Goal: Task Accomplishment & Management: Complete application form

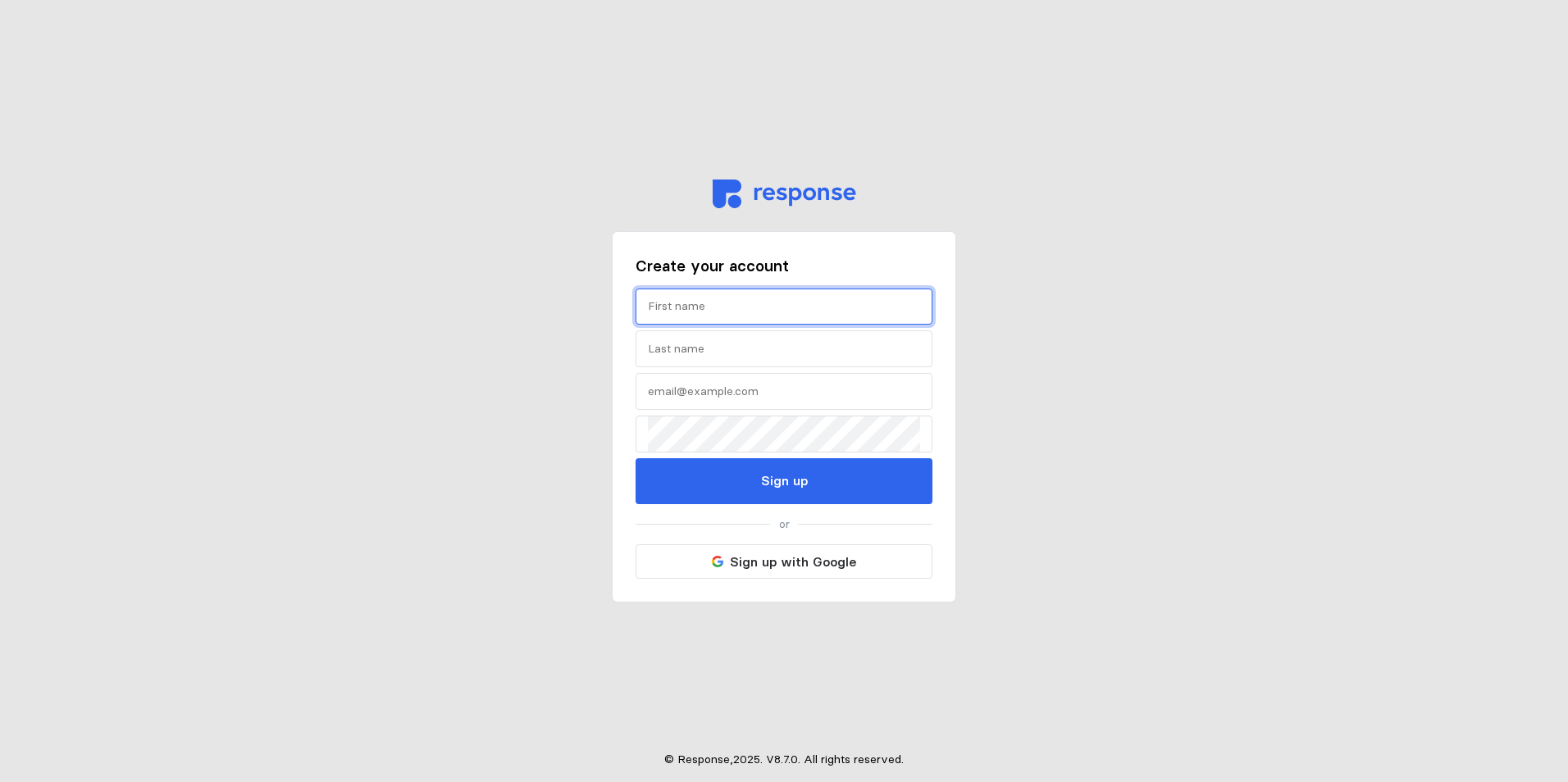
click at [732, 312] on input "text" at bounding box center [783, 307] width 272 height 36
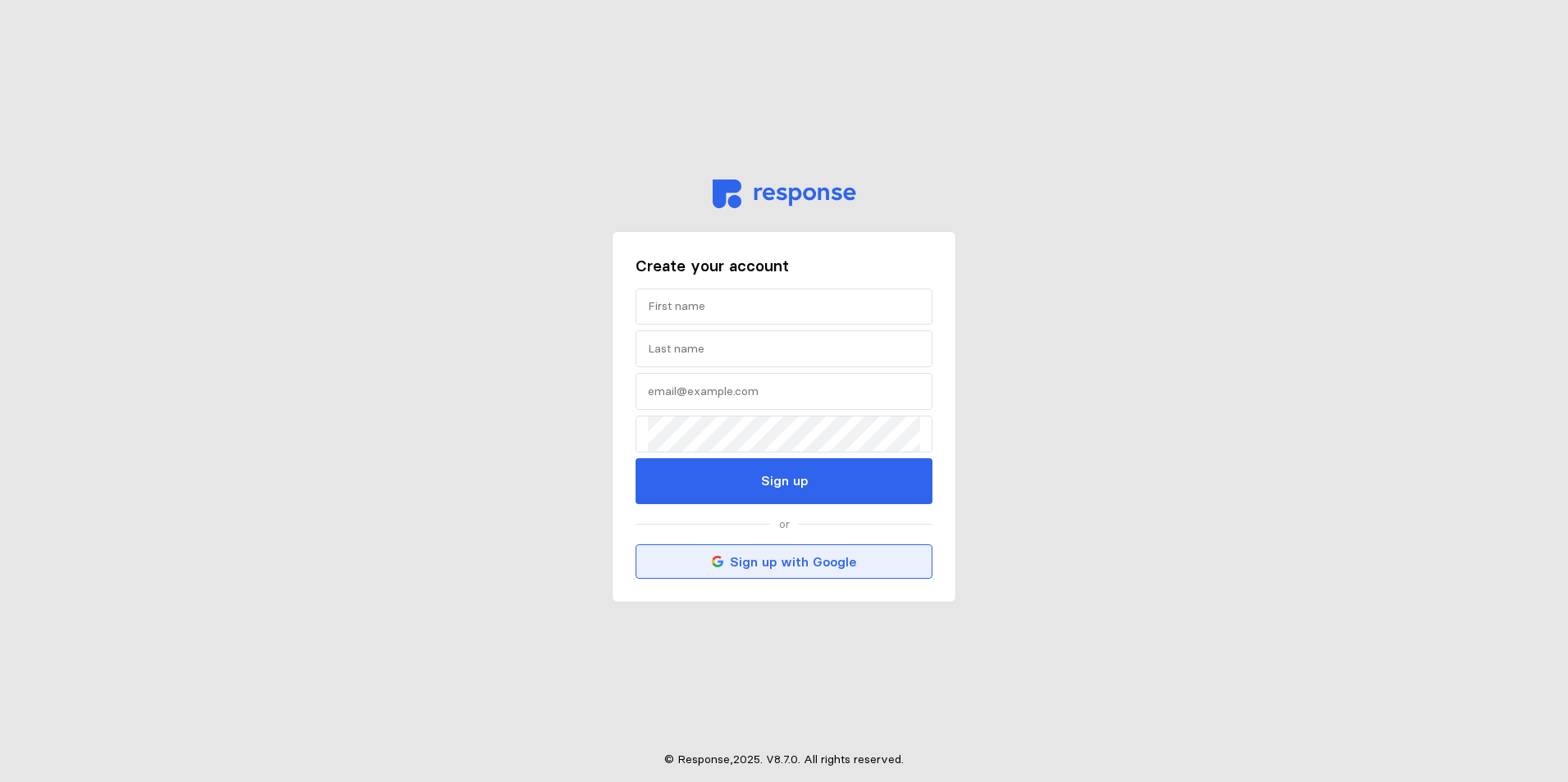
click at [803, 558] on p "Sign up with Google" at bounding box center [793, 562] width 126 height 21
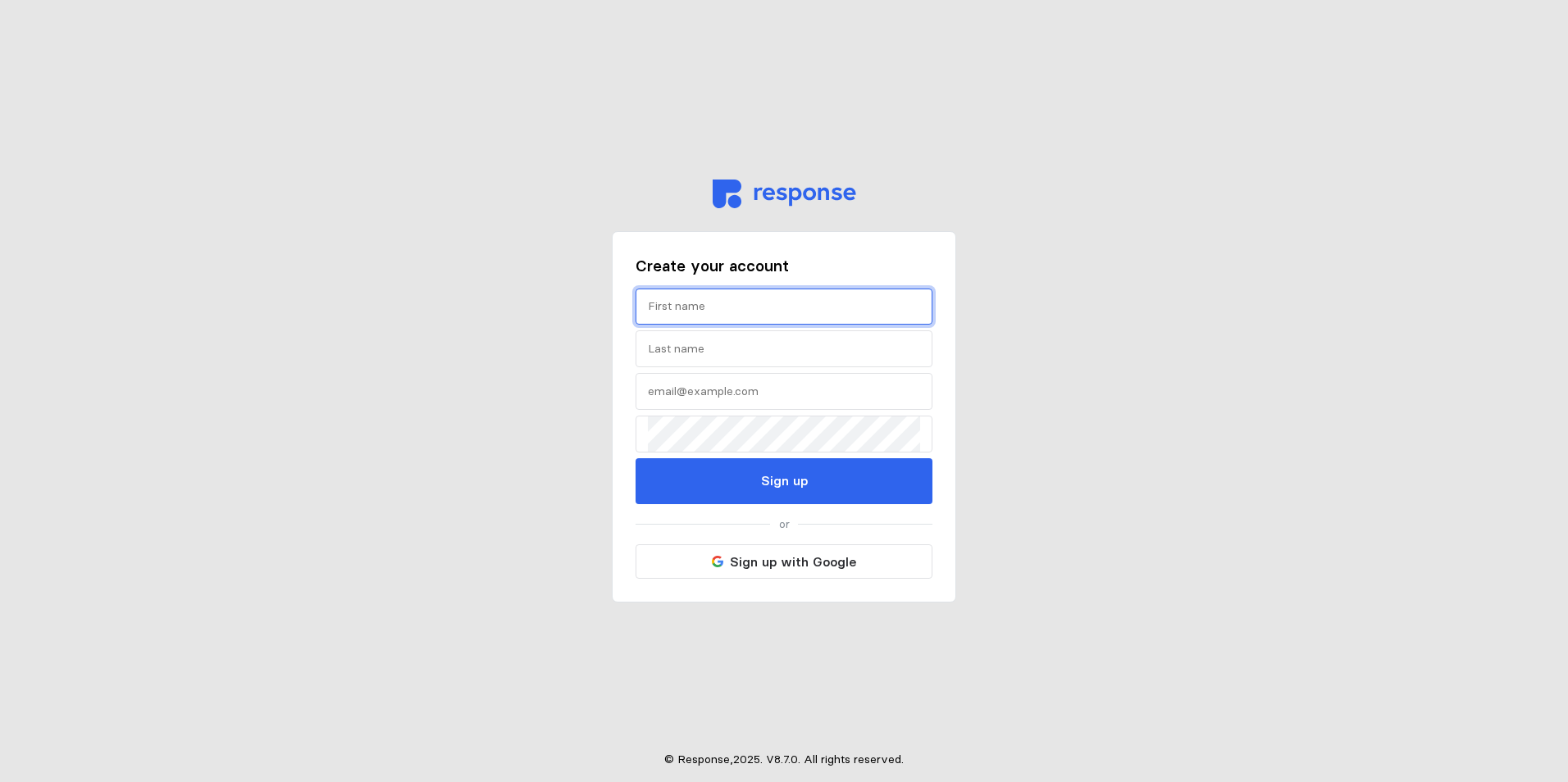
click at [834, 299] on input "text" at bounding box center [783, 307] width 272 height 36
type input "[PERSON_NAME]"
type input "Savage"
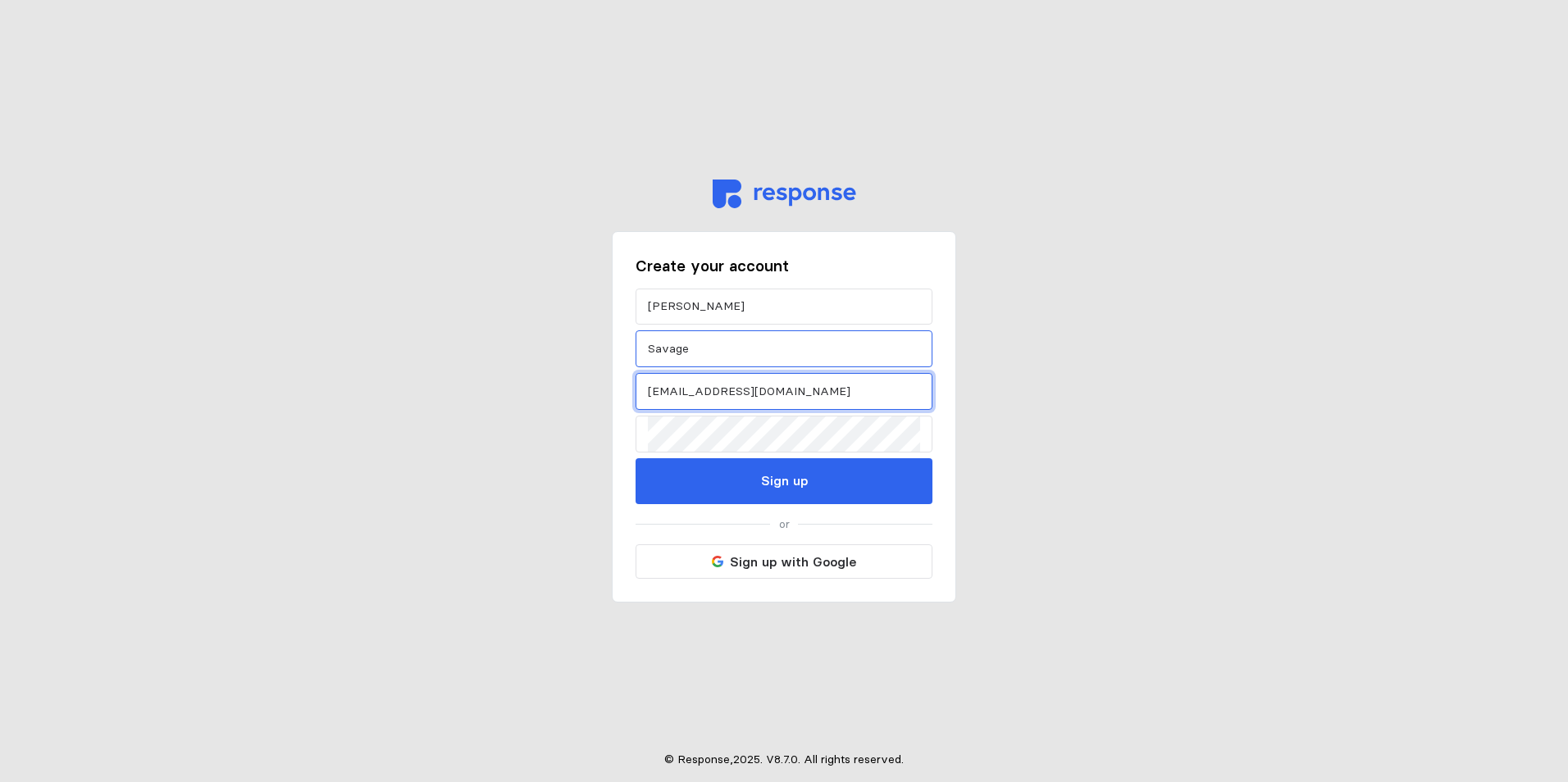
type input "[EMAIL_ADDRESS][DOMAIN_NAME]"
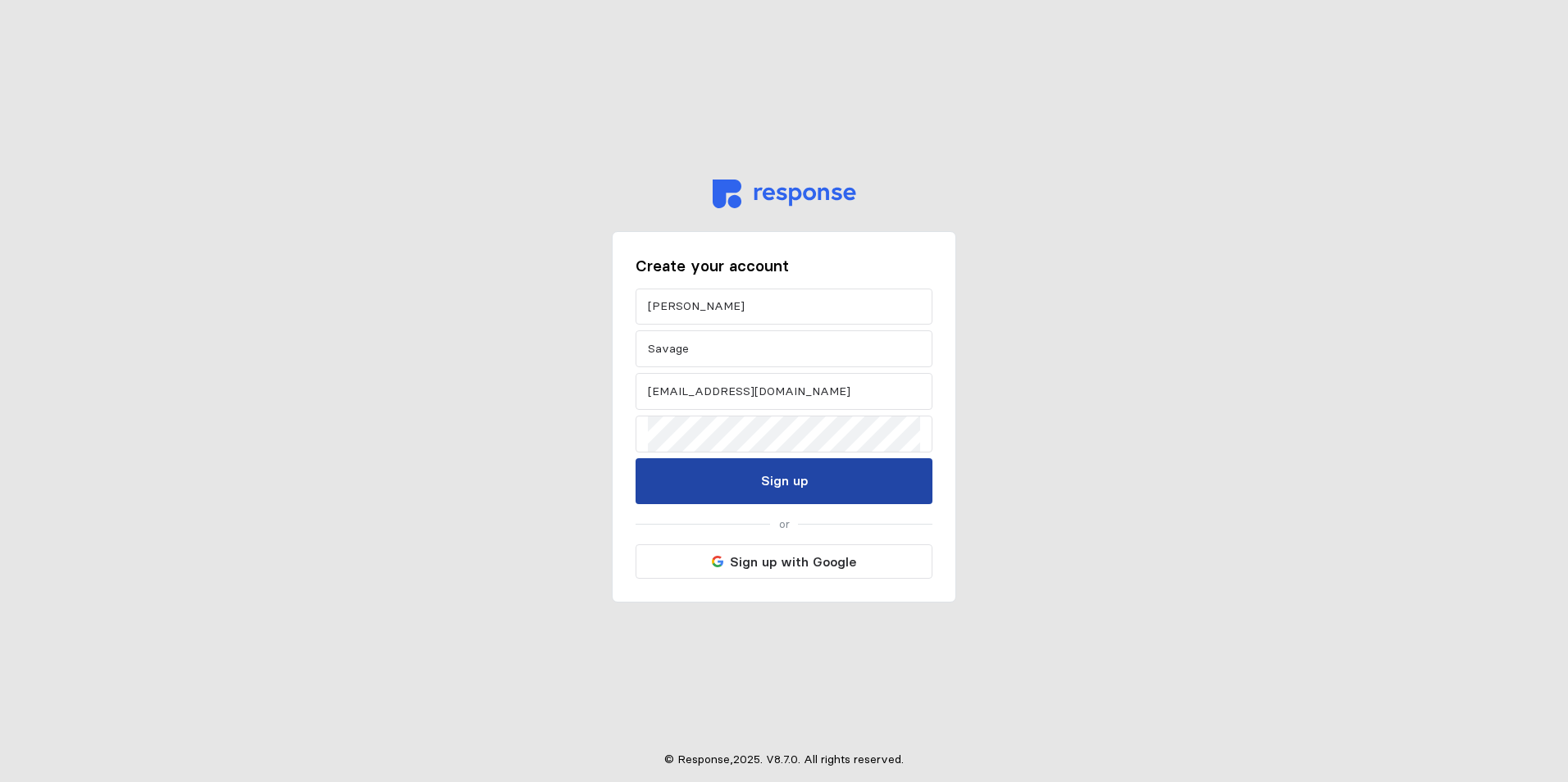
click at [827, 469] on button "Sign up" at bounding box center [784, 481] width 297 height 46
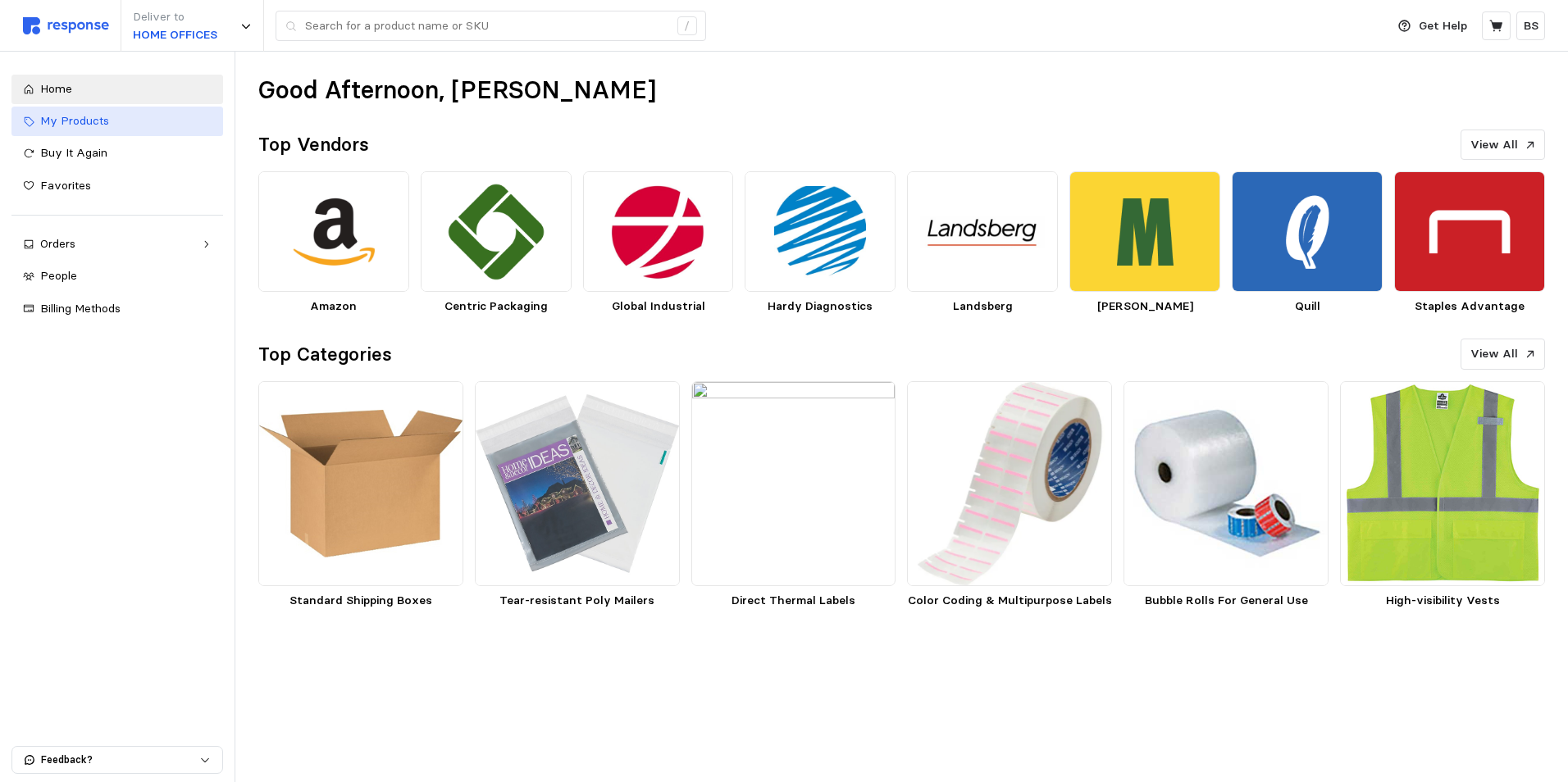
click at [97, 127] on span "My Products" at bounding box center [74, 120] width 69 height 15
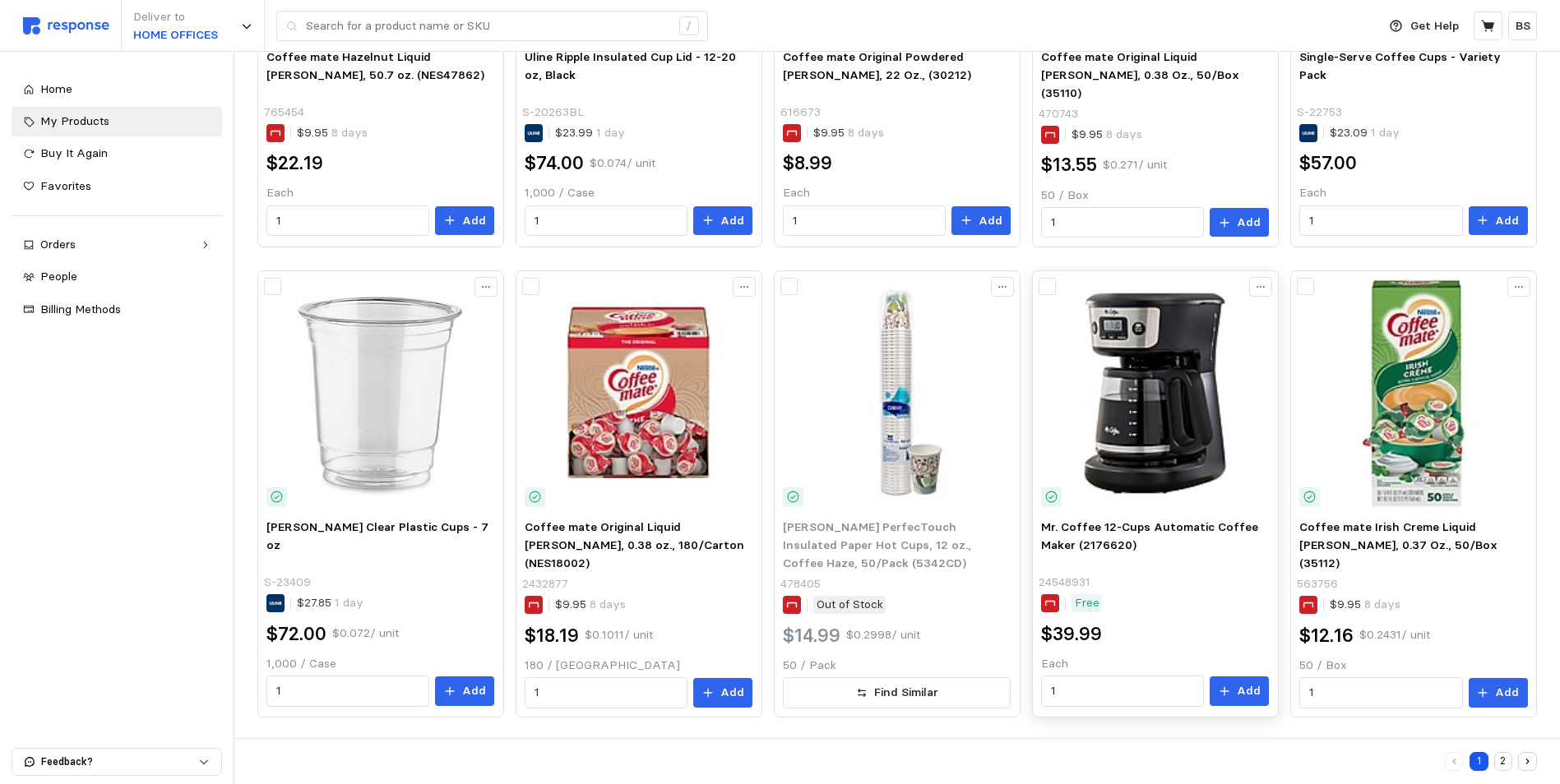
scroll to position [854, 0]
click at [1304, 756] on div "1 2" at bounding box center [897, 761] width 1279 height 34
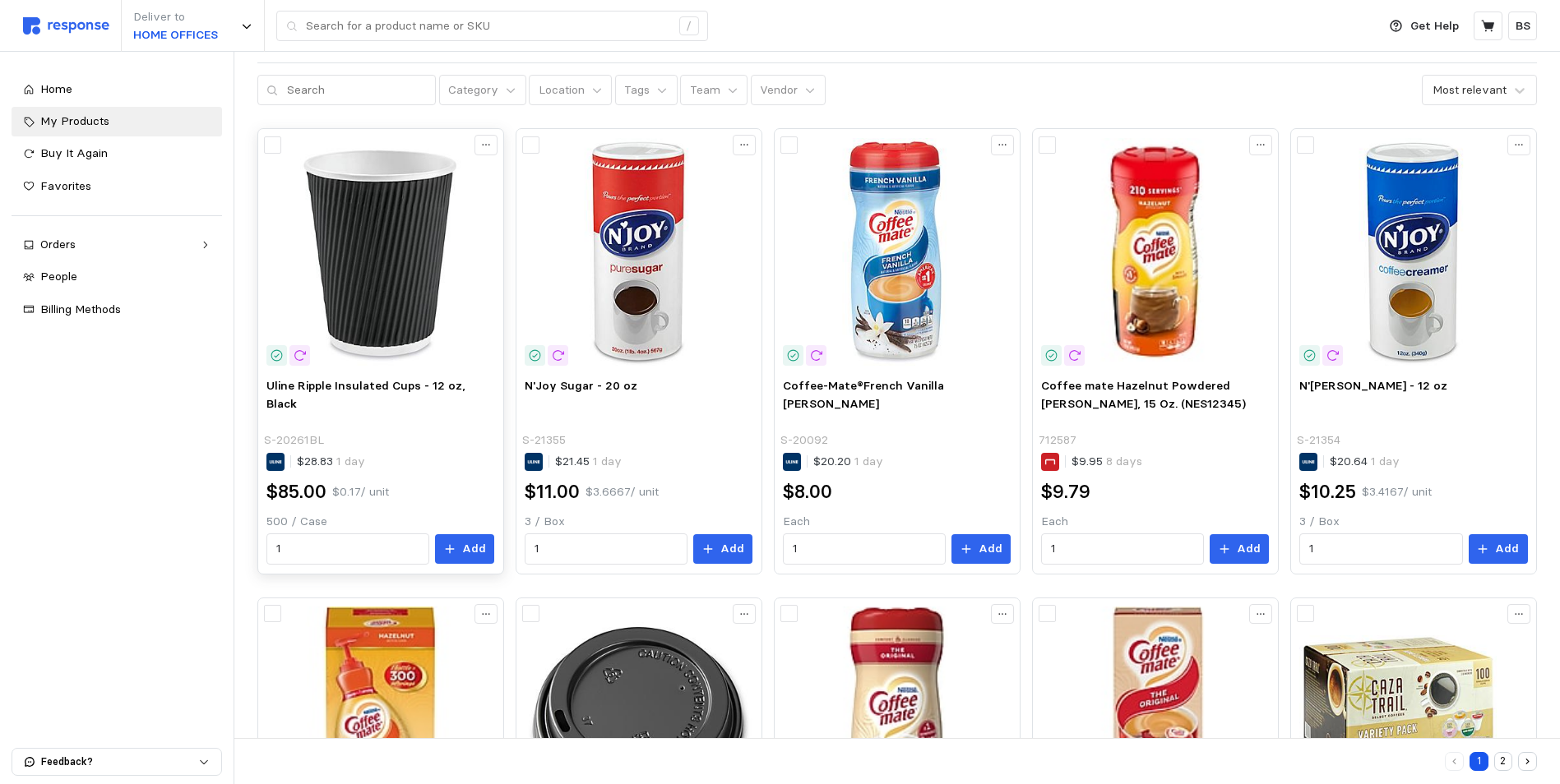
scroll to position [0, 0]
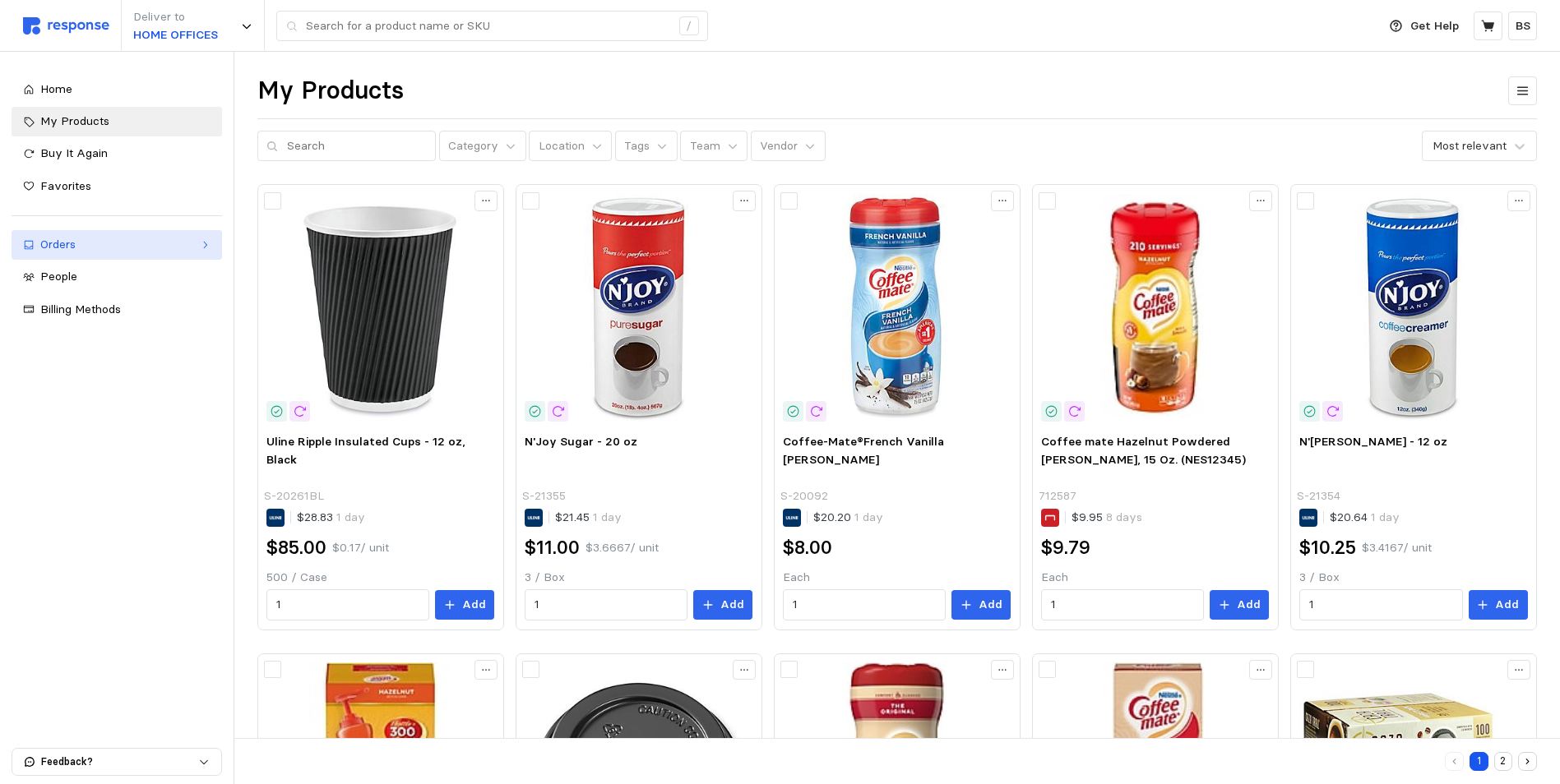
click at [94, 245] on div "Orders" at bounding box center [117, 245] width 153 height 18
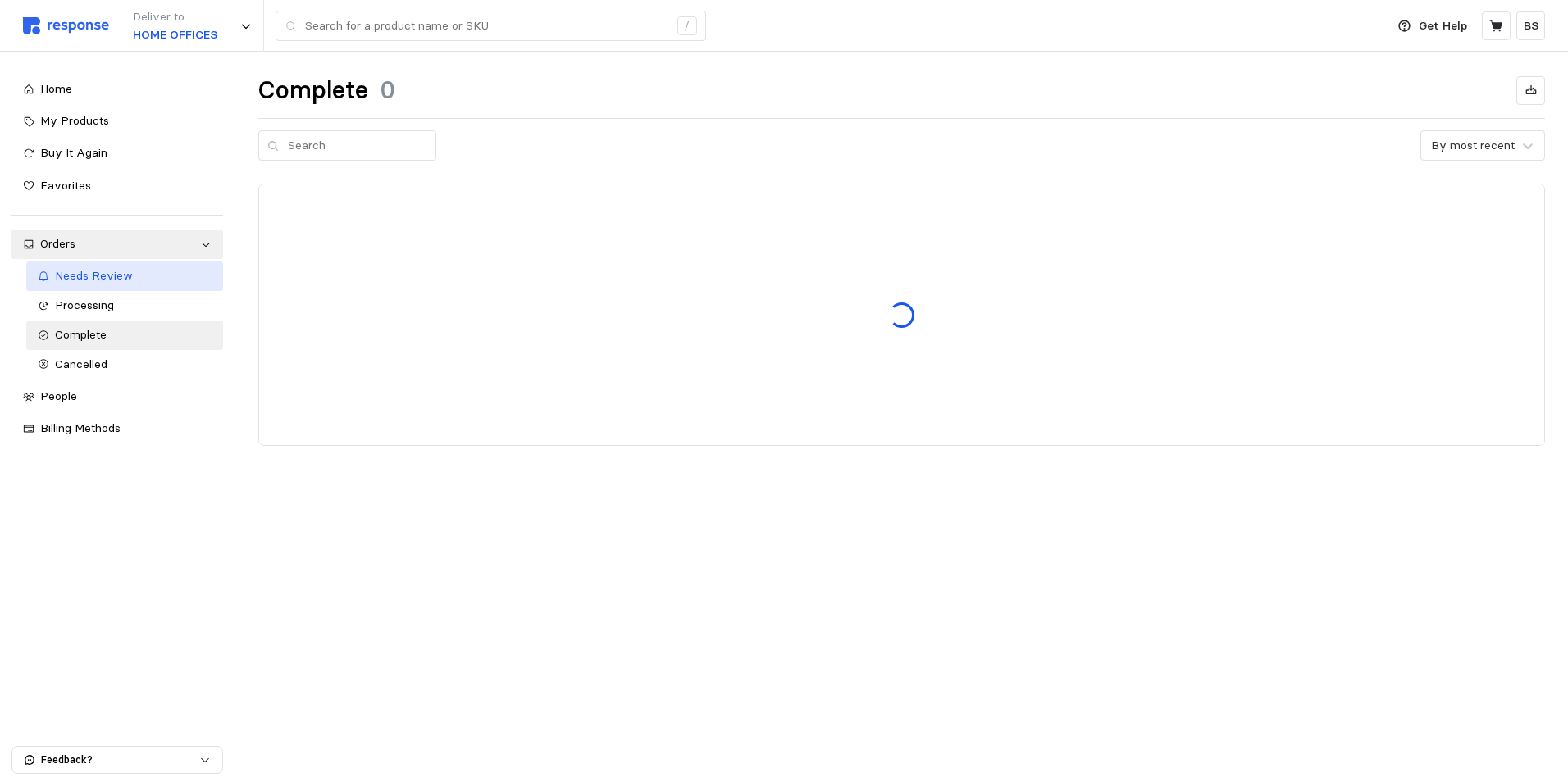
click at [109, 275] on span "Needs Review" at bounding box center [94, 275] width 78 height 15
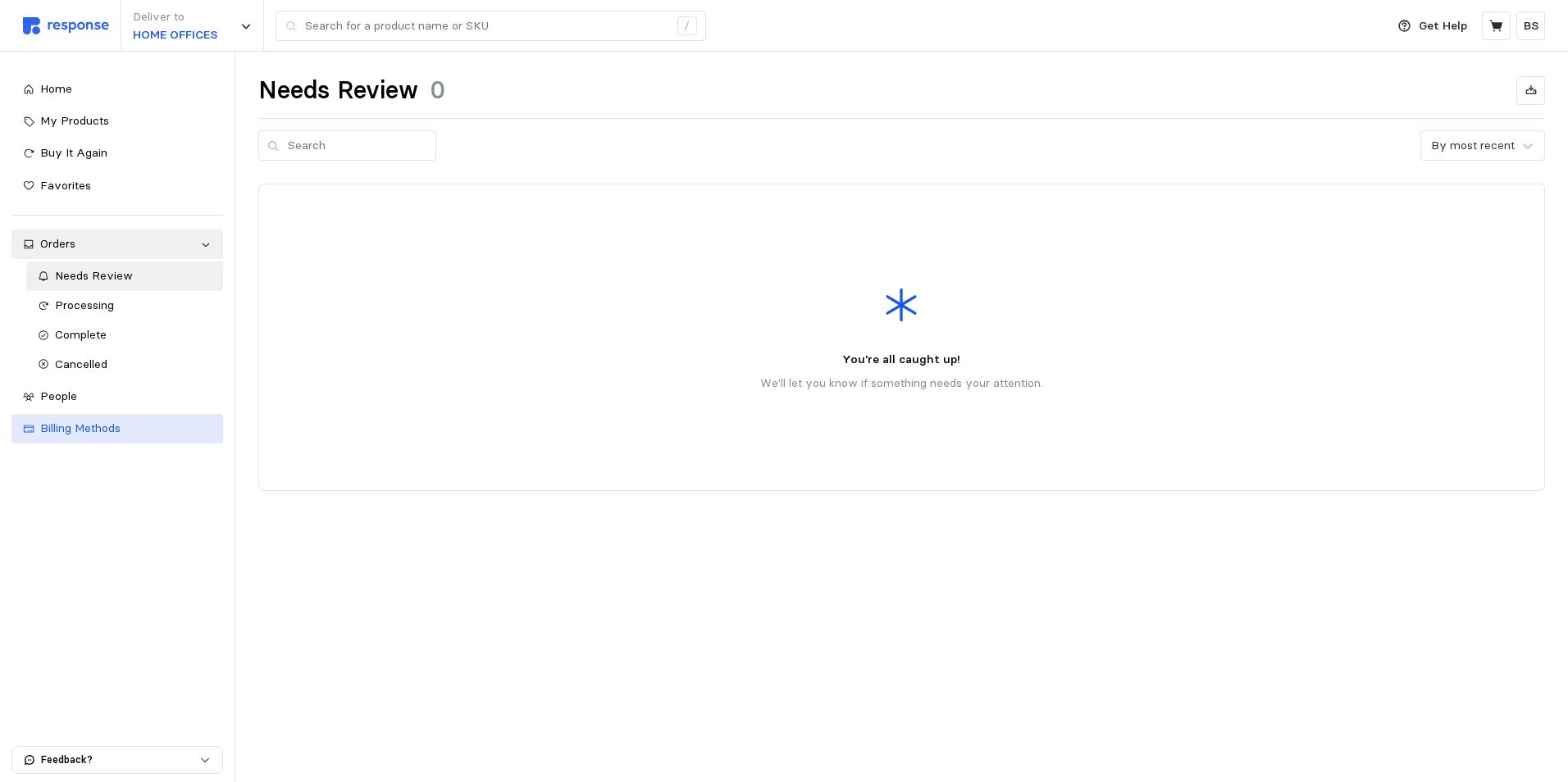
click at [96, 429] on span "Billing Methods" at bounding box center [80, 427] width 80 height 15
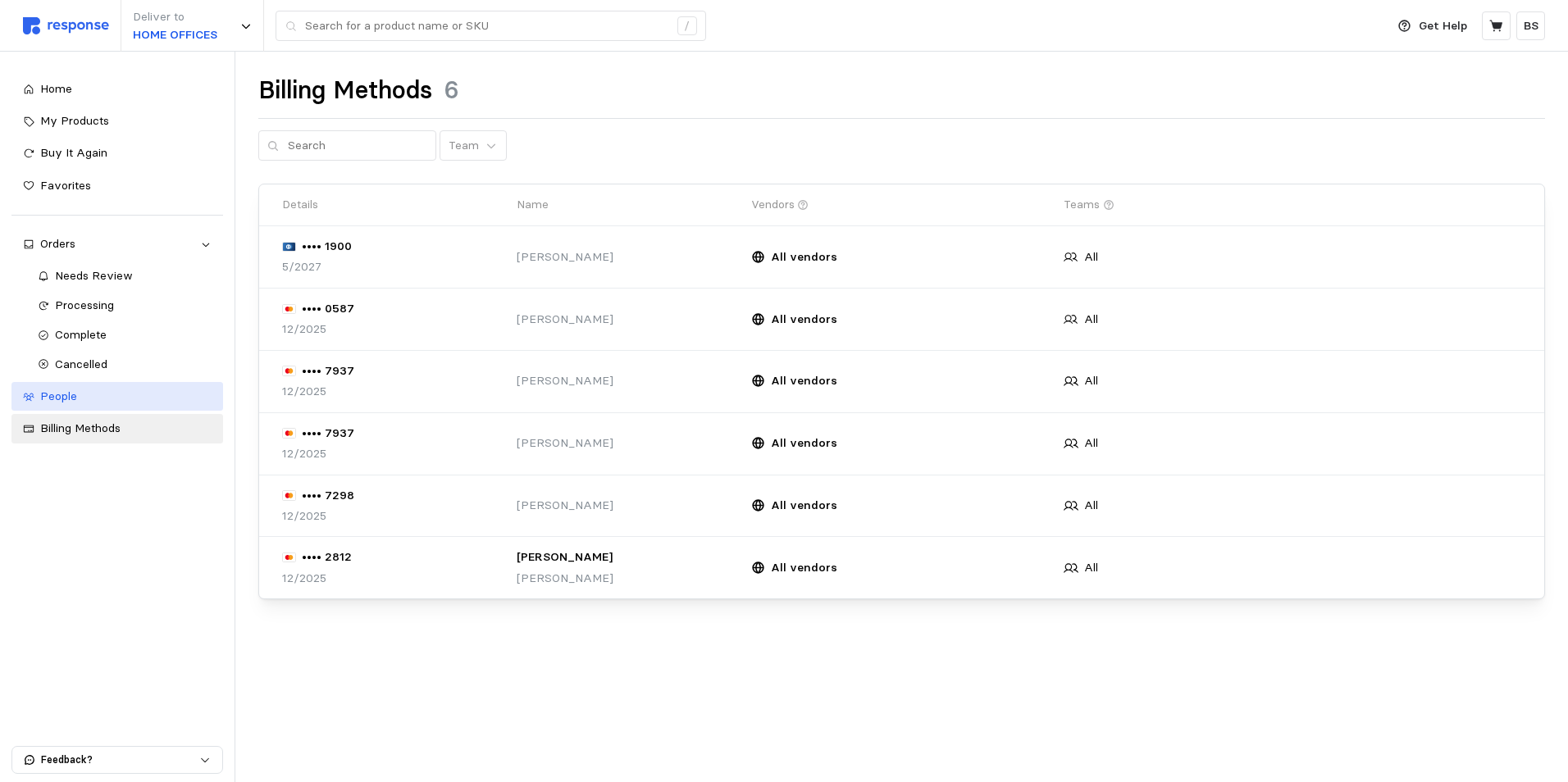
click at [91, 401] on div "People" at bounding box center [125, 396] width 171 height 18
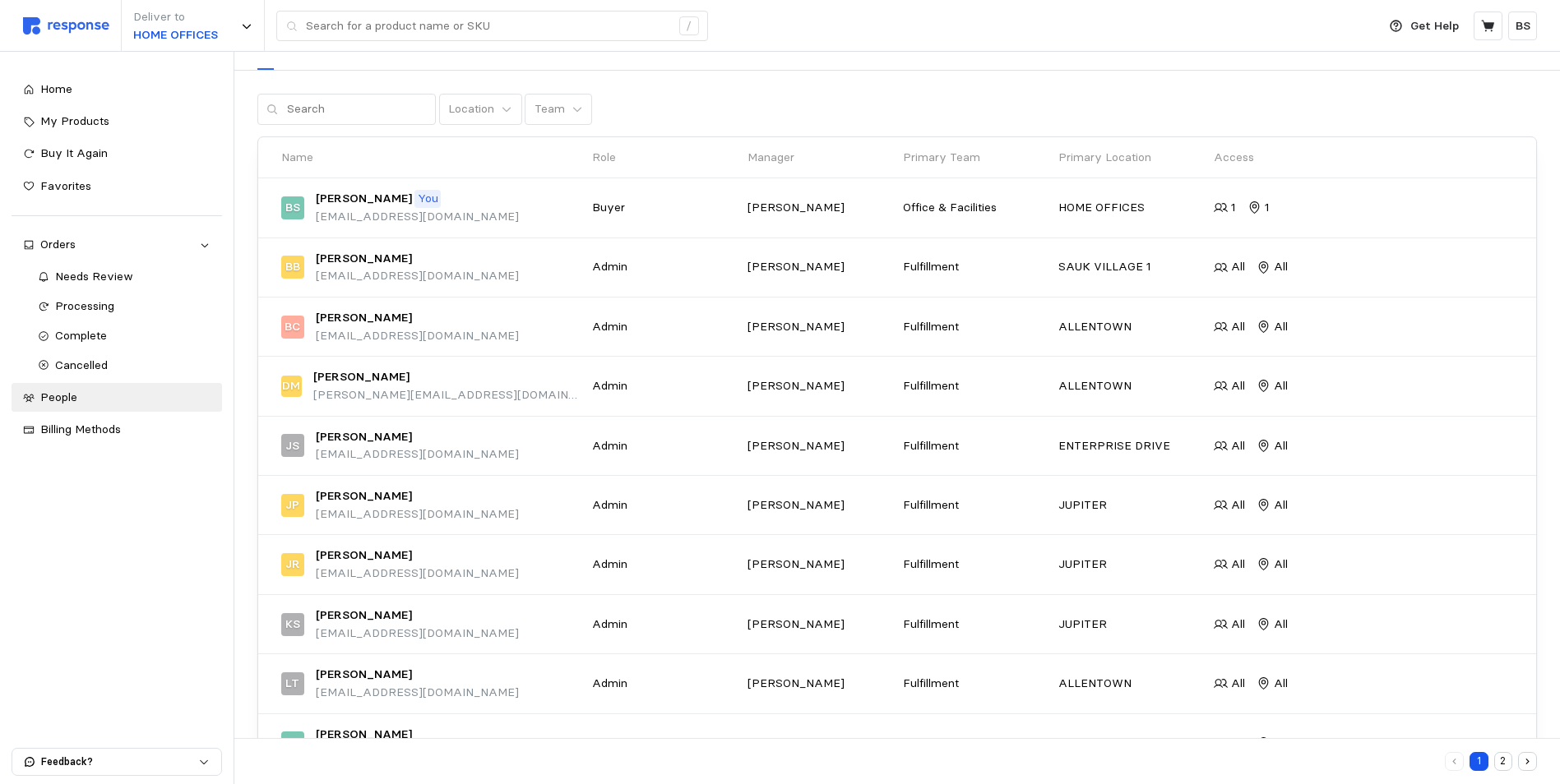
scroll to position [152, 0]
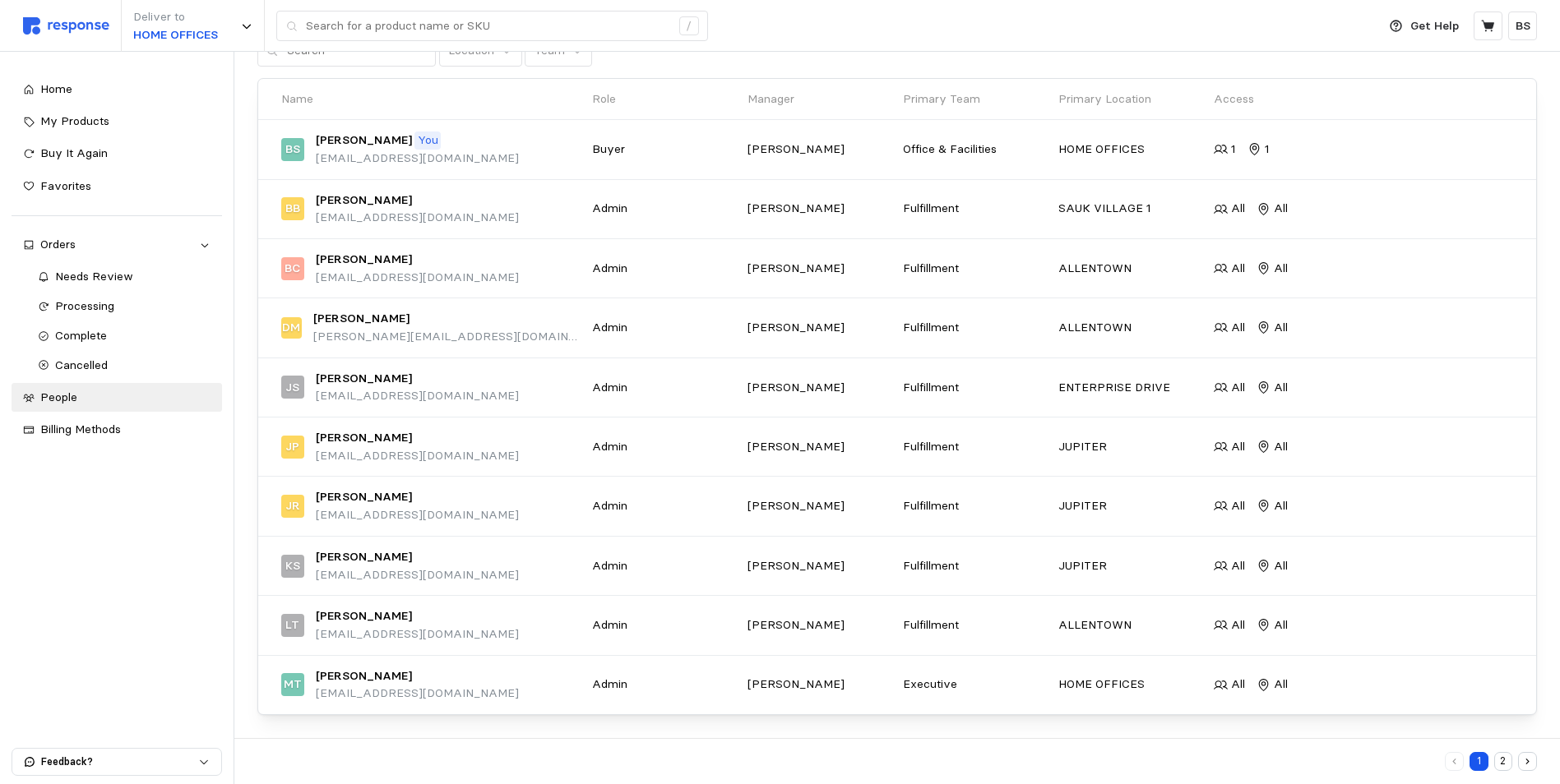
click at [1525, 763] on icon "button" at bounding box center [1528, 761] width 10 height 10
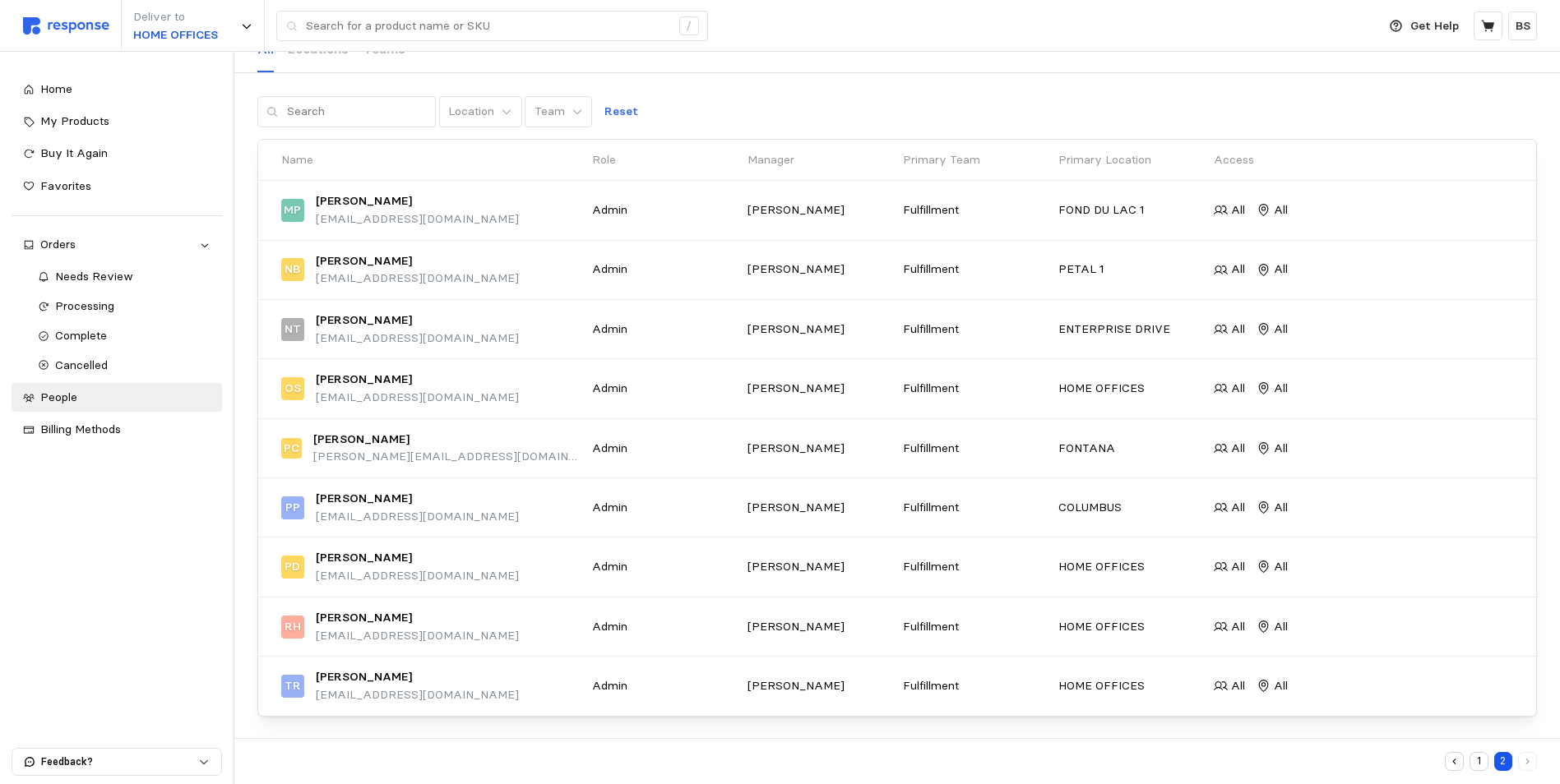
scroll to position [93, 0]
click at [1461, 753] on button "button" at bounding box center [1455, 761] width 19 height 19
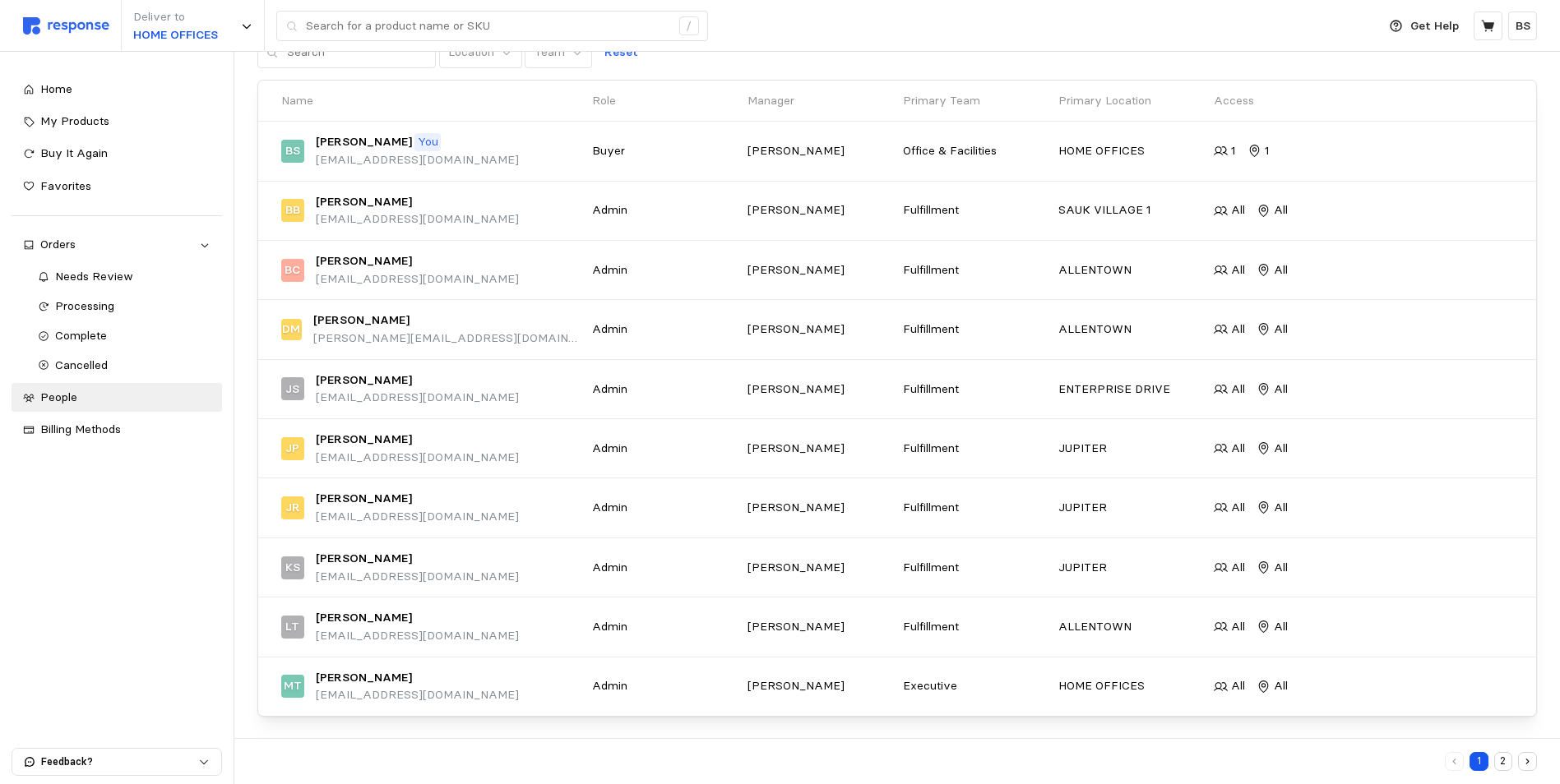
scroll to position [152, 0]
click at [1508, 764] on button "2" at bounding box center [1504, 761] width 19 height 19
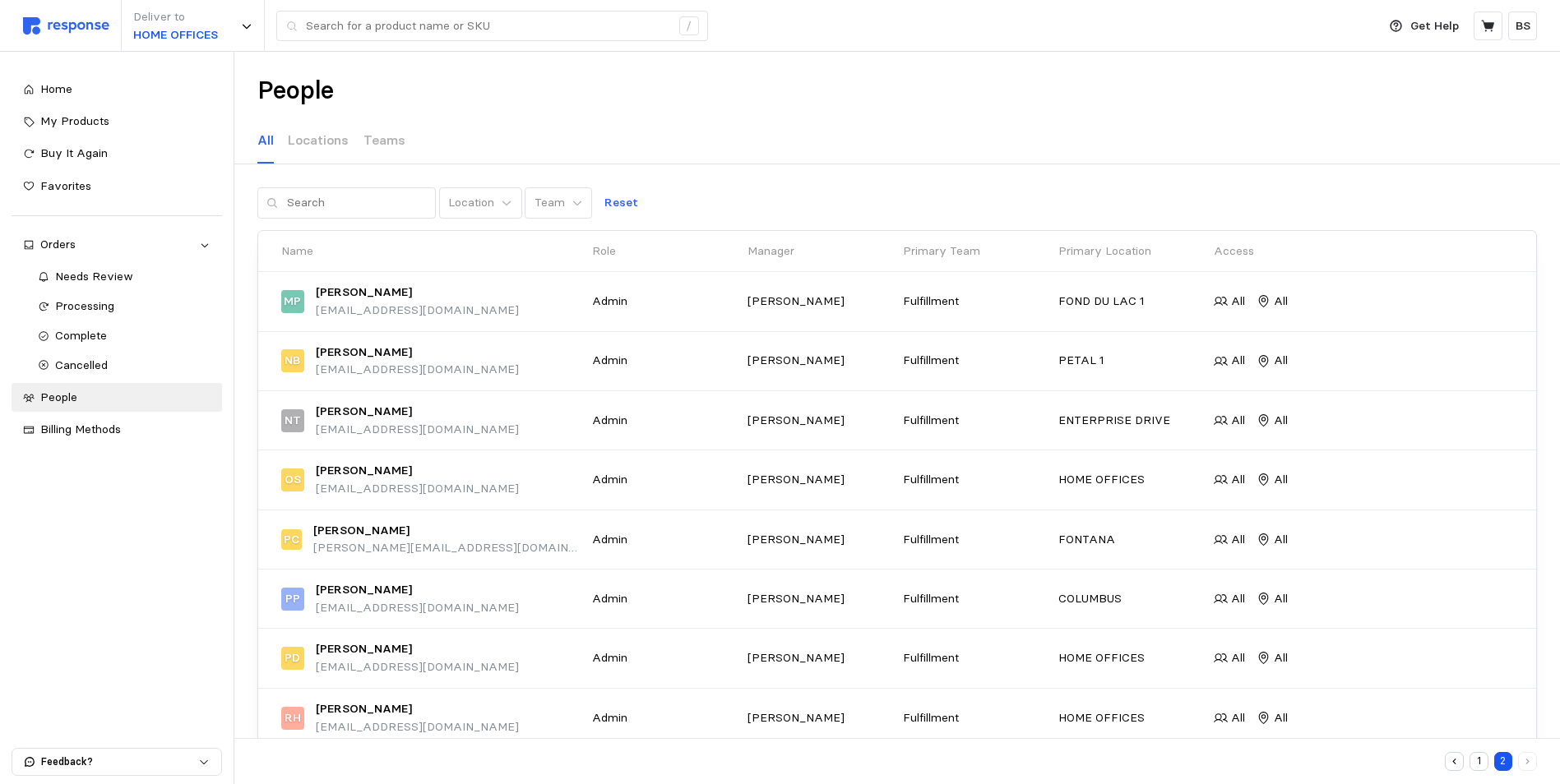
click at [1477, 765] on button "1" at bounding box center [1479, 761] width 19 height 19
click at [869, 176] on div "People All Locations Teams Location Team Reset Name Role Manager Primary Team P…" at bounding box center [897, 493] width 1326 height 884
click at [308, 141] on p "Locations" at bounding box center [318, 140] width 61 height 21
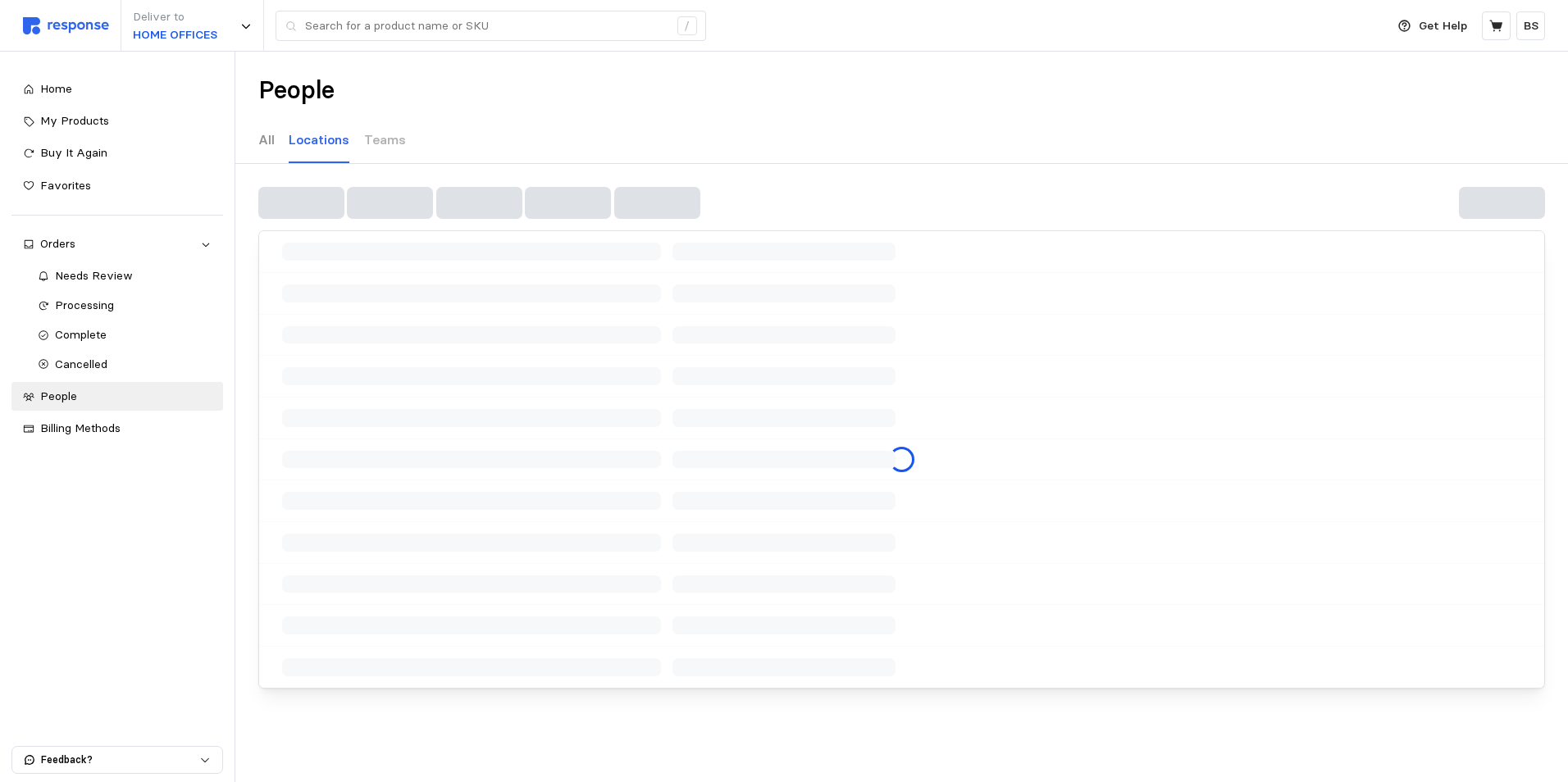
click at [268, 150] on div "All" at bounding box center [266, 141] width 17 height 45
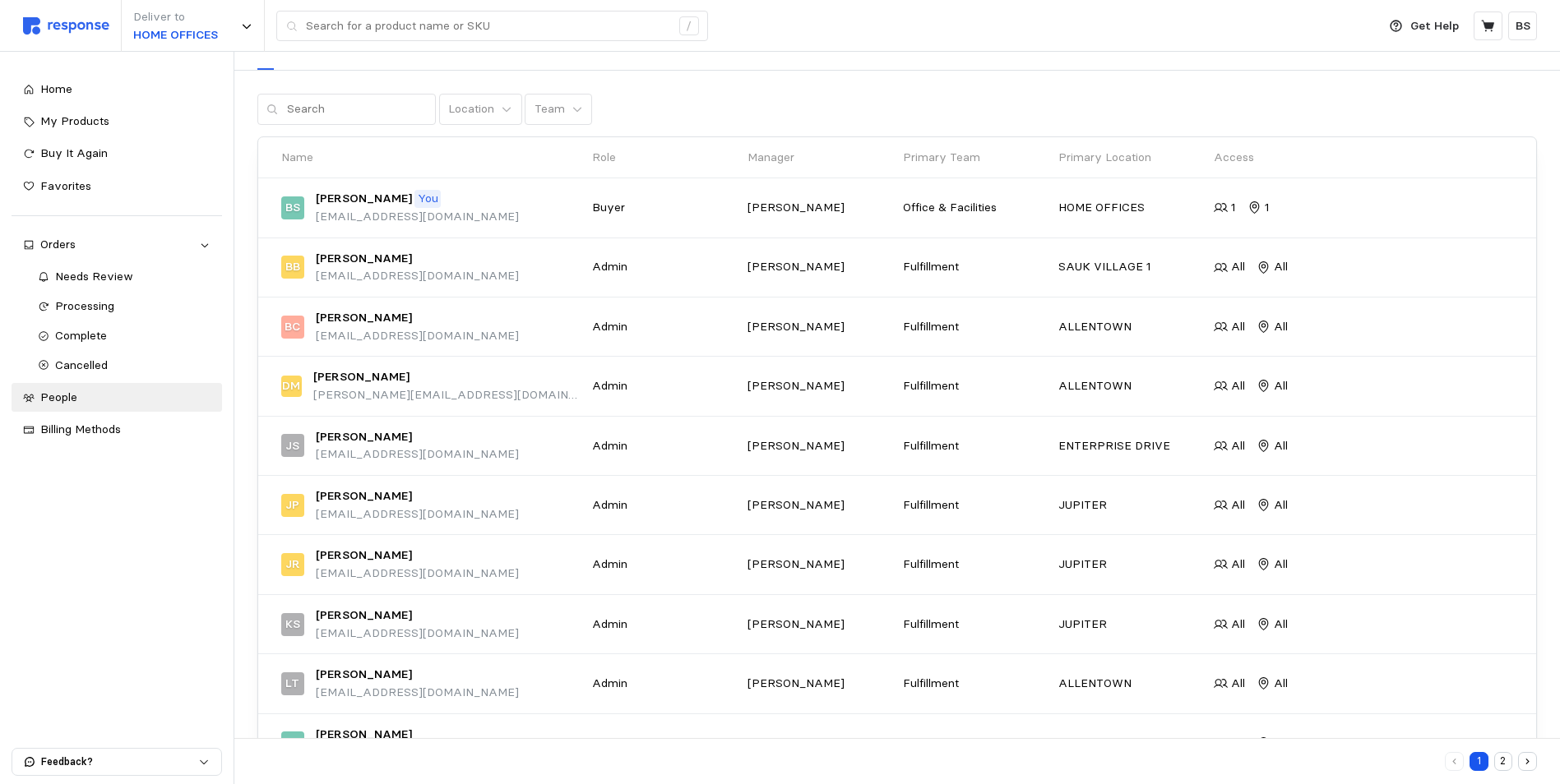
scroll to position [152, 0]
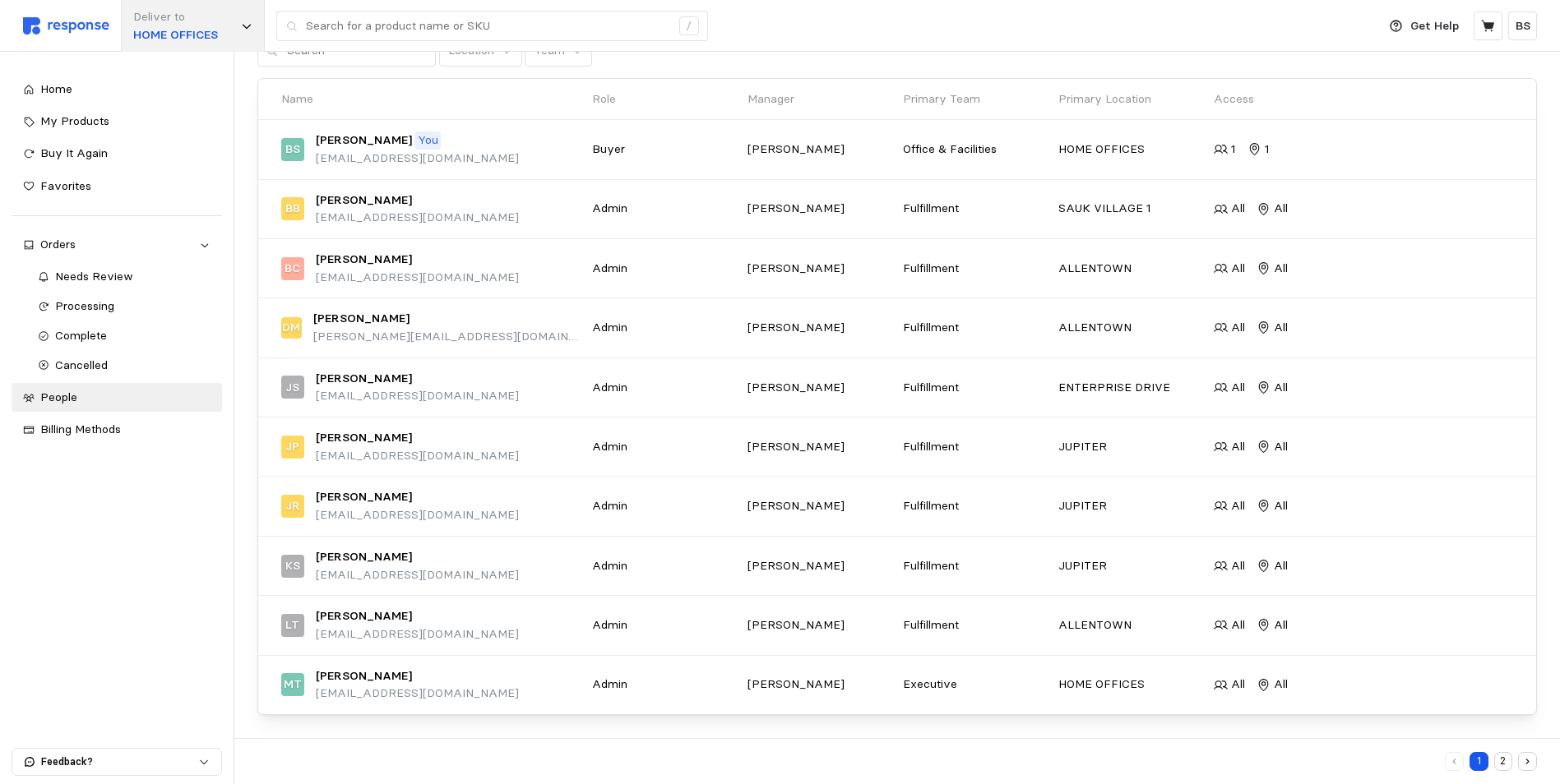
click at [239, 36] on div "Deliver to HOME OFFICES" at bounding box center [193, 25] width 144 height 51
drag, startPoint x: 286, startPoint y: 69, endPoint x: 15, endPoint y: 53, distance: 271.5
click at [11, 51] on body "Deliver to HOME OFFICES / Get Help BS / Home My Products Buy It Again Favorites…" at bounding box center [780, 315] width 1560 height 936
paste input "Warehouse Rd, Appl"
drag, startPoint x: 329, startPoint y: 63, endPoint x: 247, endPoint y: 51, distance: 82.9
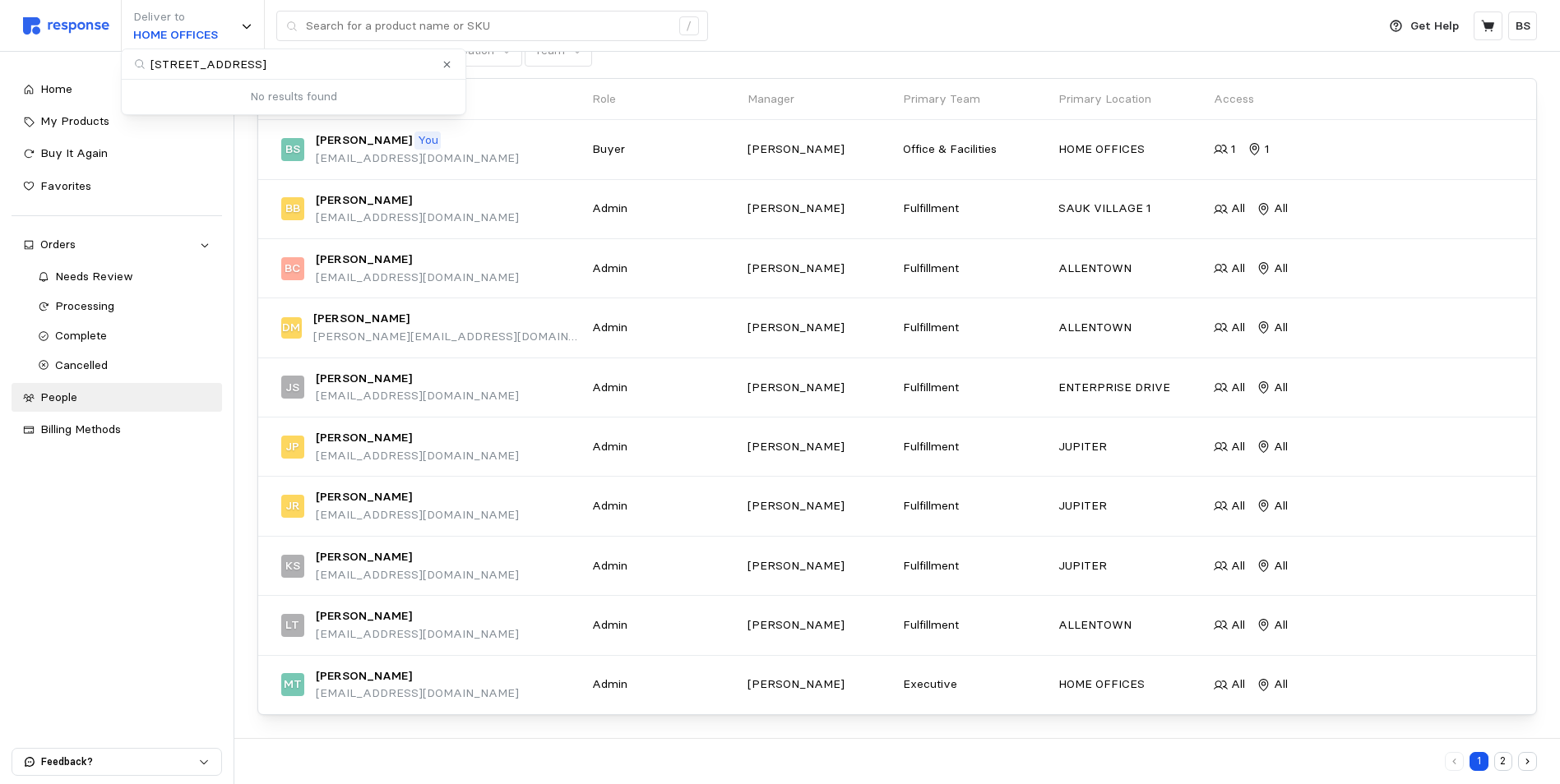
click at [247, 51] on input "[STREET_ADDRESS]" at bounding box center [294, 64] width 343 height 30
type input "[STREET_ADDRESS]"
click at [455, 66] on button "Clear value" at bounding box center [448, 64] width 16 height 16
click at [234, 30] on div "Deliver to HOME OFFICES" at bounding box center [193, 25] width 144 height 51
click at [238, 19] on div "Deliver to HOME OFFICES" at bounding box center [193, 25] width 144 height 51
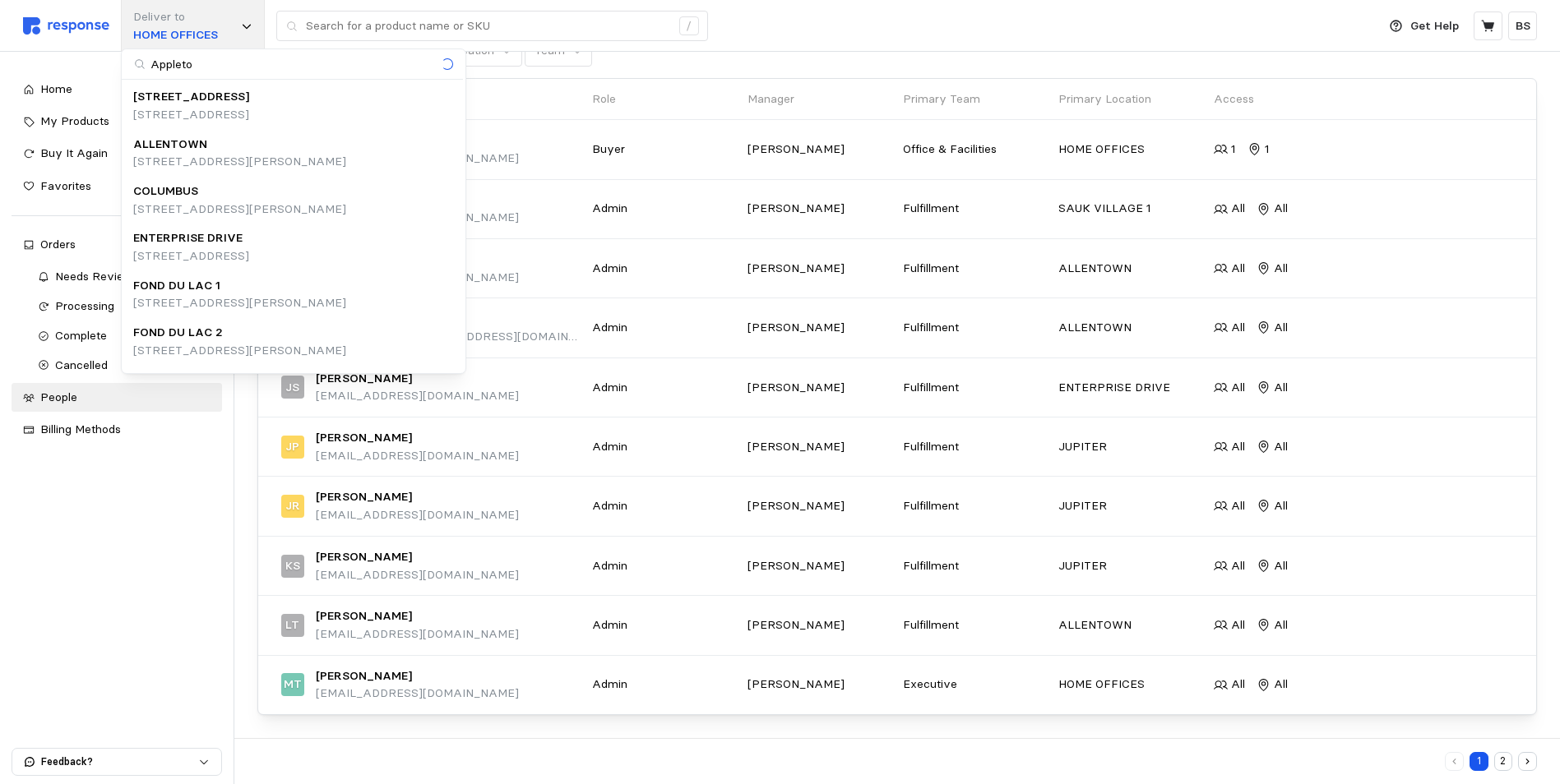
type input "Appleton"
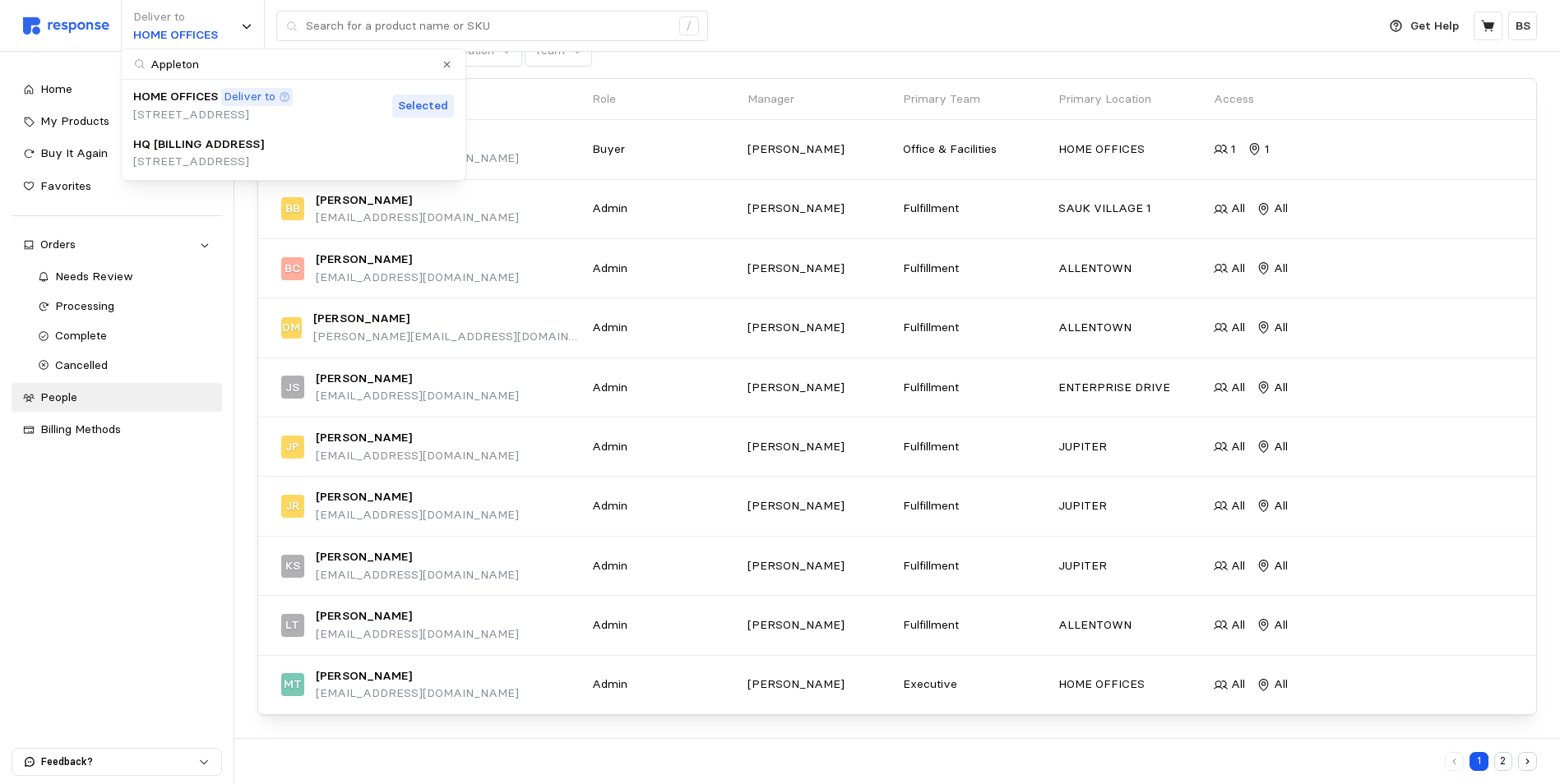
click at [451, 65] on icon "Clear value" at bounding box center [447, 64] width 10 height 10
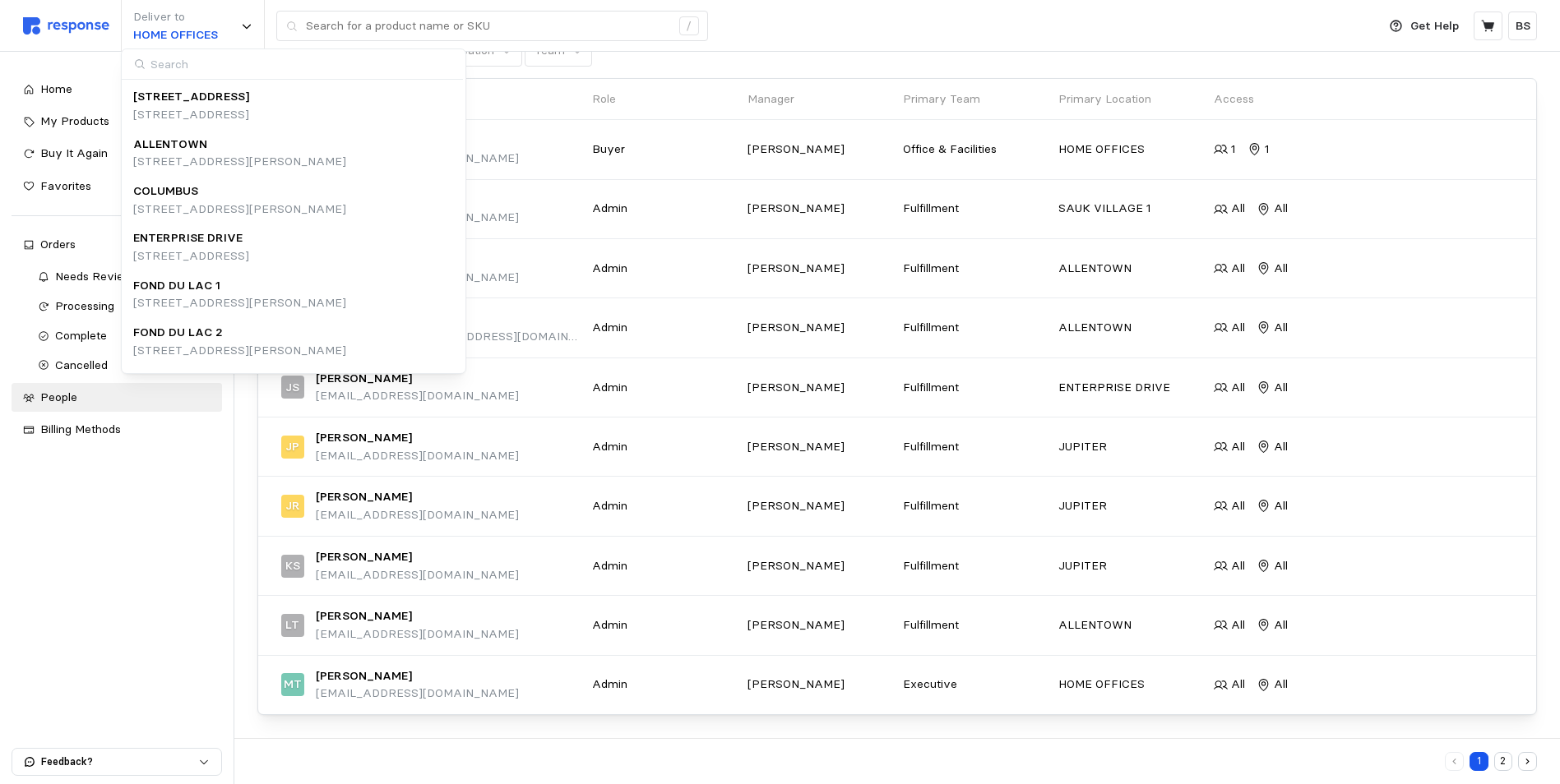
click at [80, 524] on div "Home My Products Buy It Again Favorites Orders Needs Review Processing Complete…" at bounding box center [117, 417] width 234 height 733
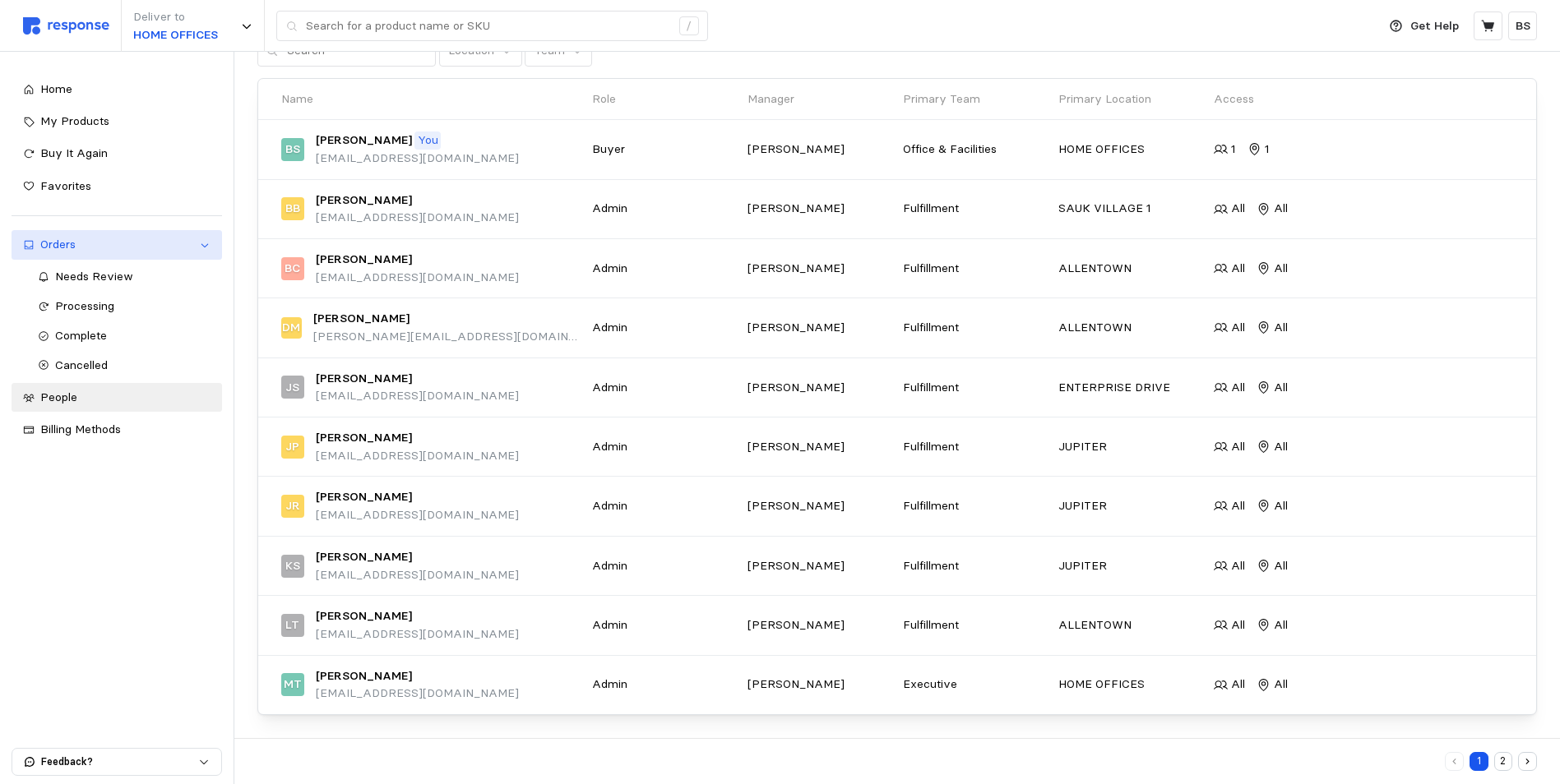
click at [179, 244] on div "Orders" at bounding box center [117, 245] width 153 height 18
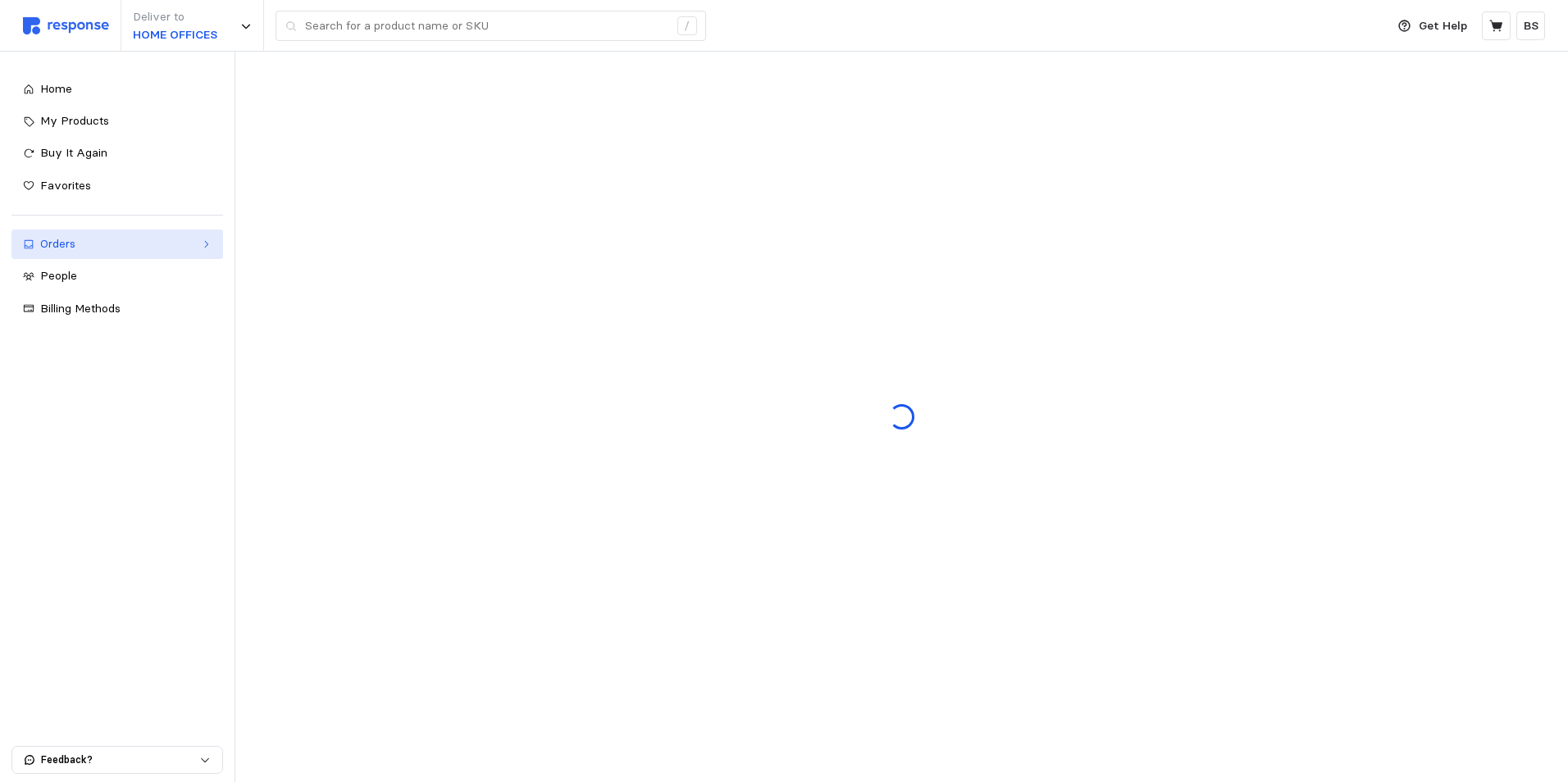
click at [178, 243] on div "Orders" at bounding box center [116, 244] width 154 height 18
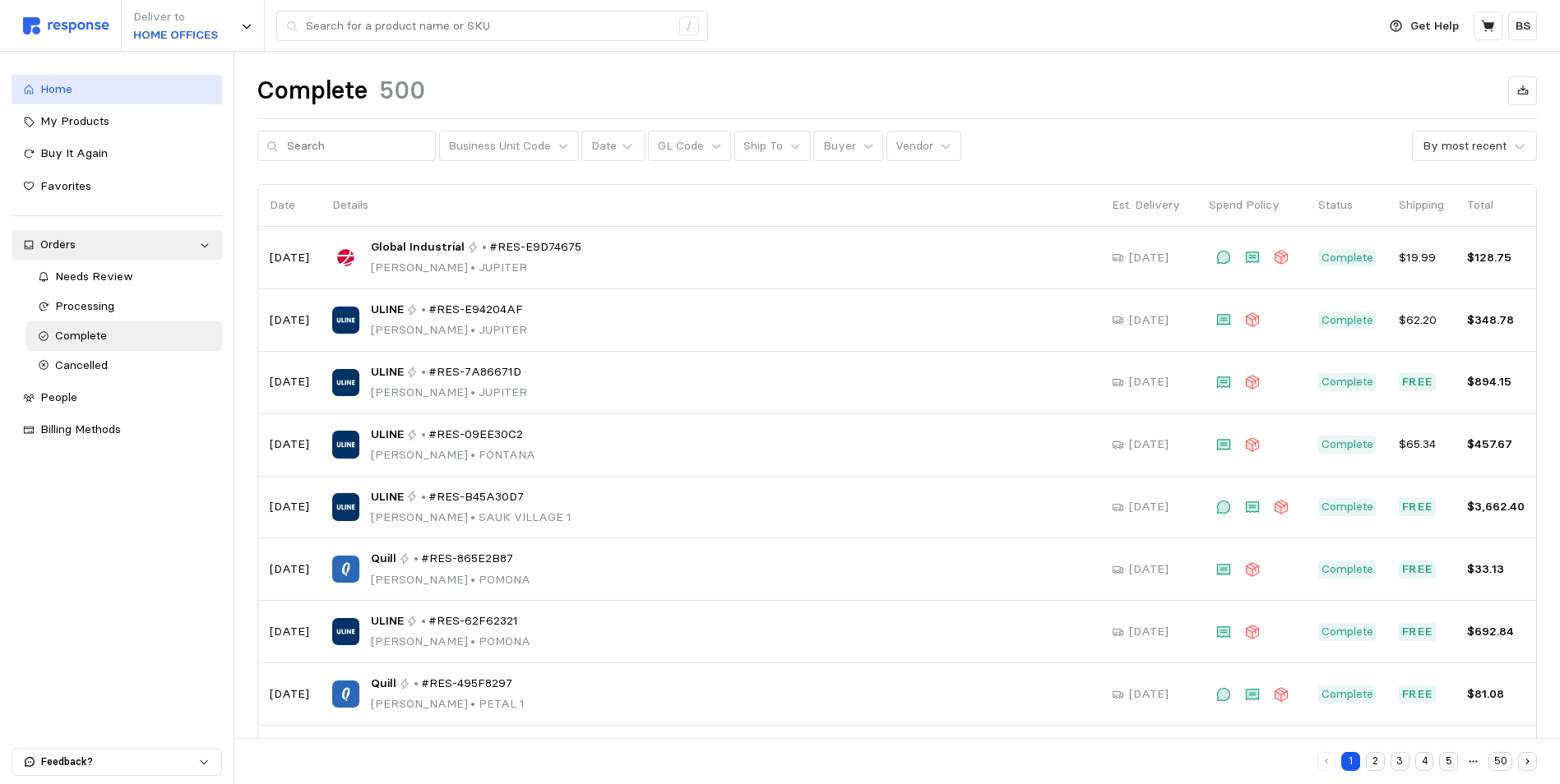
click at [71, 101] on link "Home" at bounding box center [117, 90] width 211 height 30
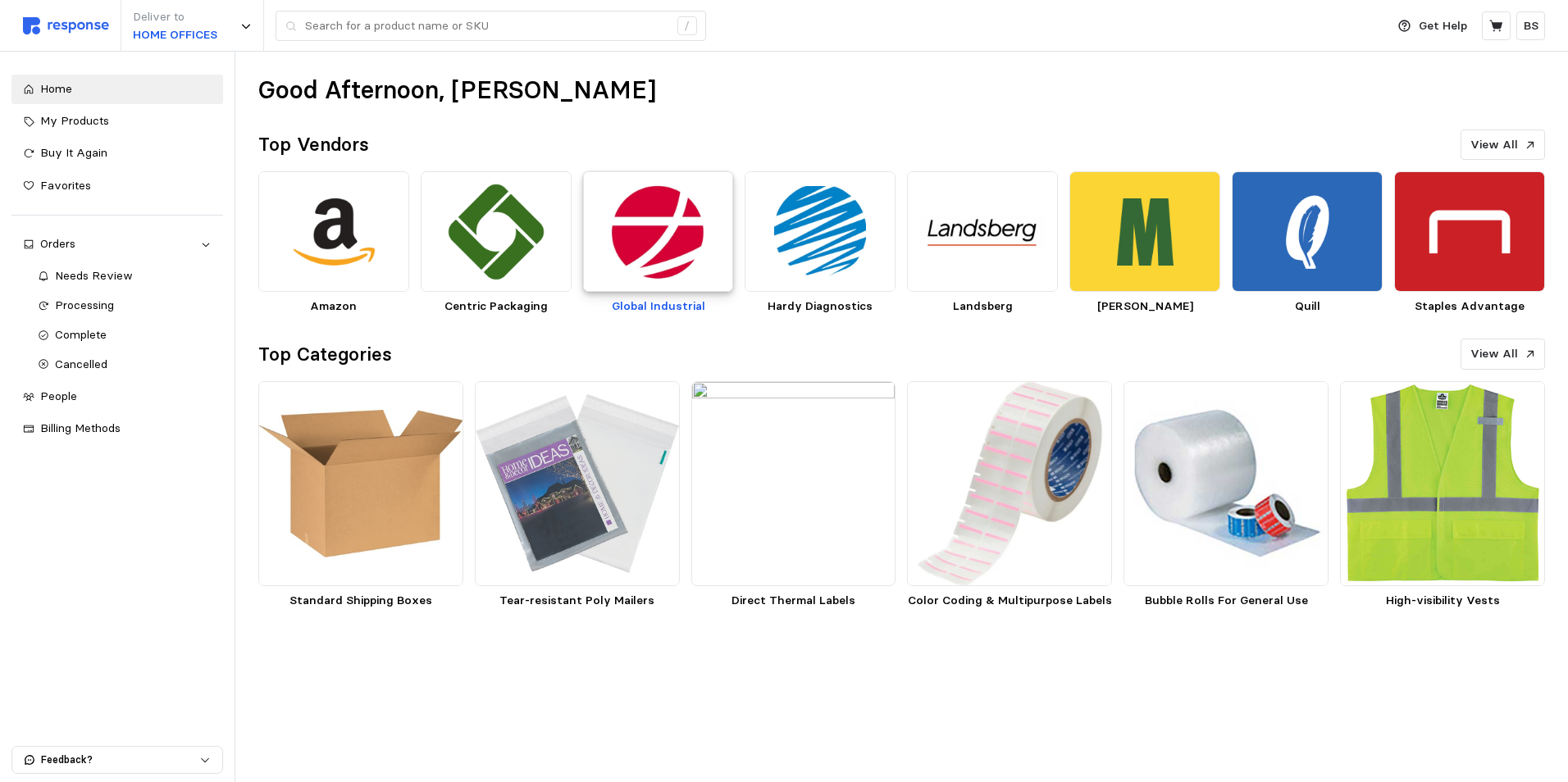
click at [661, 230] on img at bounding box center [659, 231] width 151 height 121
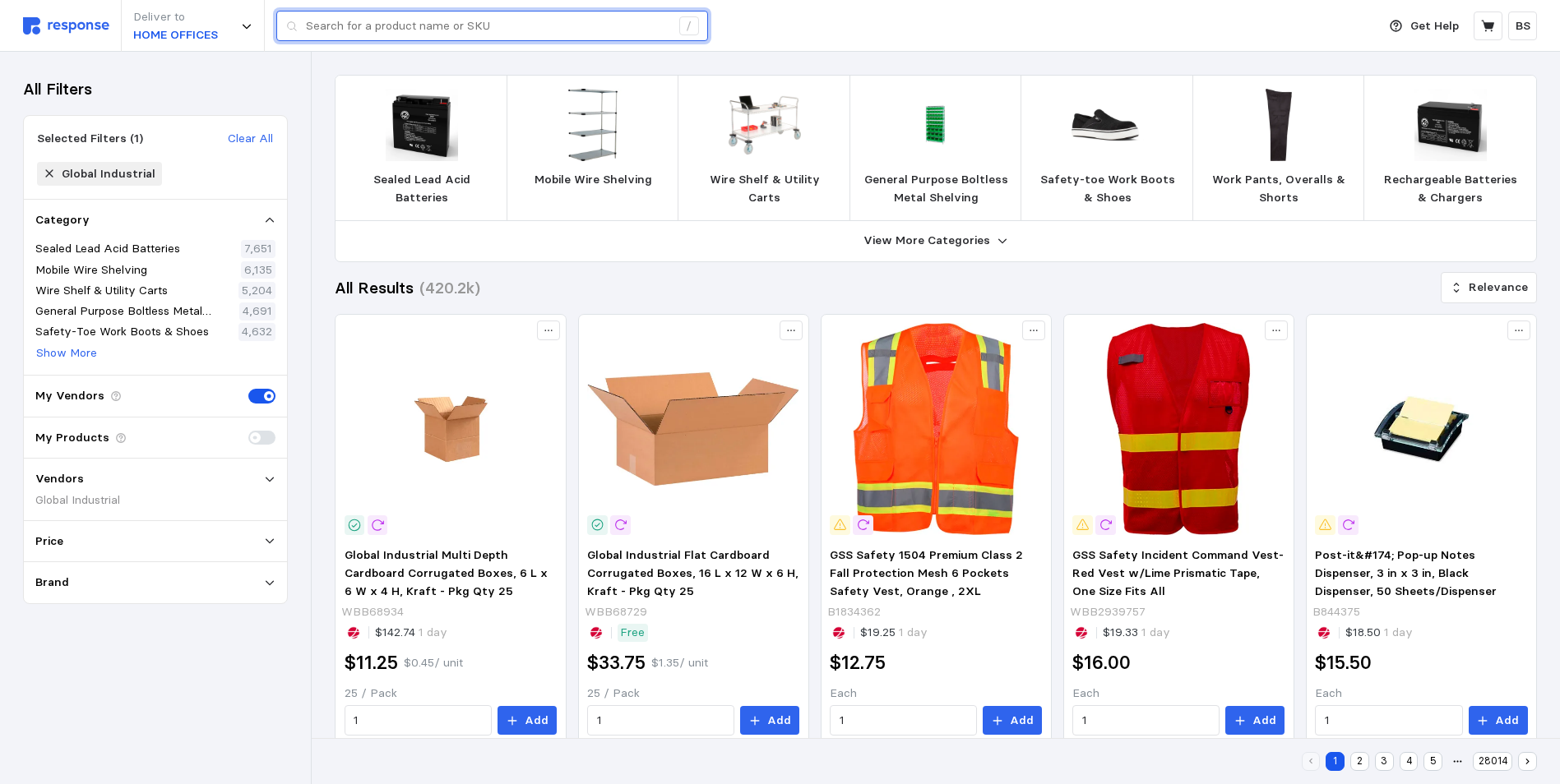
click at [359, 32] on input "text" at bounding box center [488, 26] width 364 height 30
paste input "WB412443A"
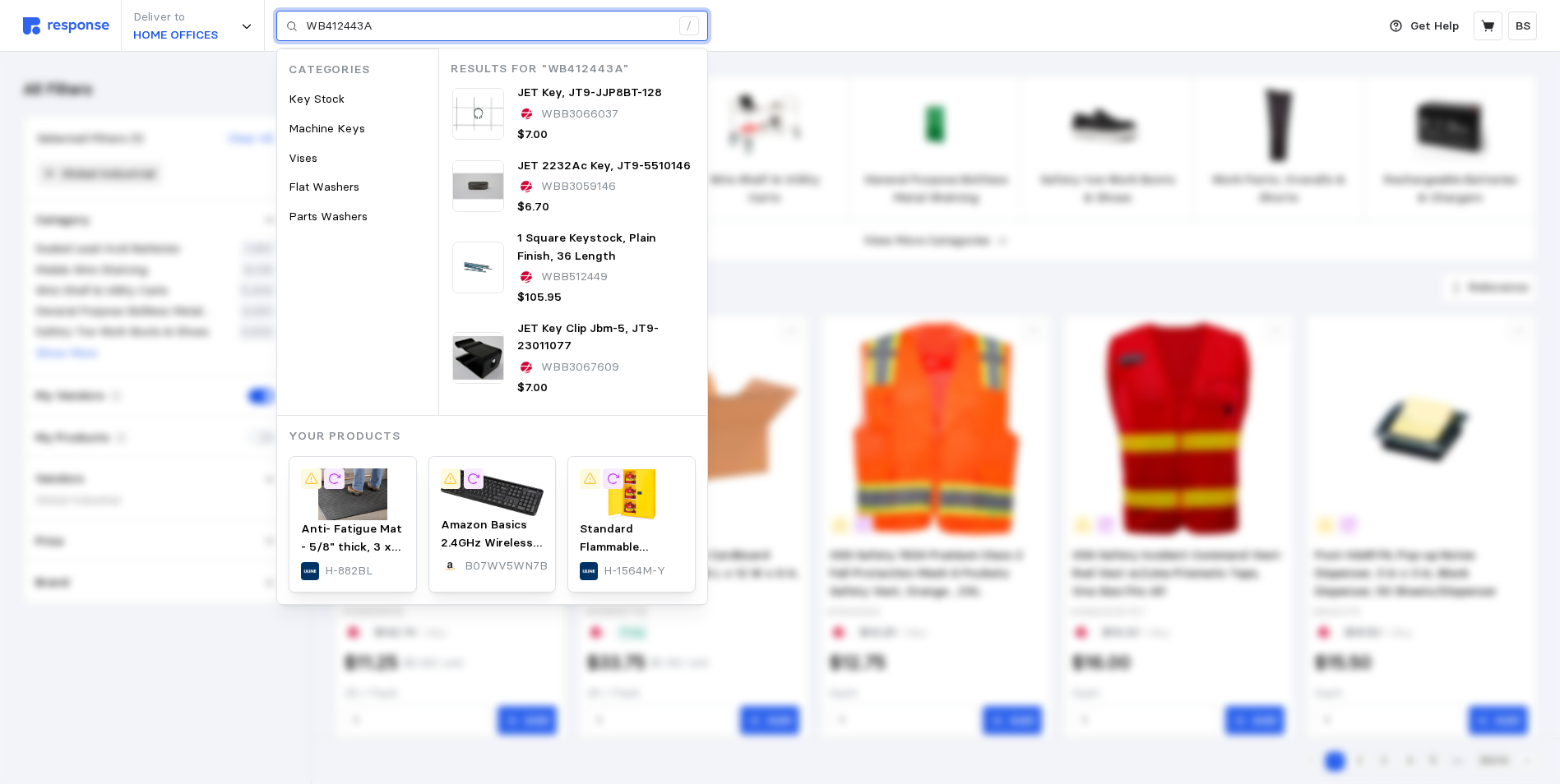
type input "WB412443A"
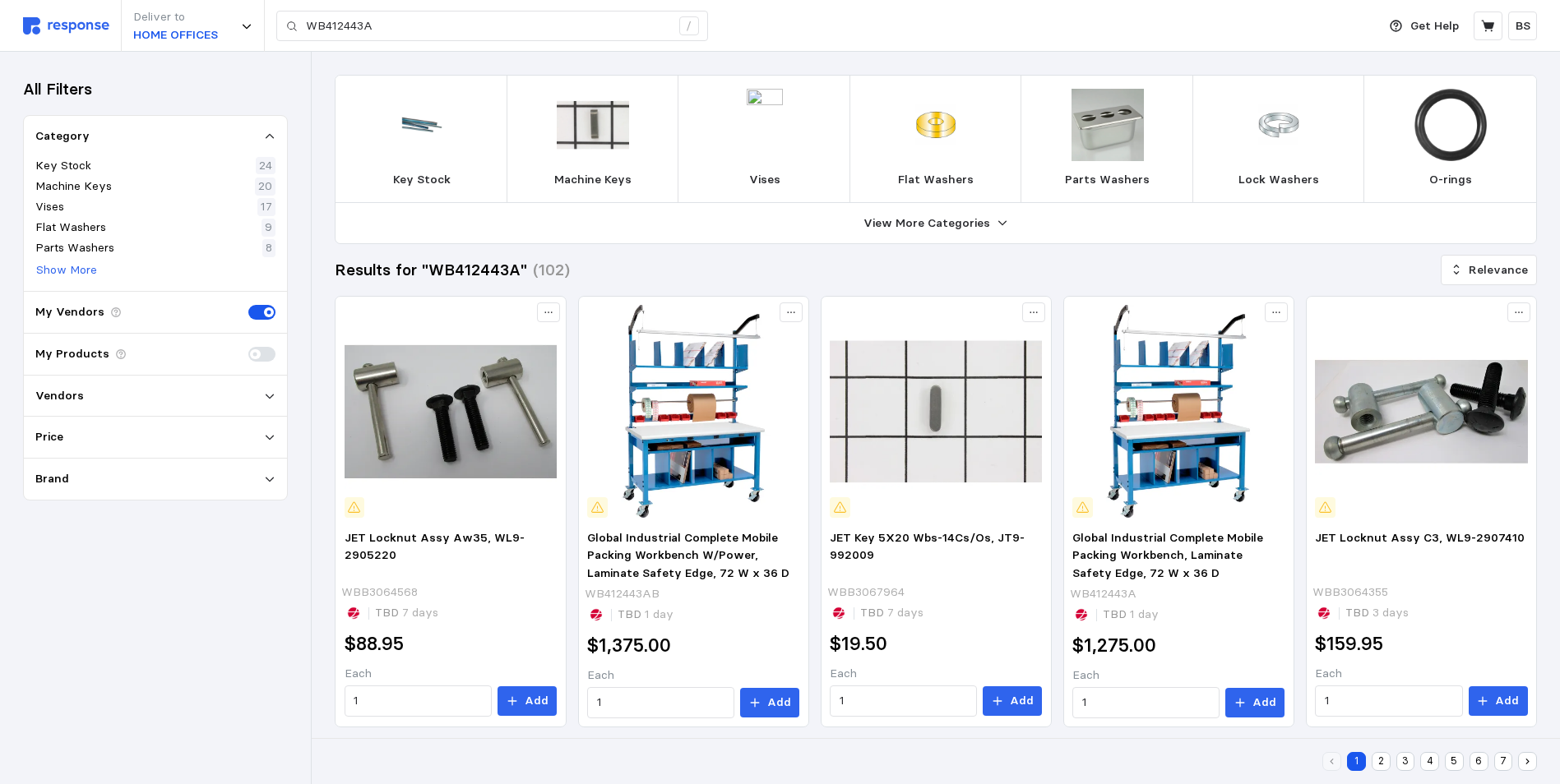
click at [230, 379] on div "Vendors" at bounding box center [155, 396] width 263 height 42
click at [266, 436] on icon at bounding box center [269, 436] width 11 height 11
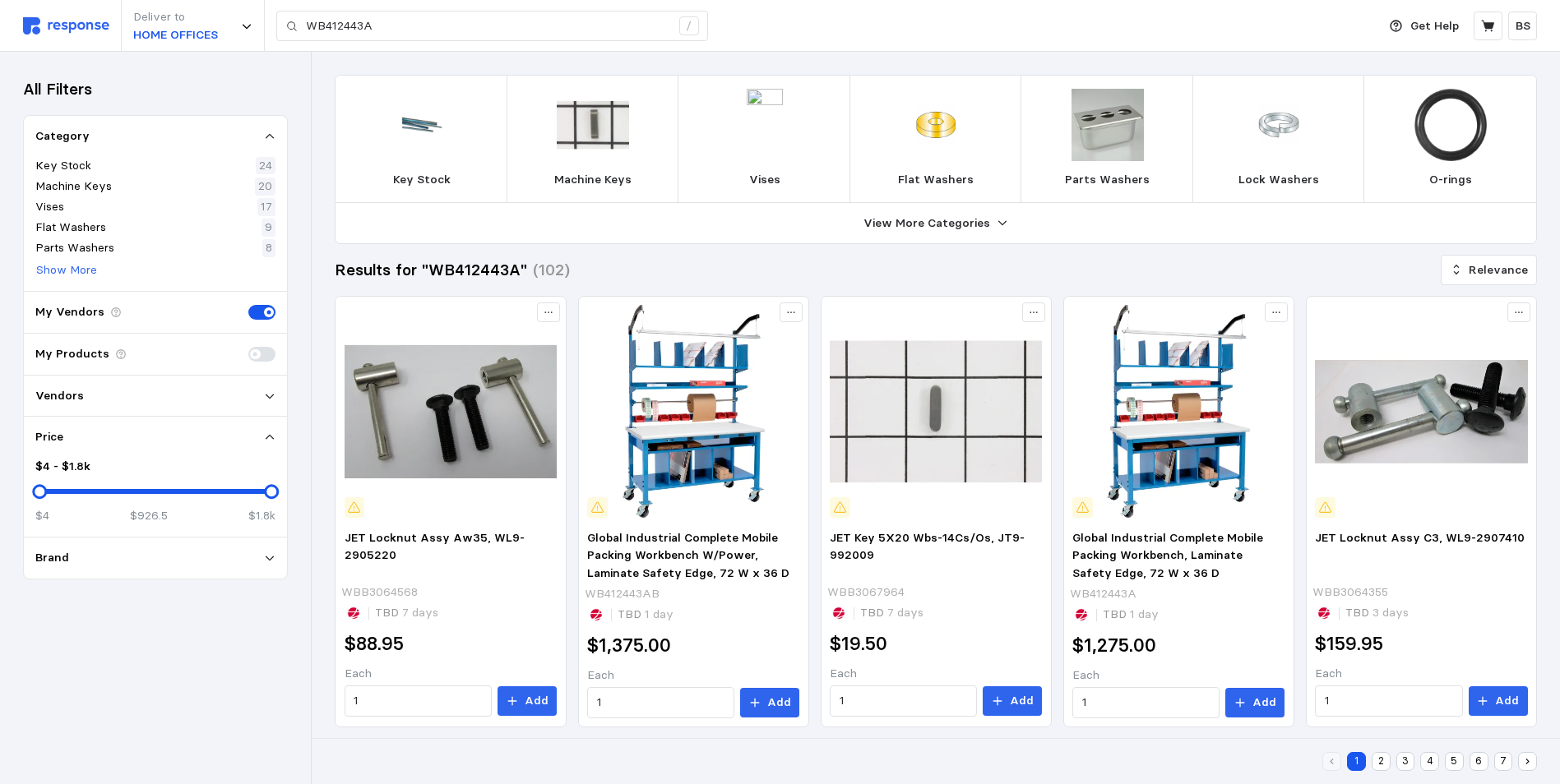
click at [261, 434] on div "Price" at bounding box center [156, 437] width 241 height 18
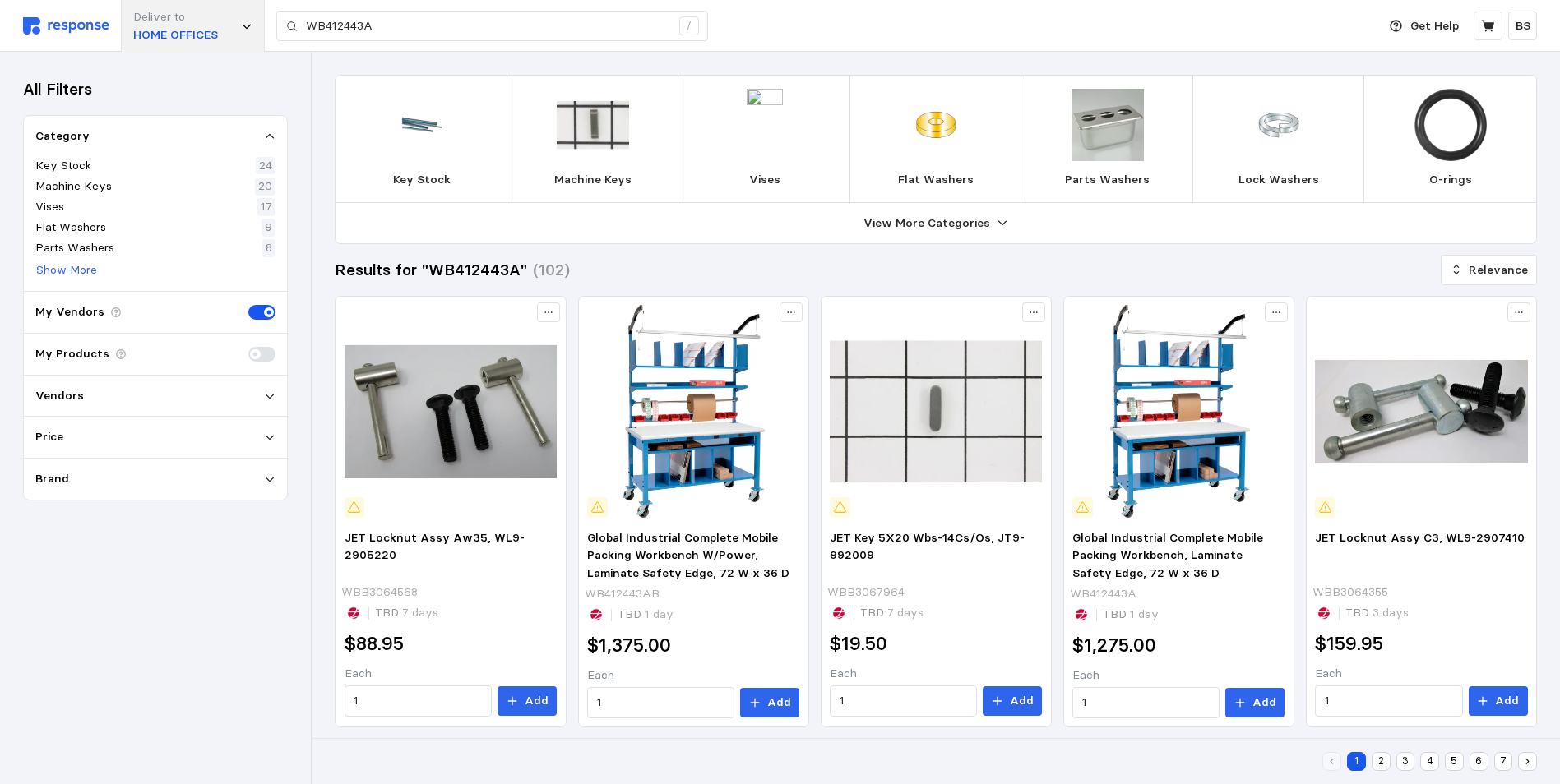
click at [182, 21] on p "Deliver to" at bounding box center [175, 17] width 85 height 18
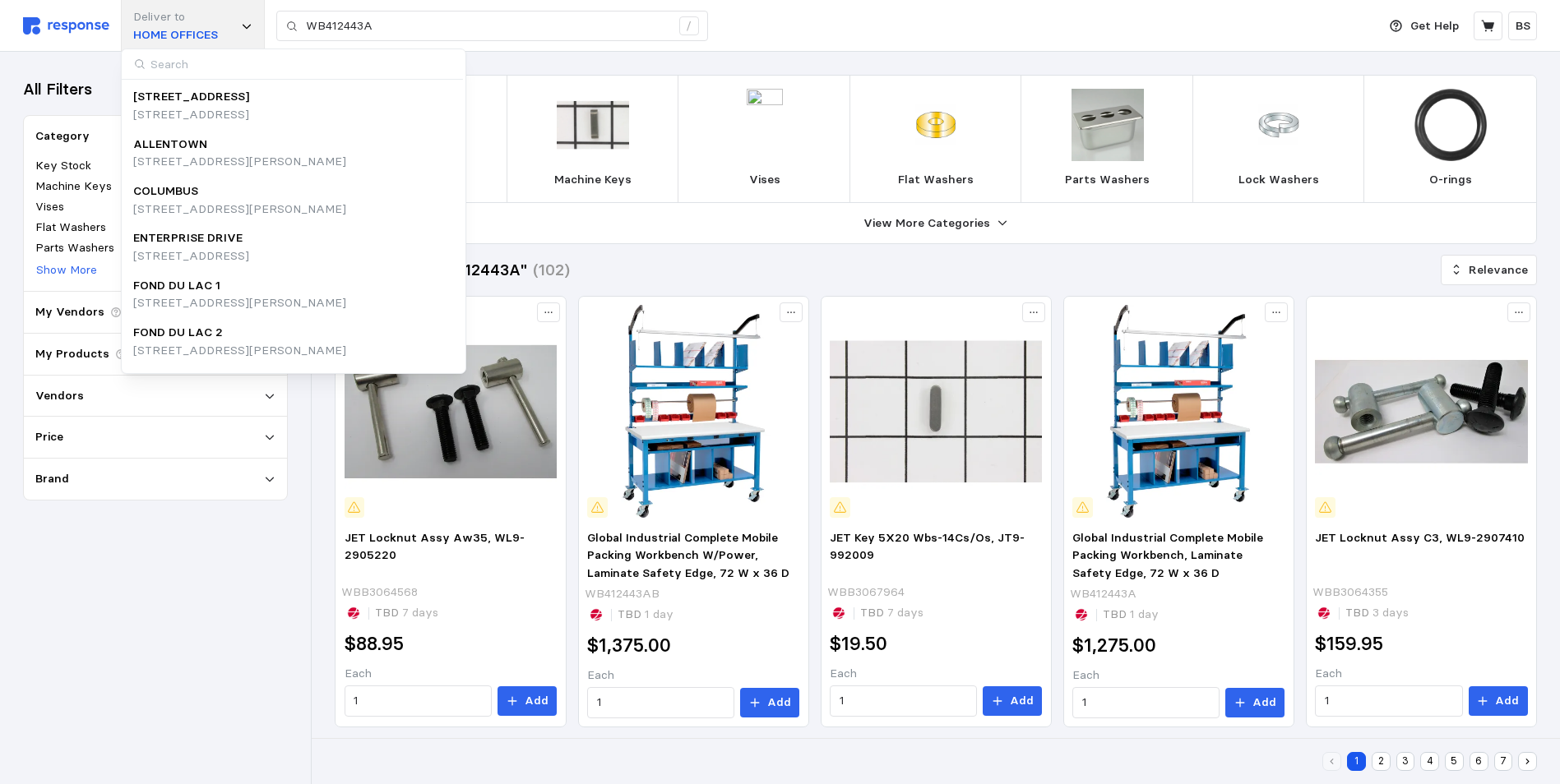
click at [184, 19] on p "Deliver to" at bounding box center [175, 17] width 85 height 18
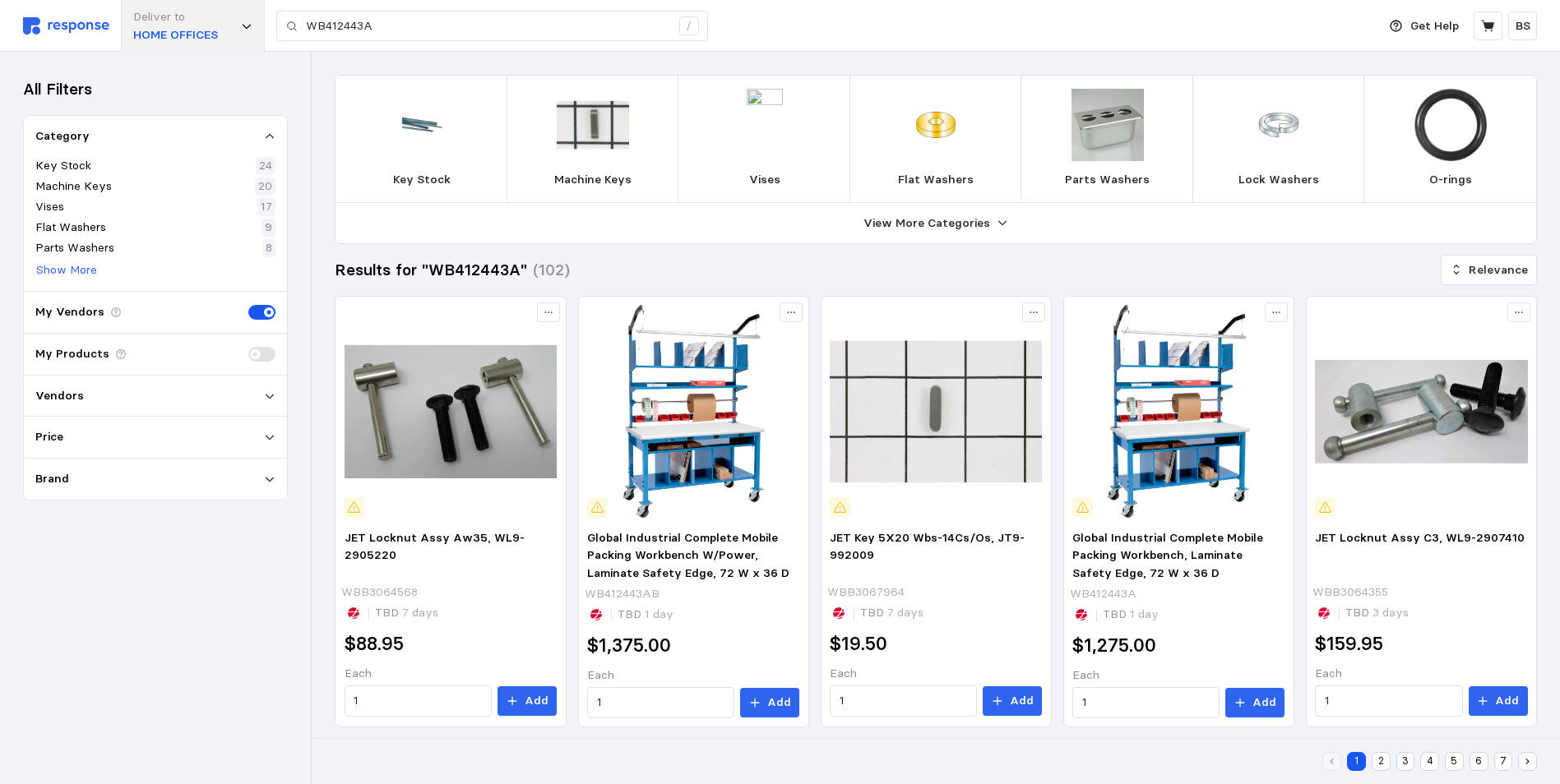
click at [178, 12] on p "Deliver to" at bounding box center [175, 17] width 85 height 18
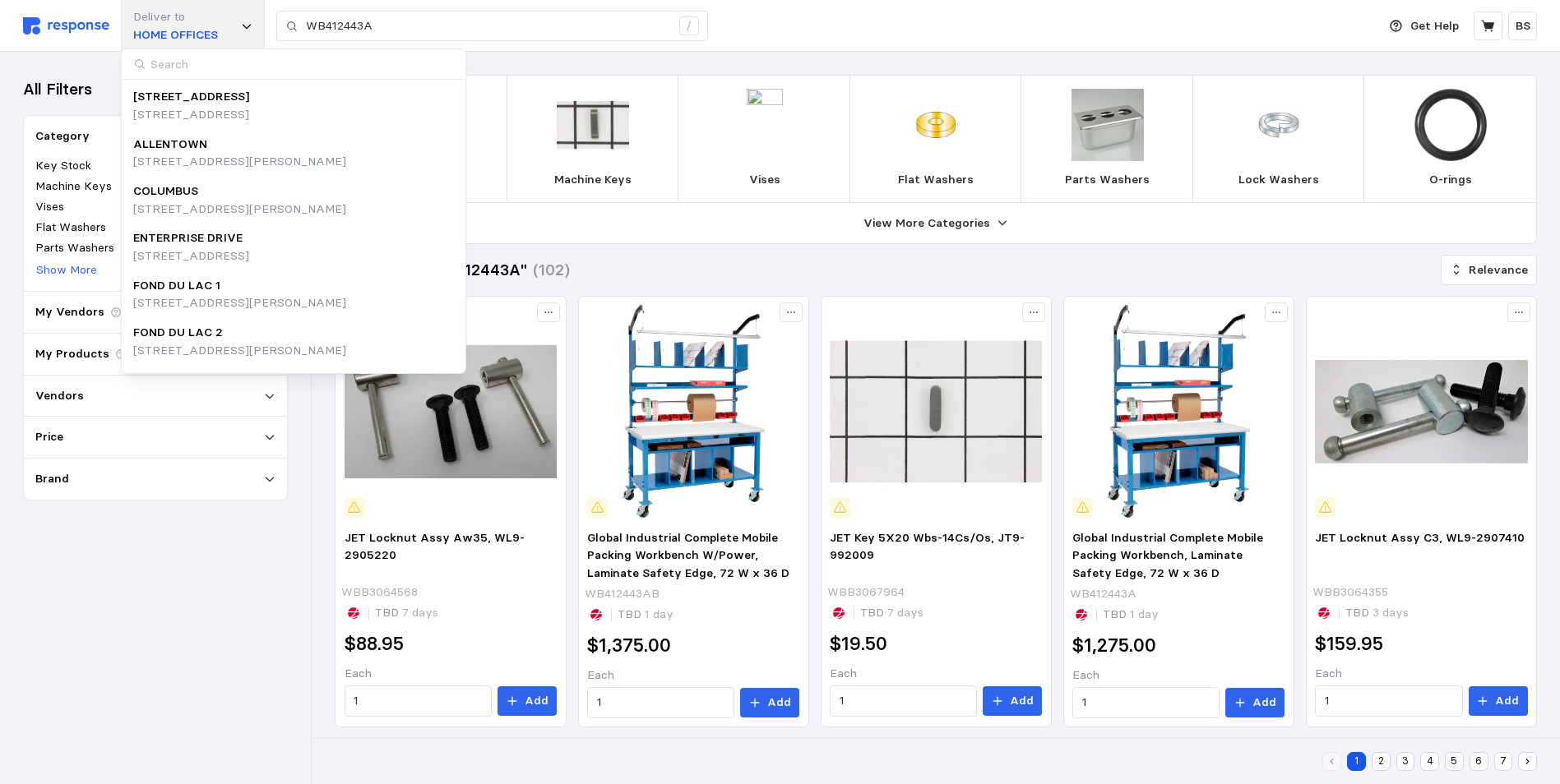
click at [175, 15] on p "Deliver to" at bounding box center [175, 17] width 85 height 18
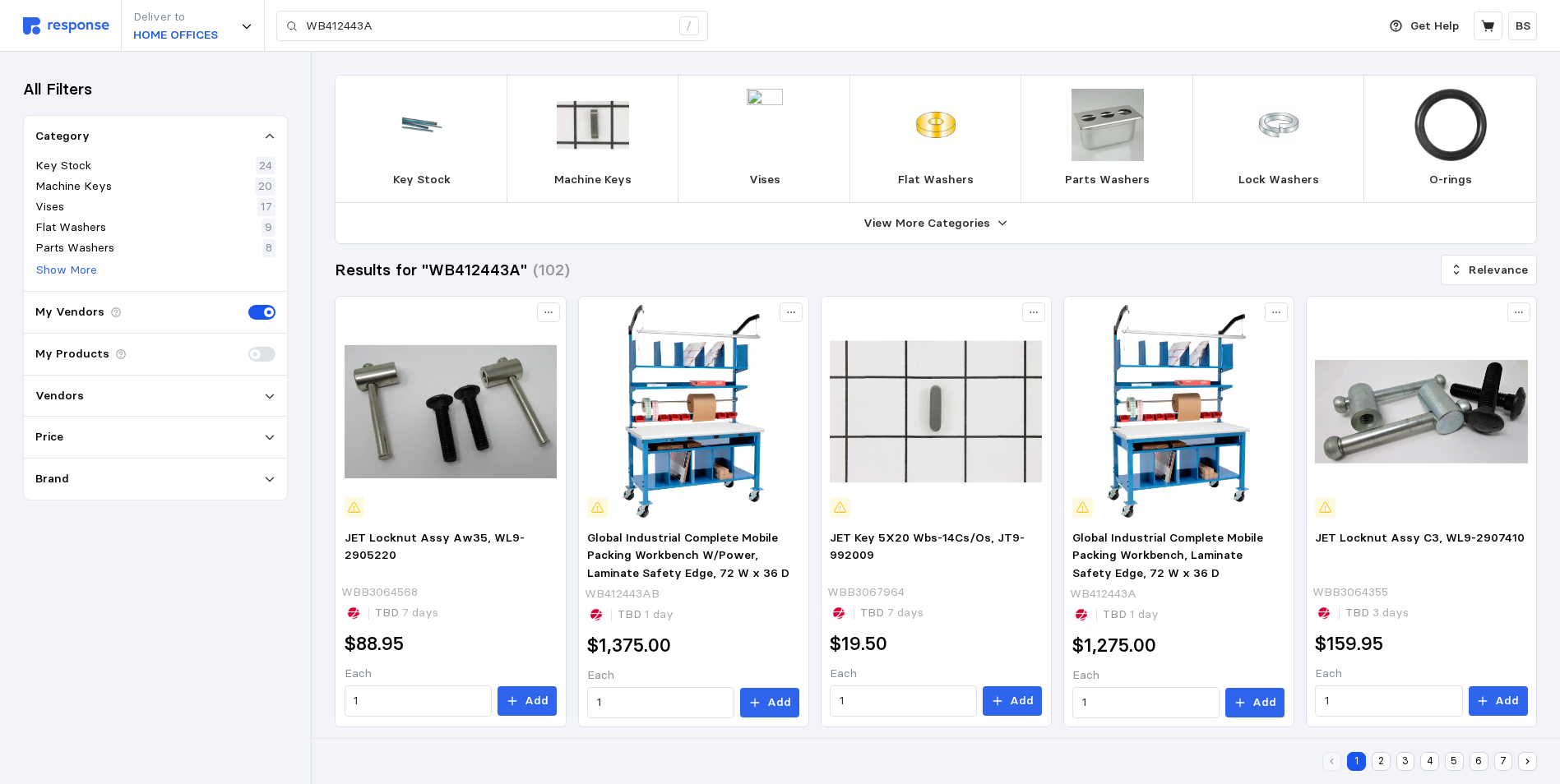
click at [71, 90] on h3 "All Filters" at bounding box center [57, 89] width 69 height 22
click at [60, 22] on img at bounding box center [65, 26] width 86 height 17
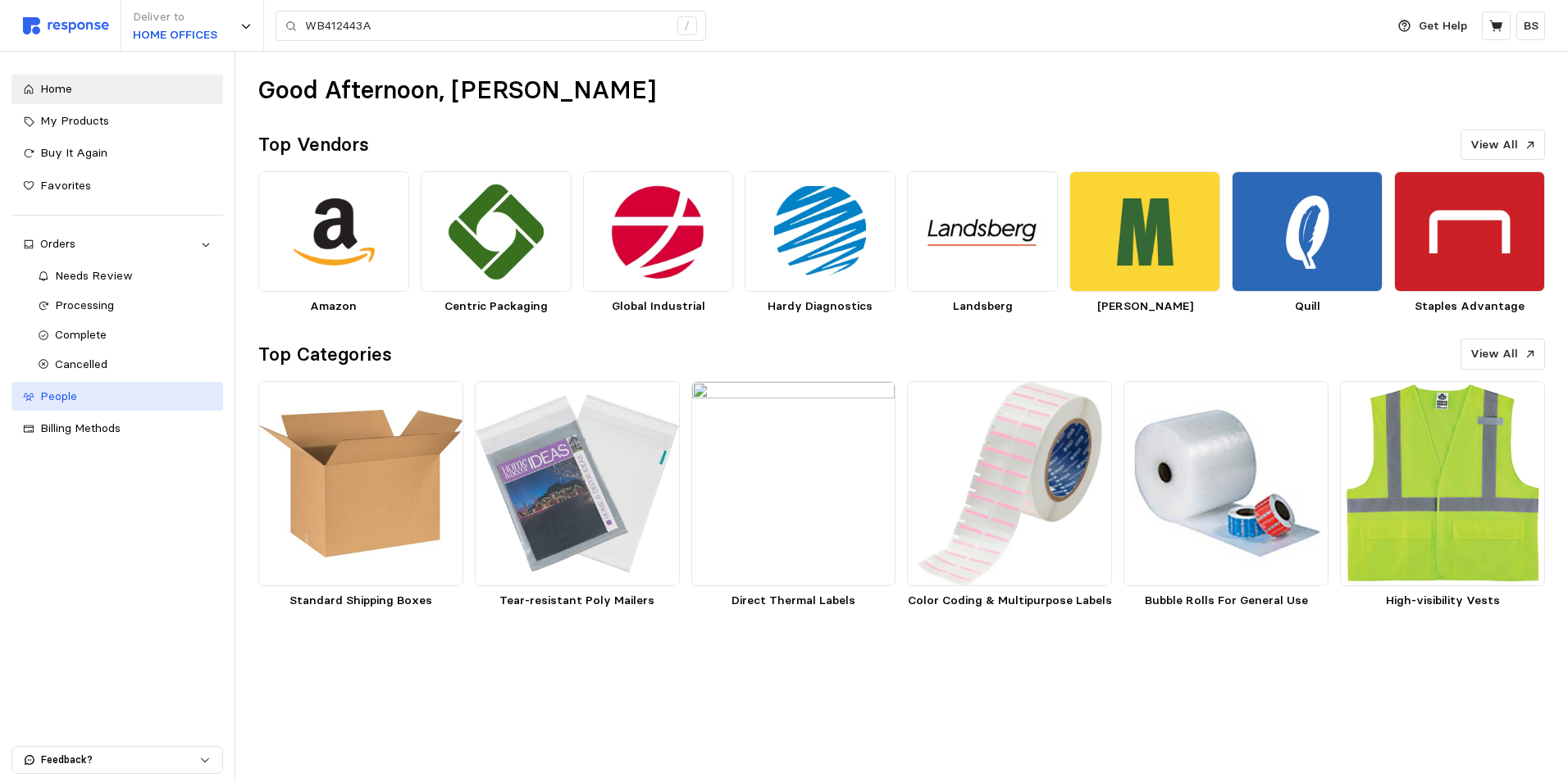
click at [79, 384] on link "People" at bounding box center [116, 397] width 211 height 30
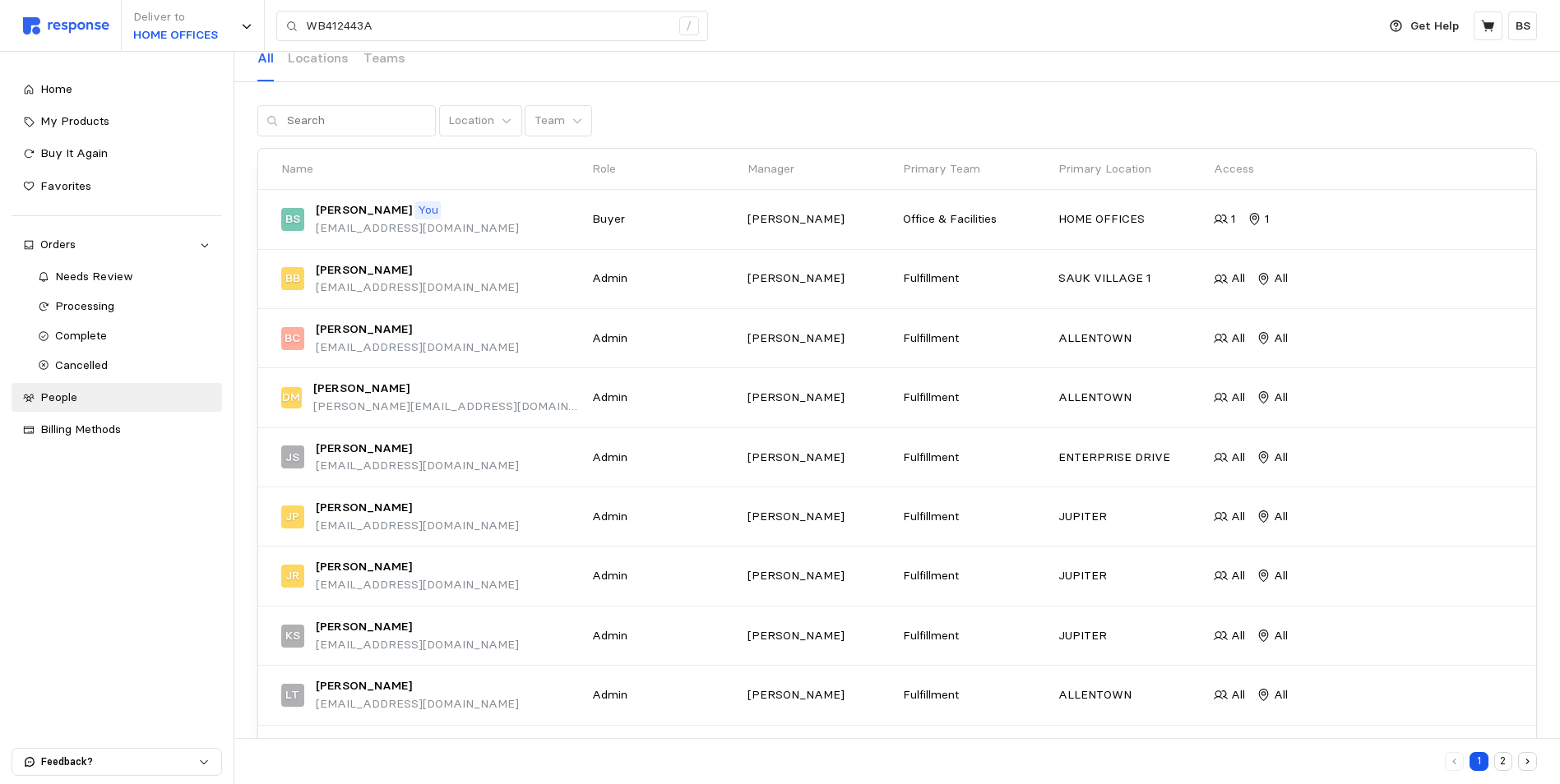
scroll to position [152, 0]
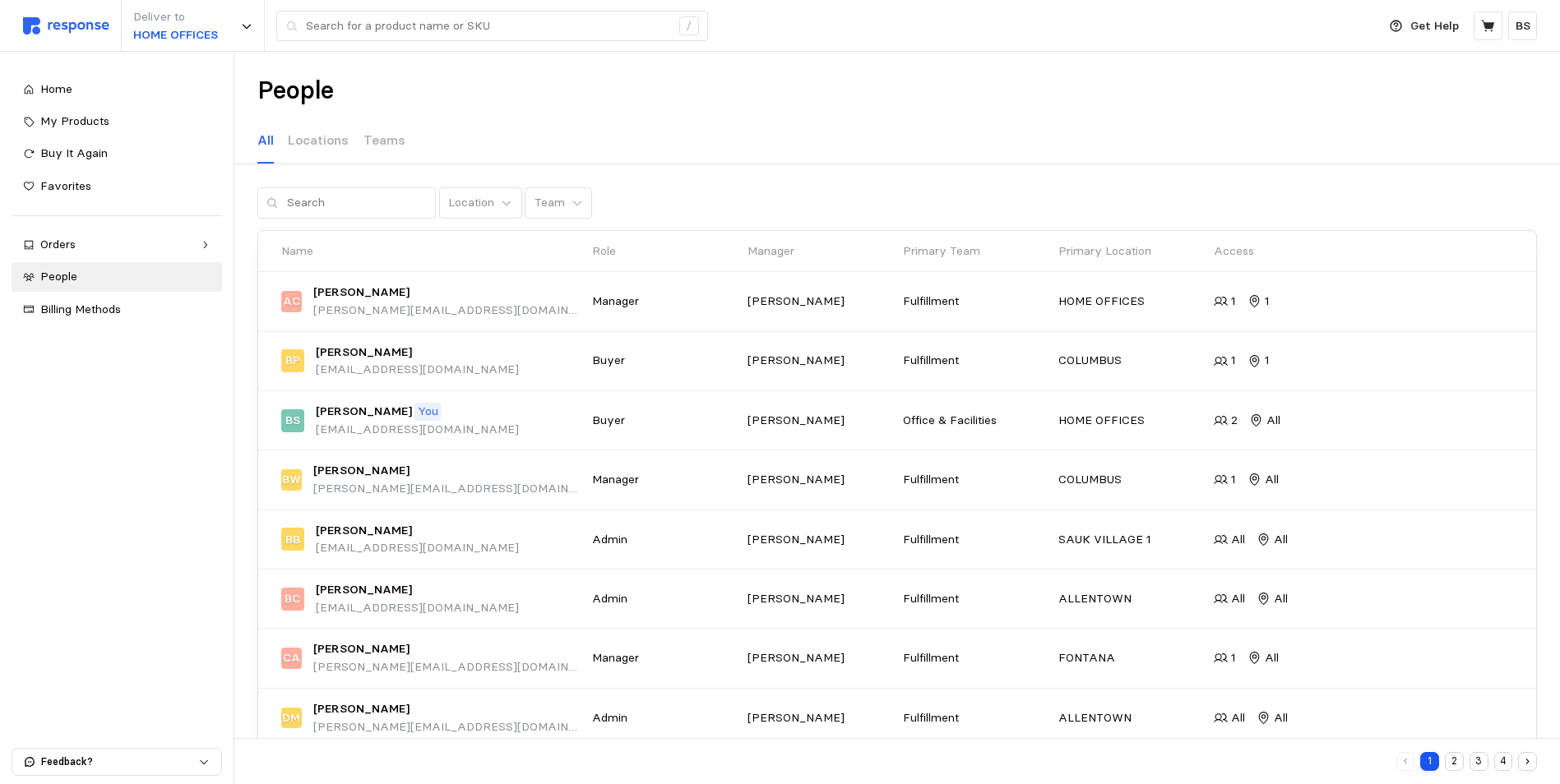
scroll to position [152, 0]
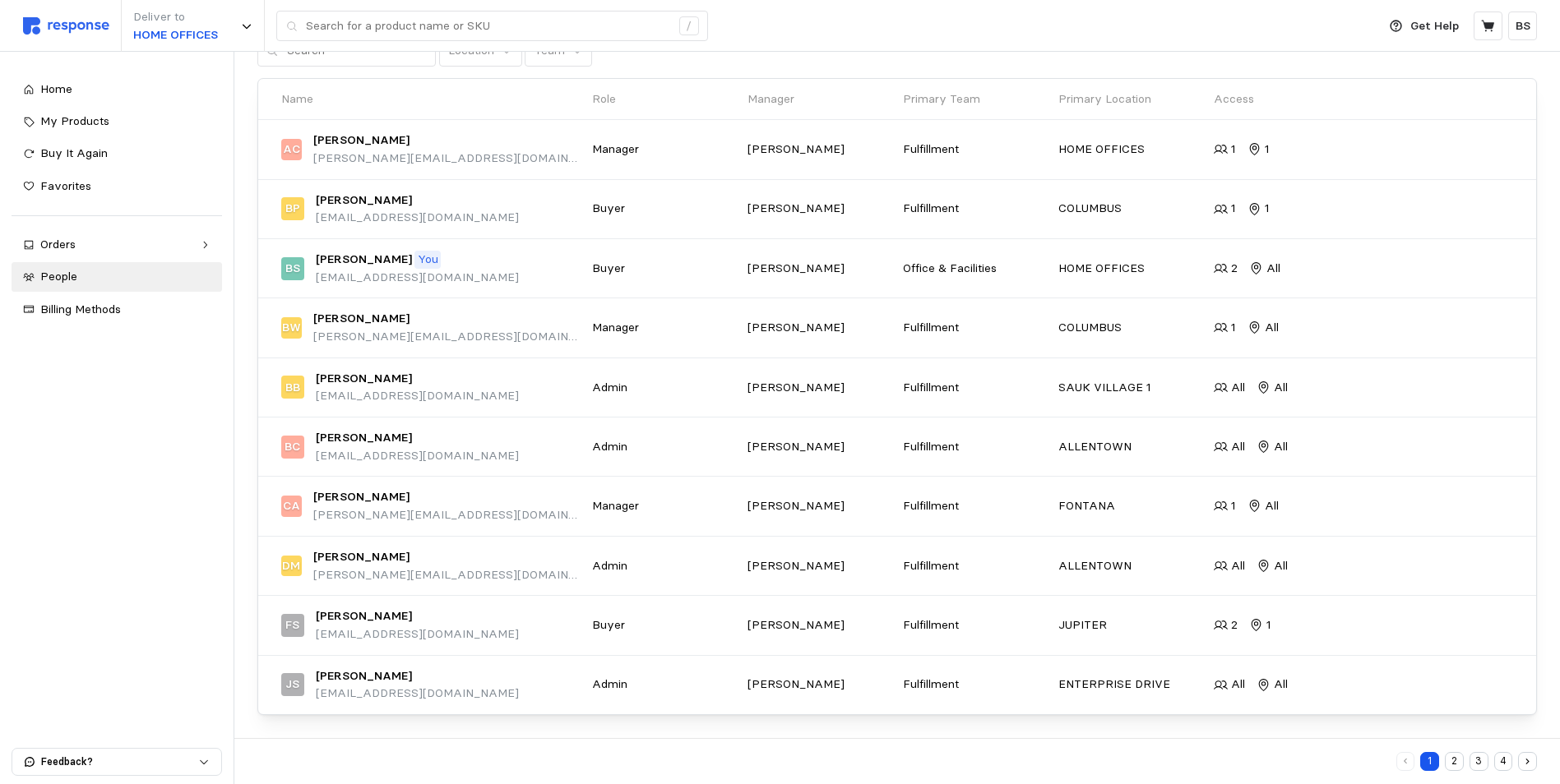
click at [1506, 764] on button "4" at bounding box center [1504, 761] width 19 height 19
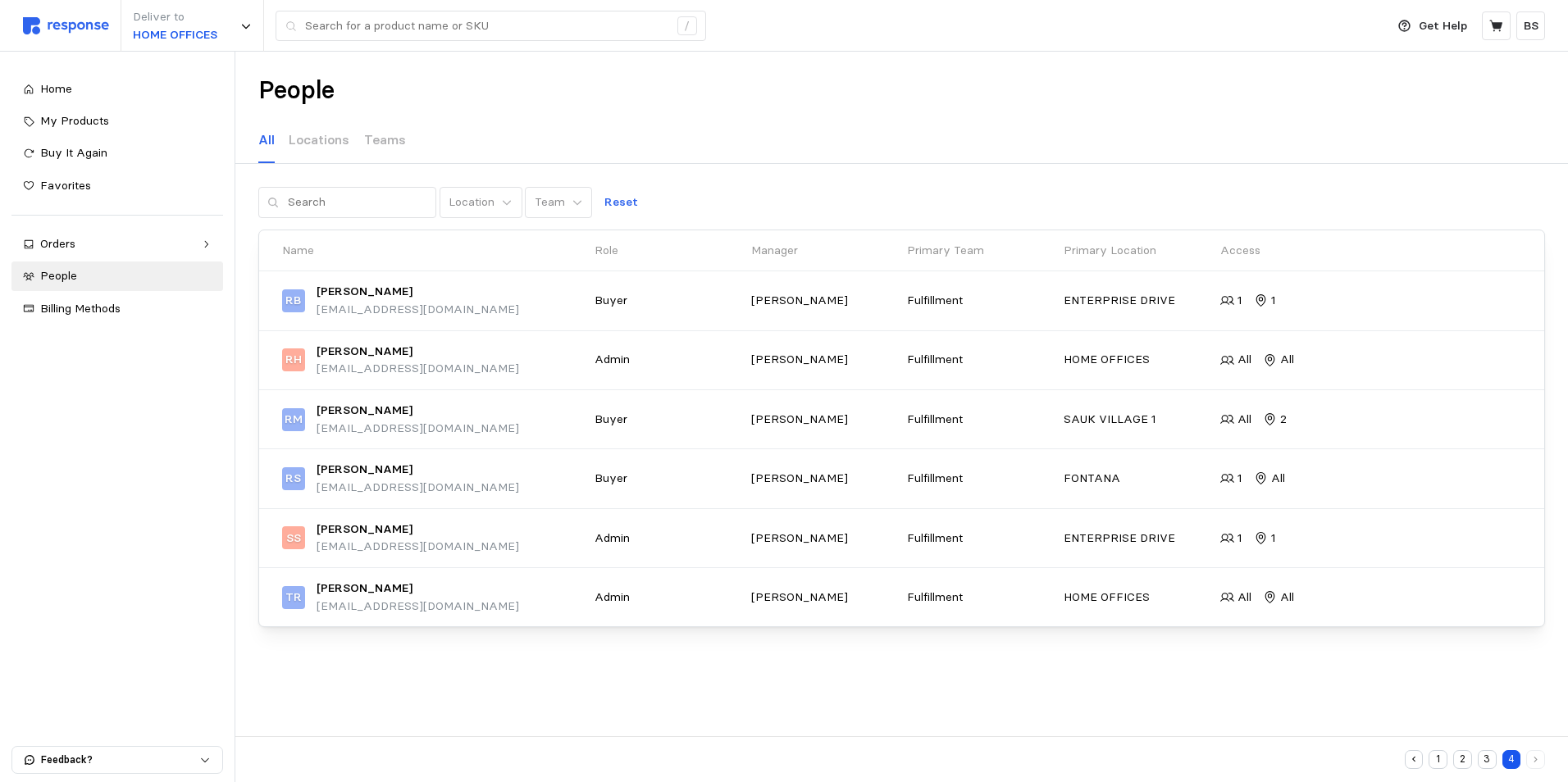
click at [1437, 762] on button "1" at bounding box center [1438, 759] width 19 height 19
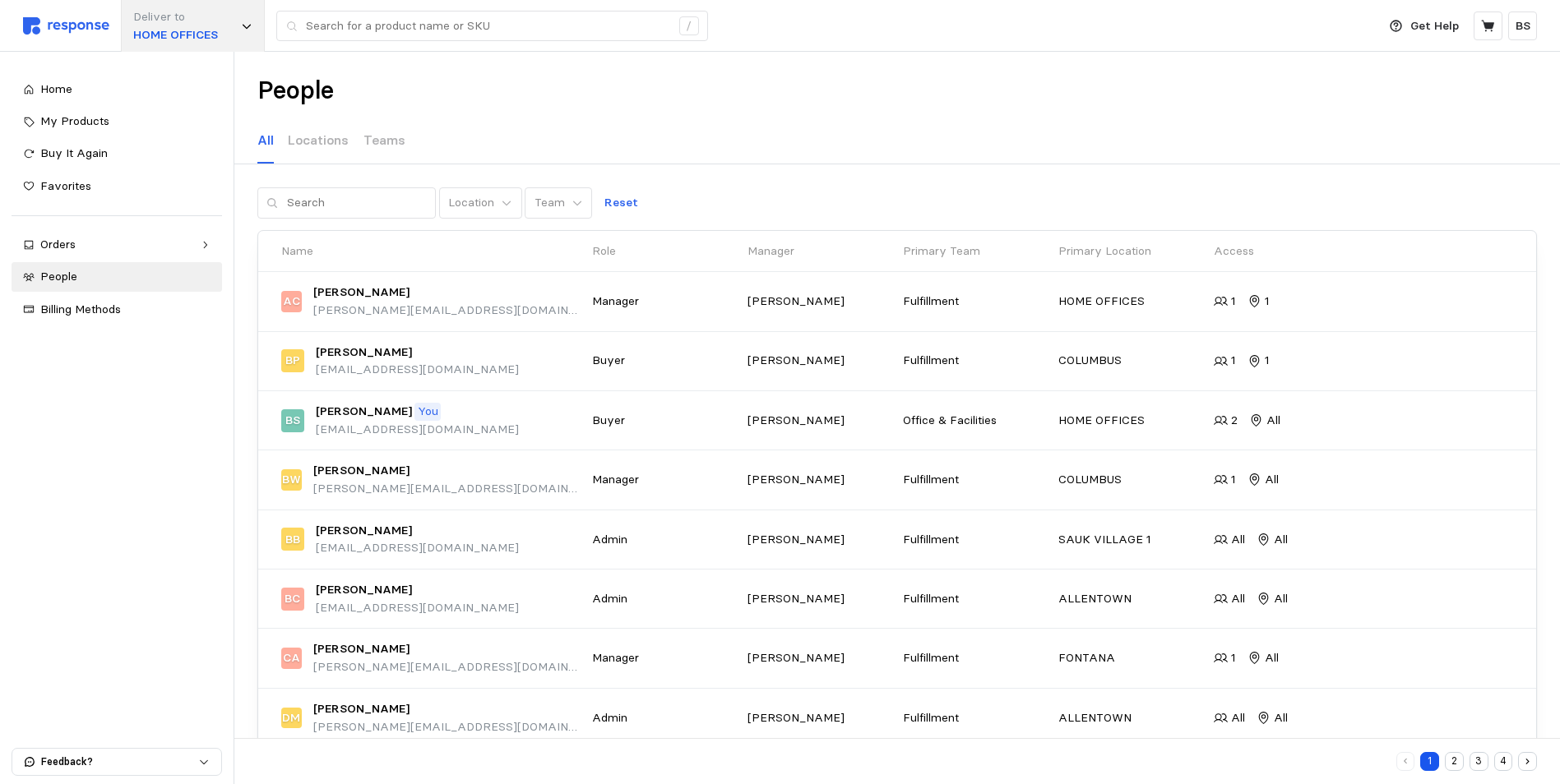
click at [249, 22] on icon at bounding box center [246, 26] width 11 height 11
type input "3000 warehouse"
click at [212, 16] on p "Deliver to" at bounding box center [175, 17] width 85 height 18
click at [227, 24] on div "Deliver to HOME OFFICES" at bounding box center [193, 25] width 144 height 51
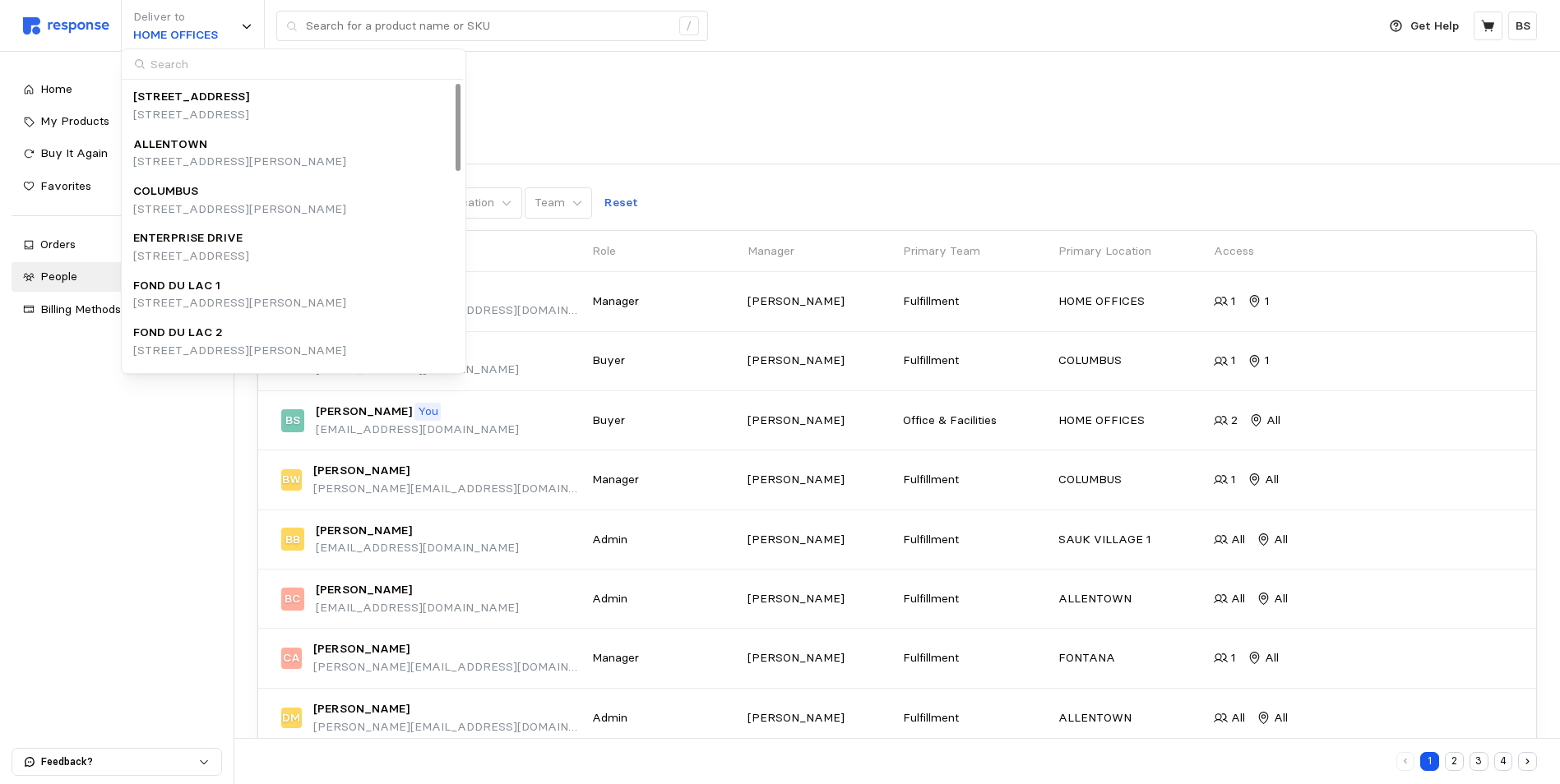
click at [729, 100] on div "People" at bounding box center [897, 91] width 1279 height 32
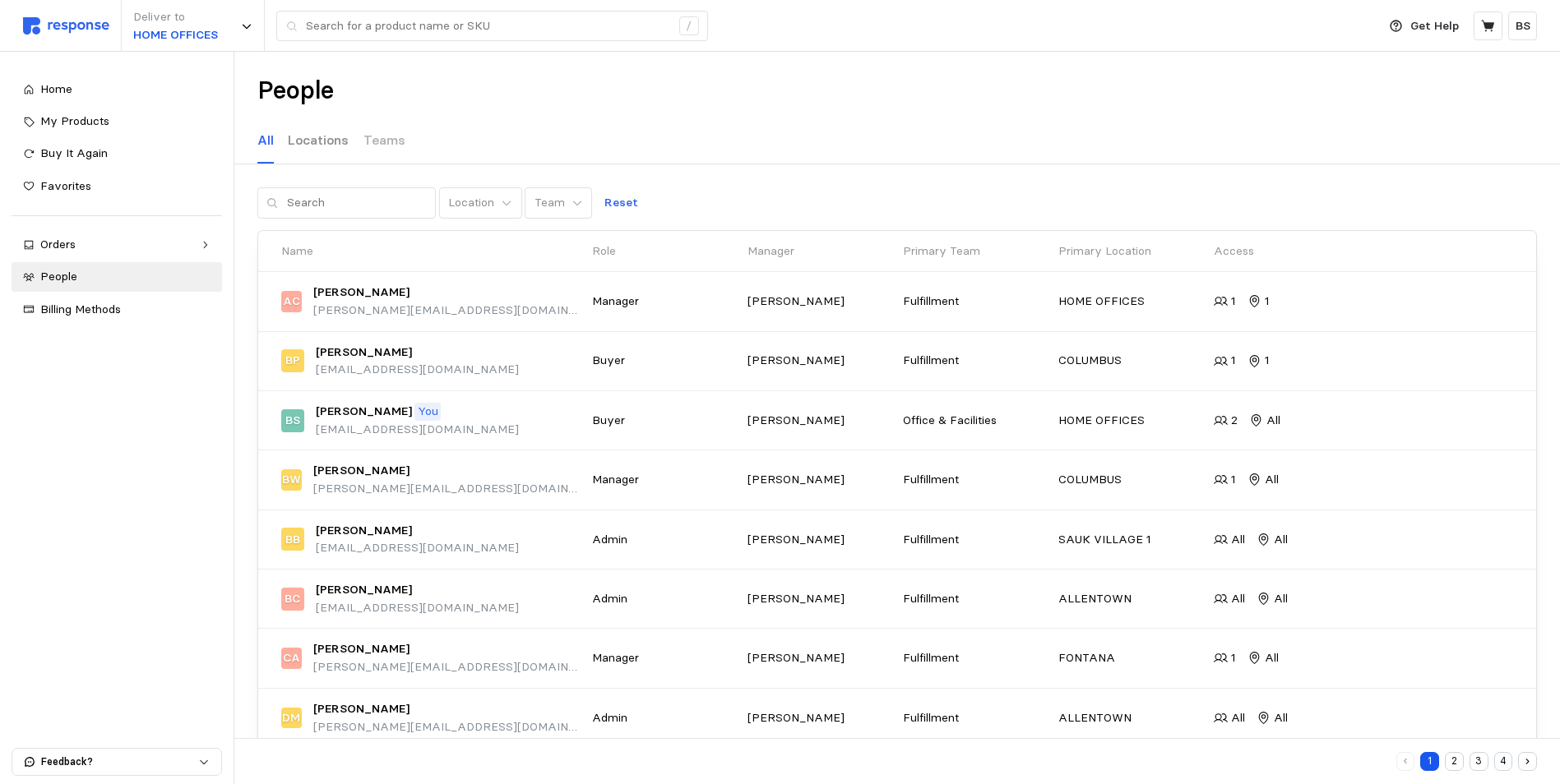
click at [311, 139] on p "Locations" at bounding box center [318, 140] width 61 height 21
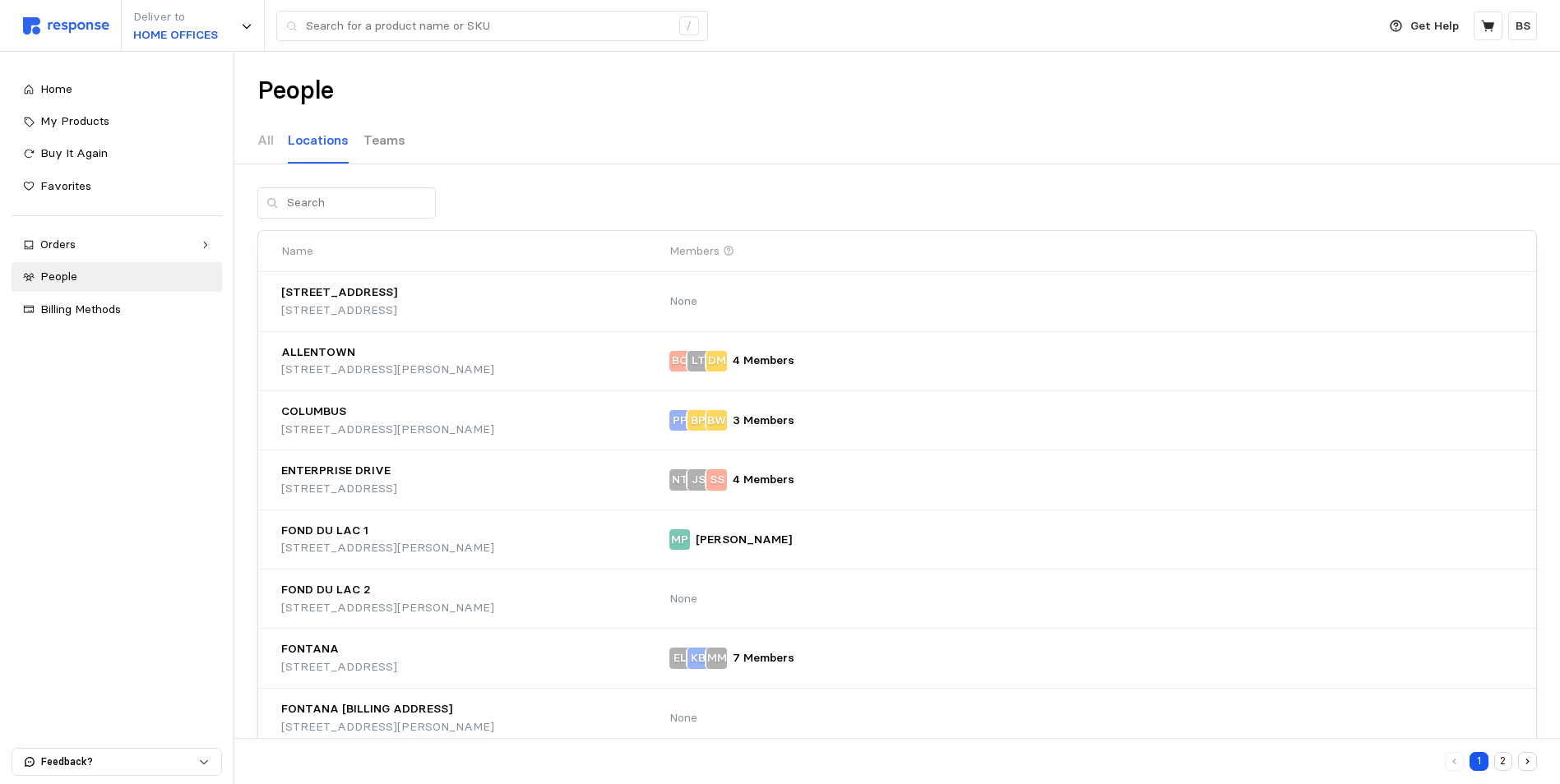
click at [394, 146] on p "Teams" at bounding box center [384, 140] width 42 height 21
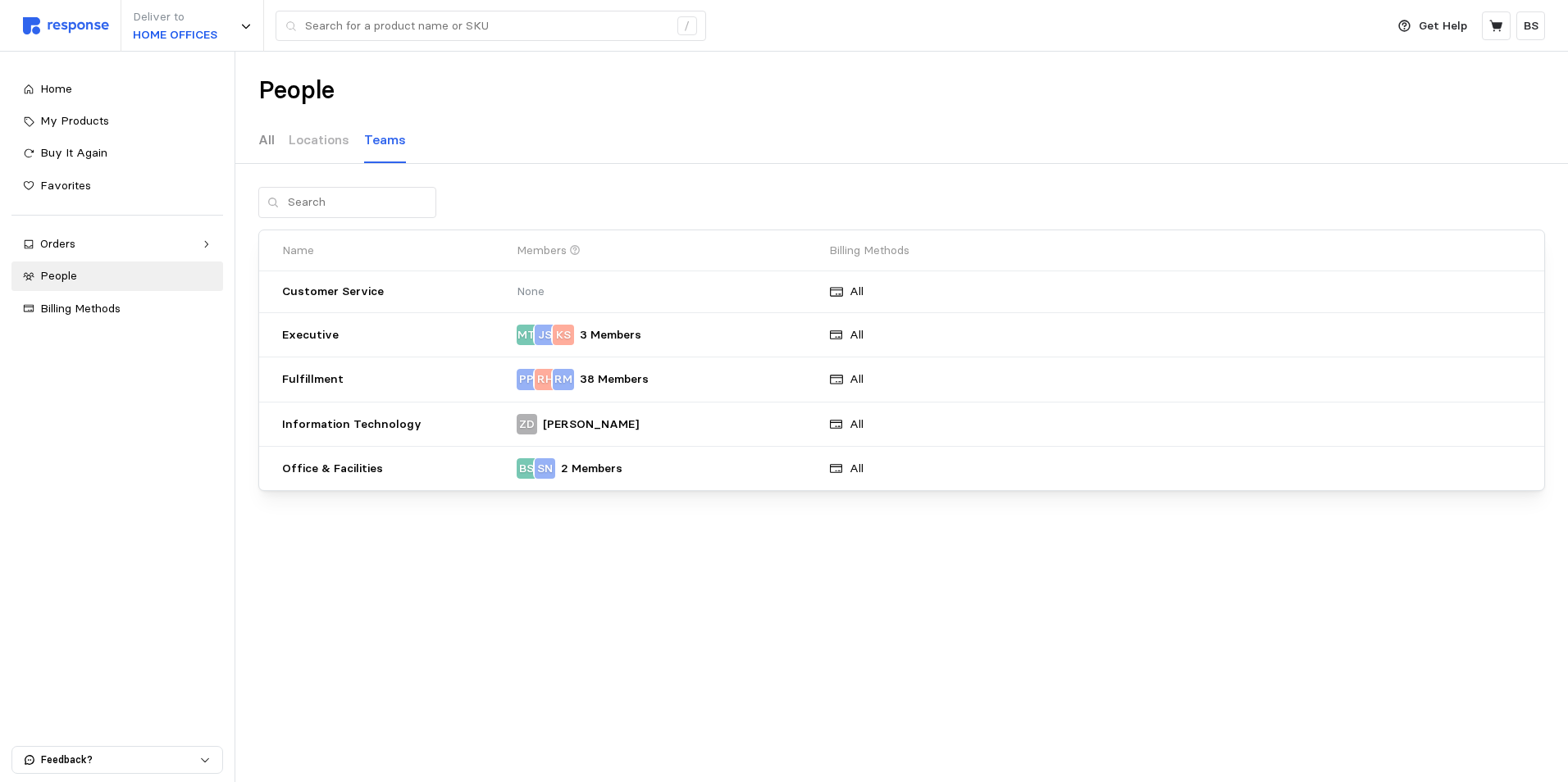
click at [265, 142] on p "All" at bounding box center [266, 140] width 17 height 21
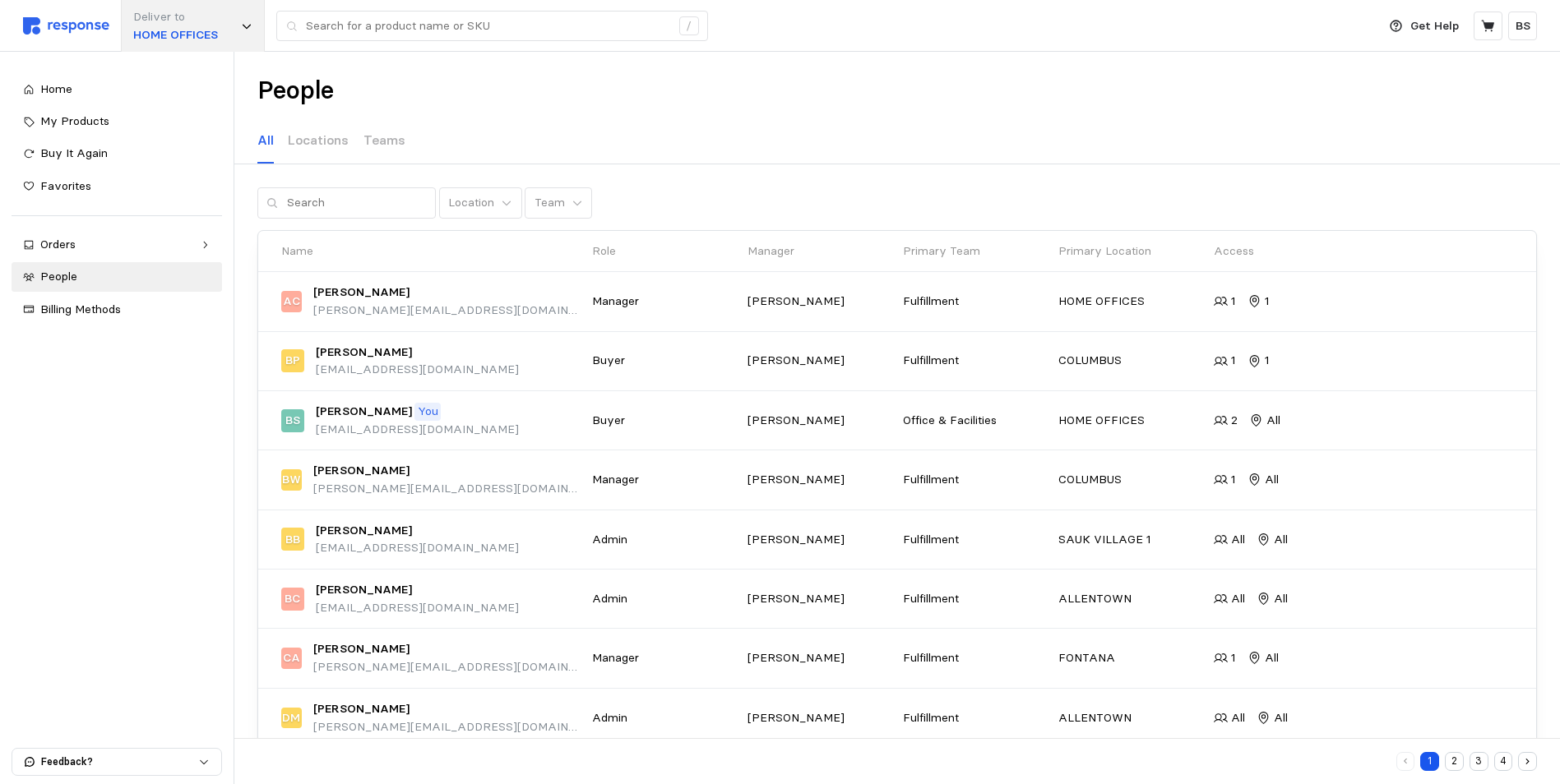
click at [173, 37] on p "HOME OFFICES" at bounding box center [175, 35] width 85 height 18
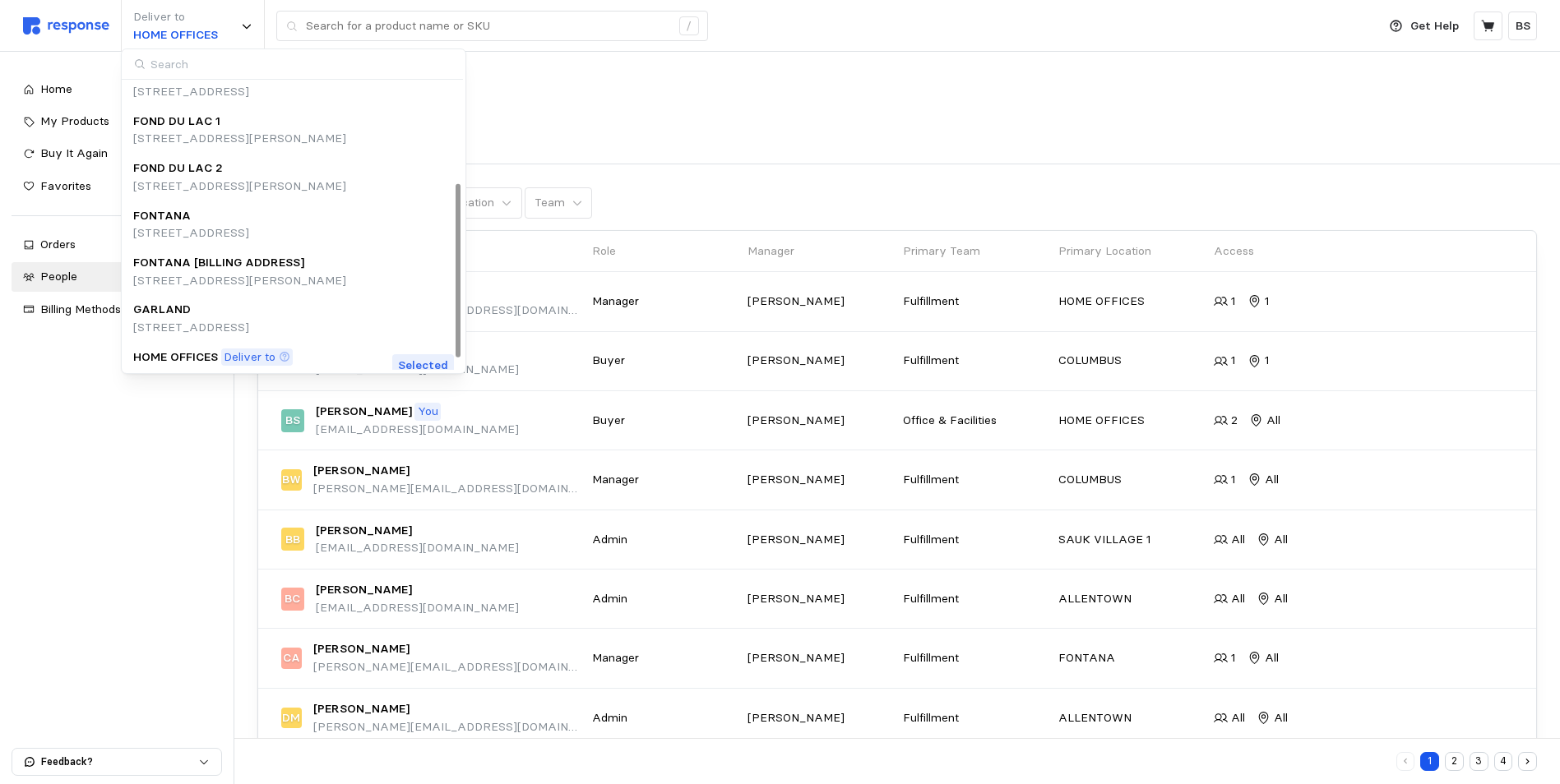
scroll to position [184, 0]
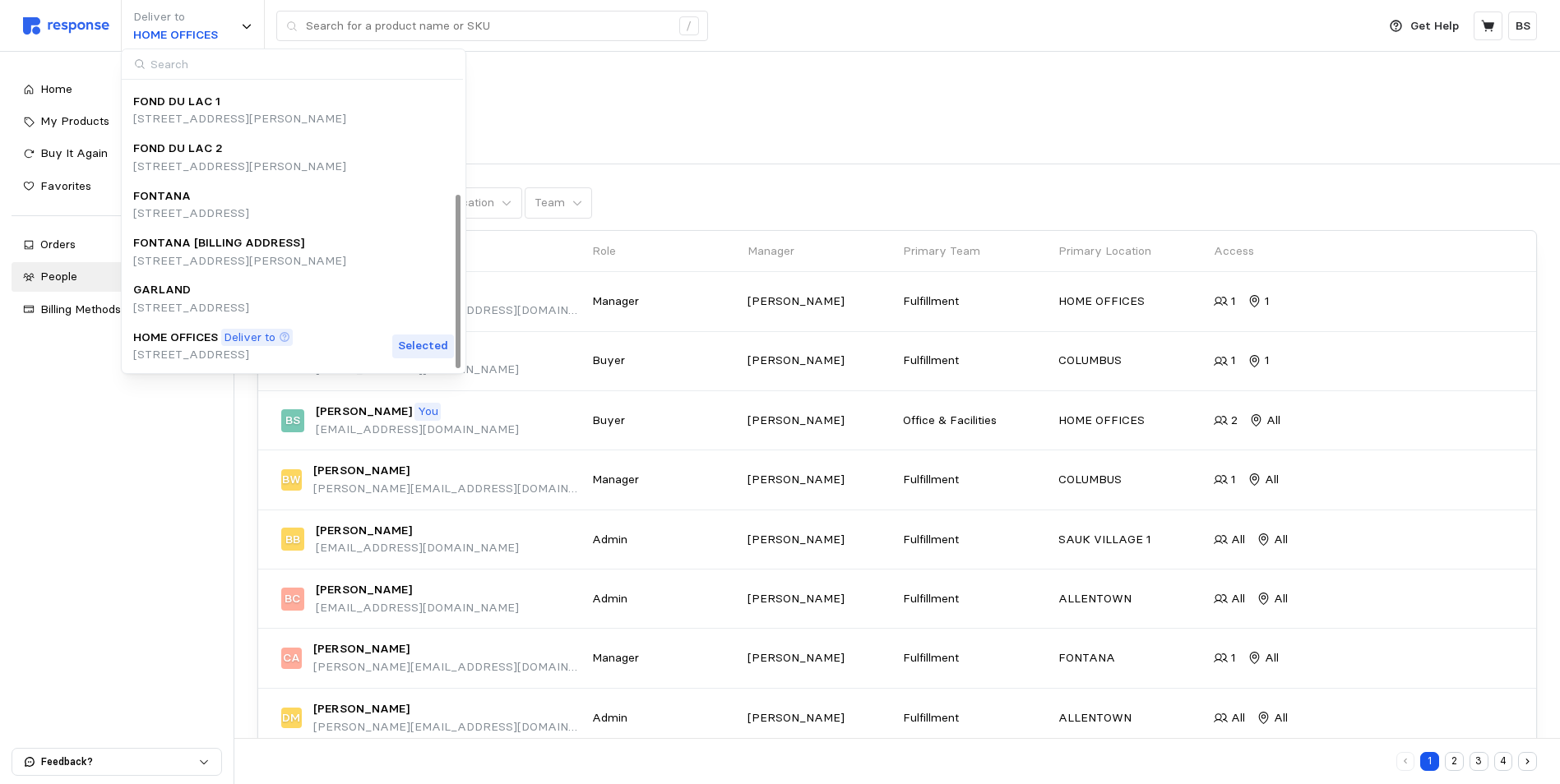
click at [598, 114] on div "People All Locations Teams" at bounding box center [897, 119] width 1326 height 89
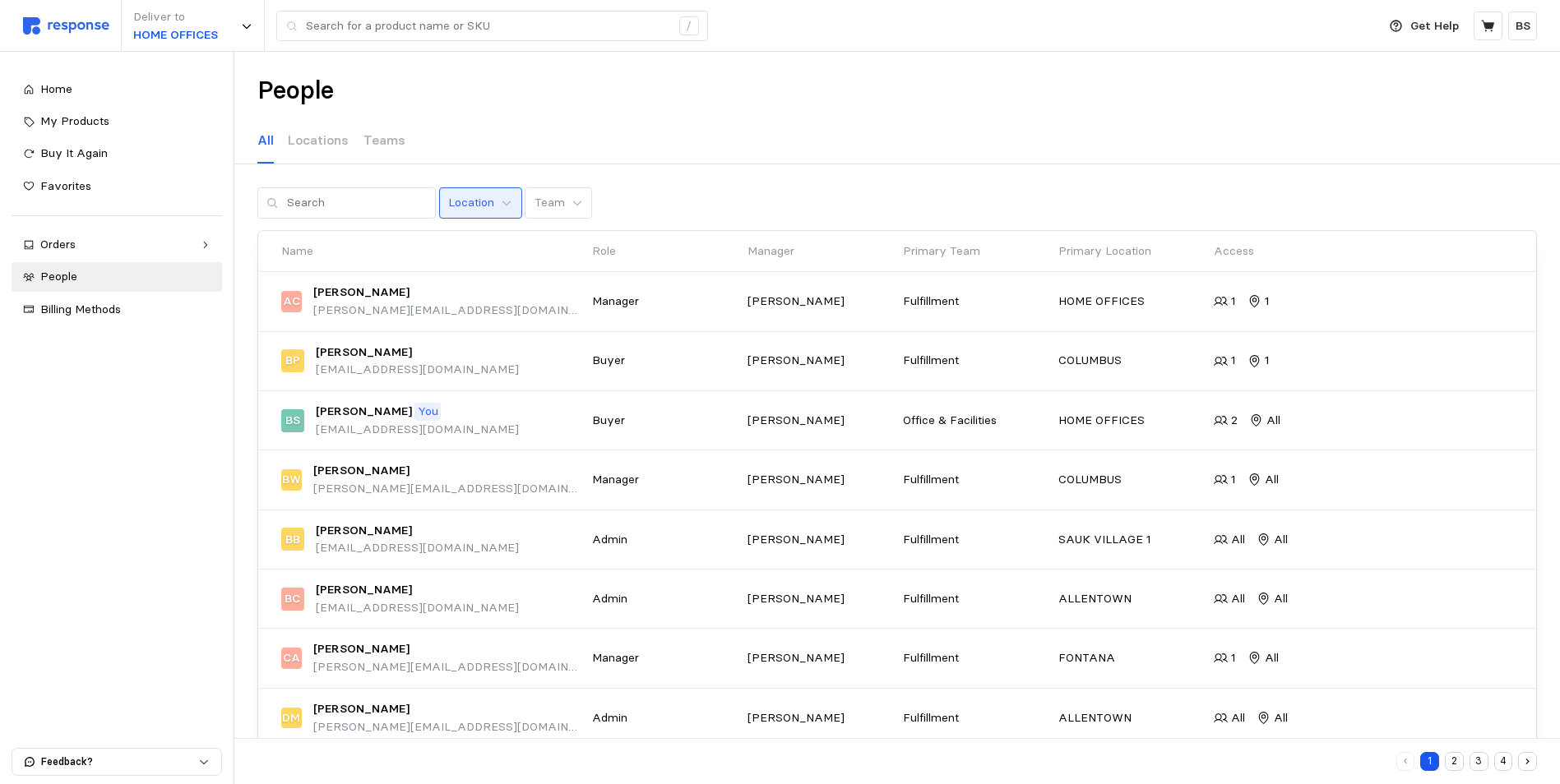
click at [460, 197] on p "Location" at bounding box center [471, 203] width 46 height 18
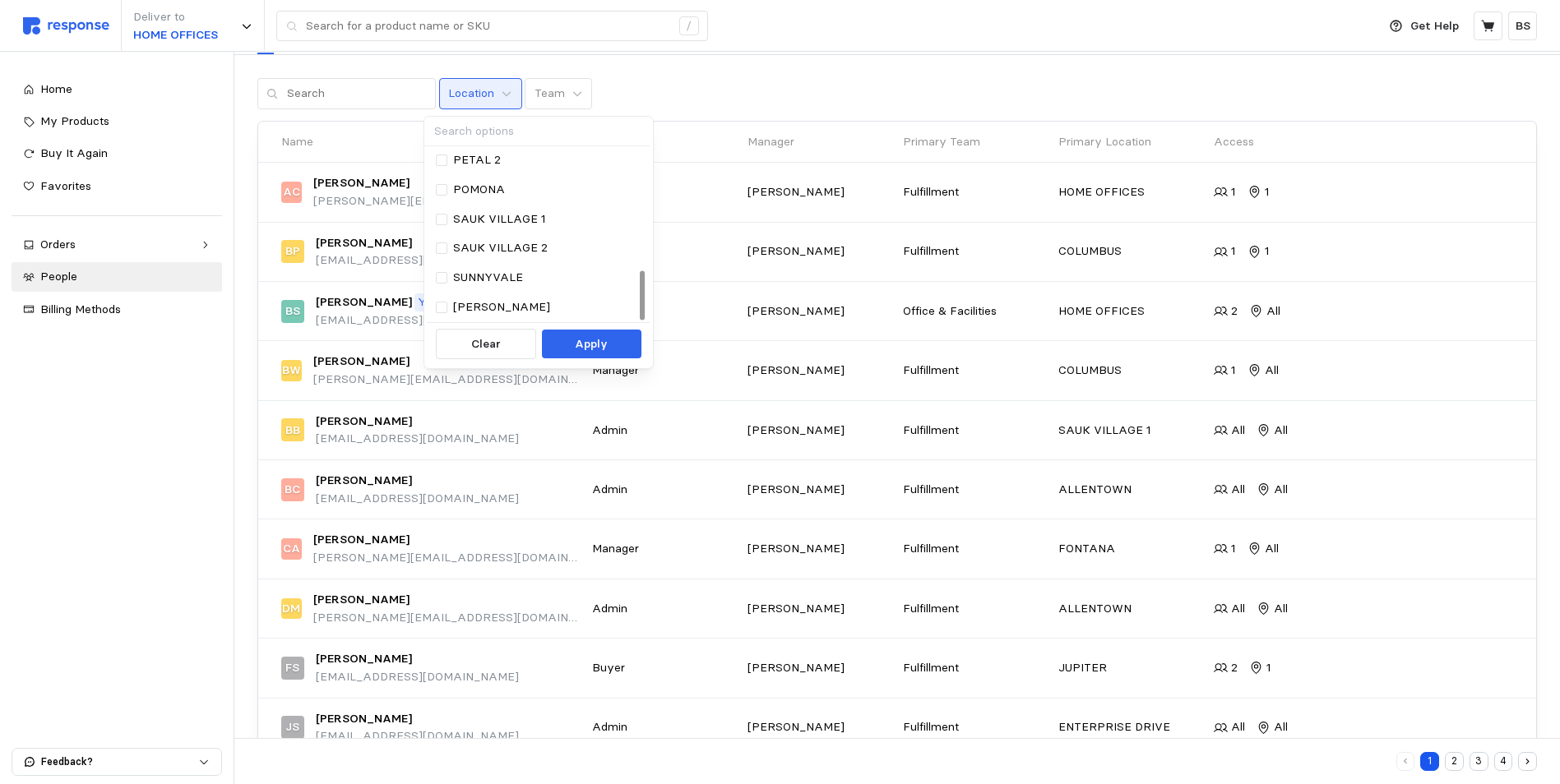
scroll to position [0, 0]
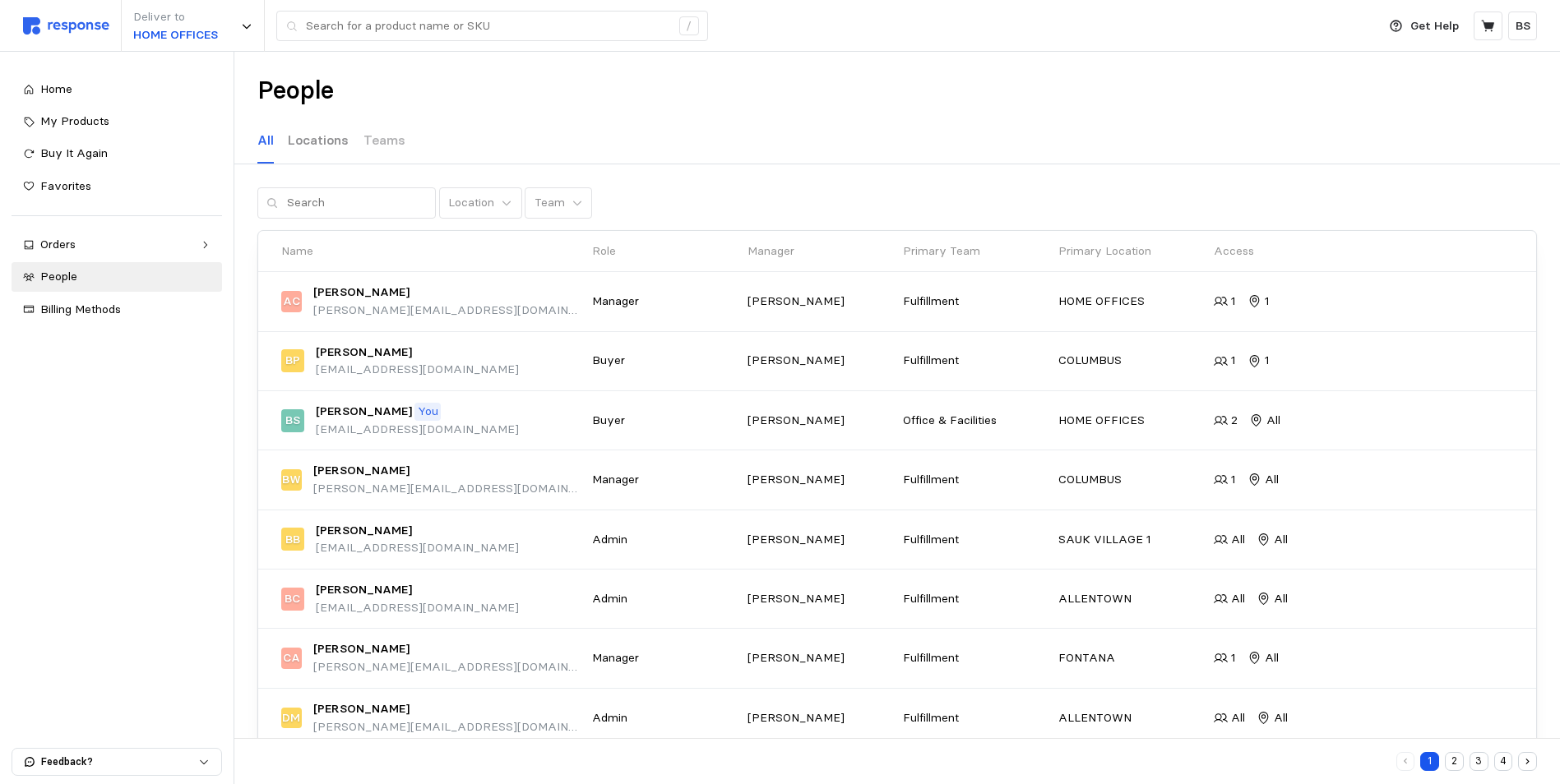
click at [340, 145] on p "Locations" at bounding box center [318, 140] width 61 height 21
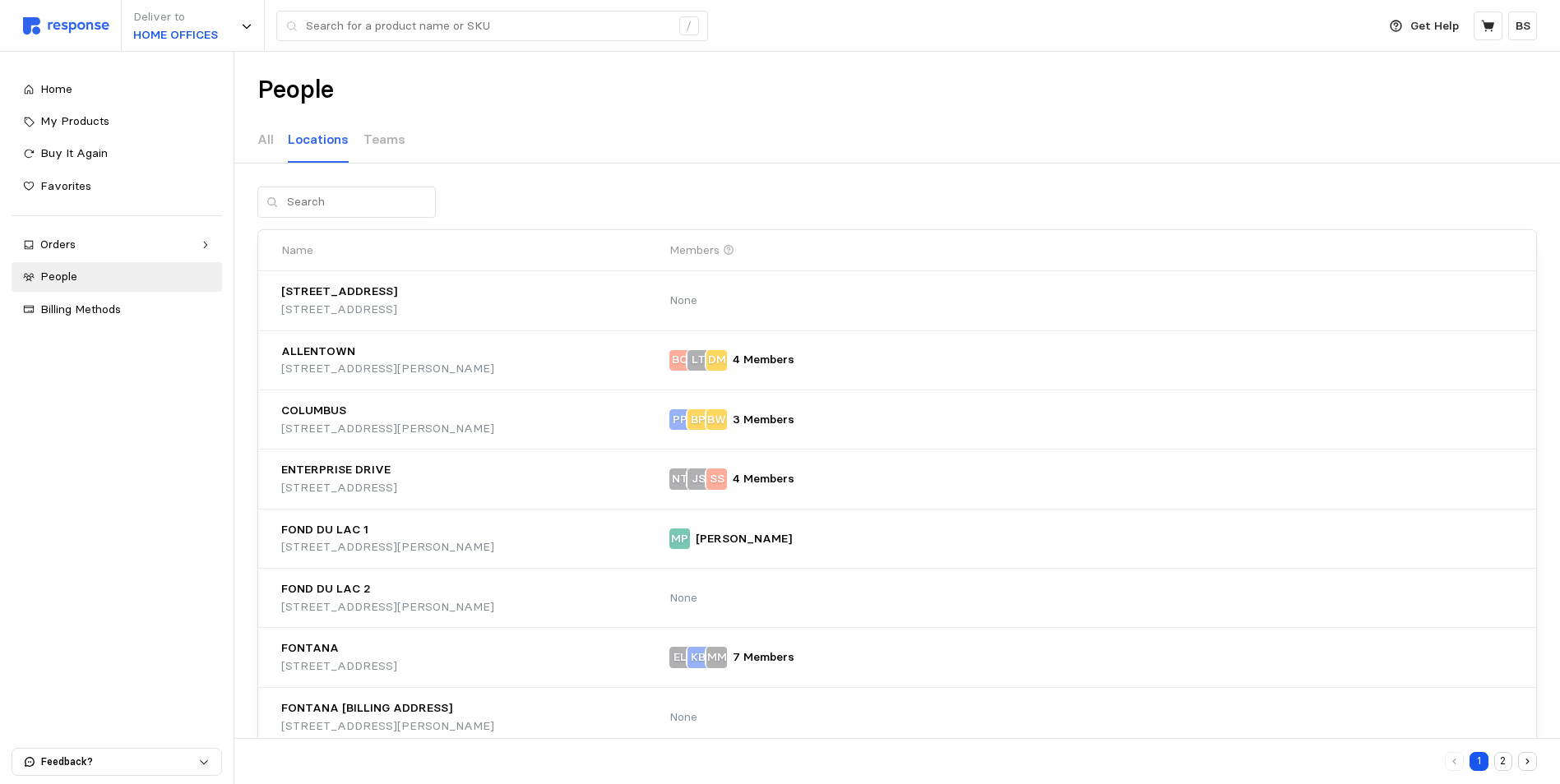
scroll to position [152, 0]
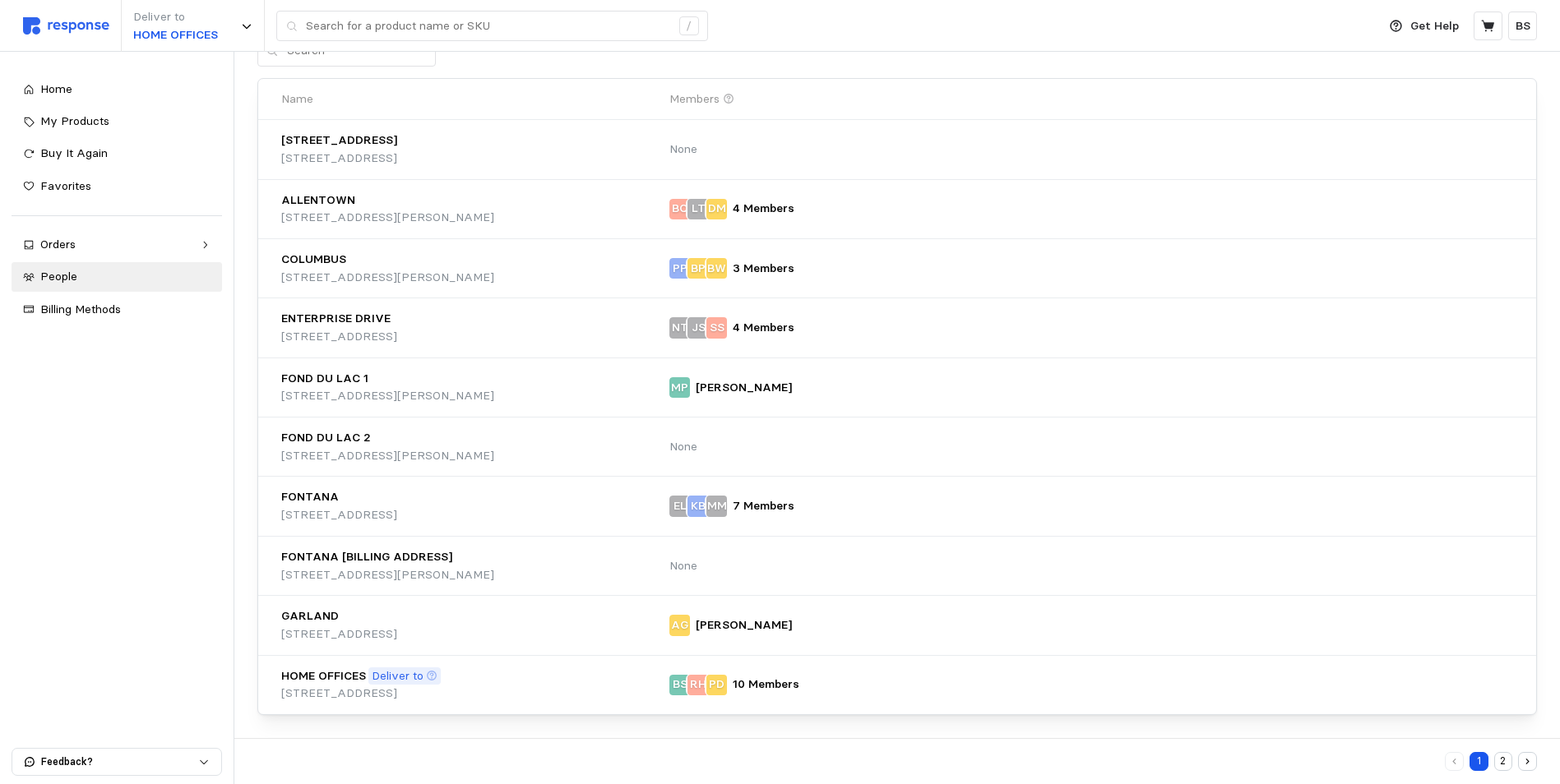
click at [1506, 762] on button "2" at bounding box center [1504, 761] width 19 height 19
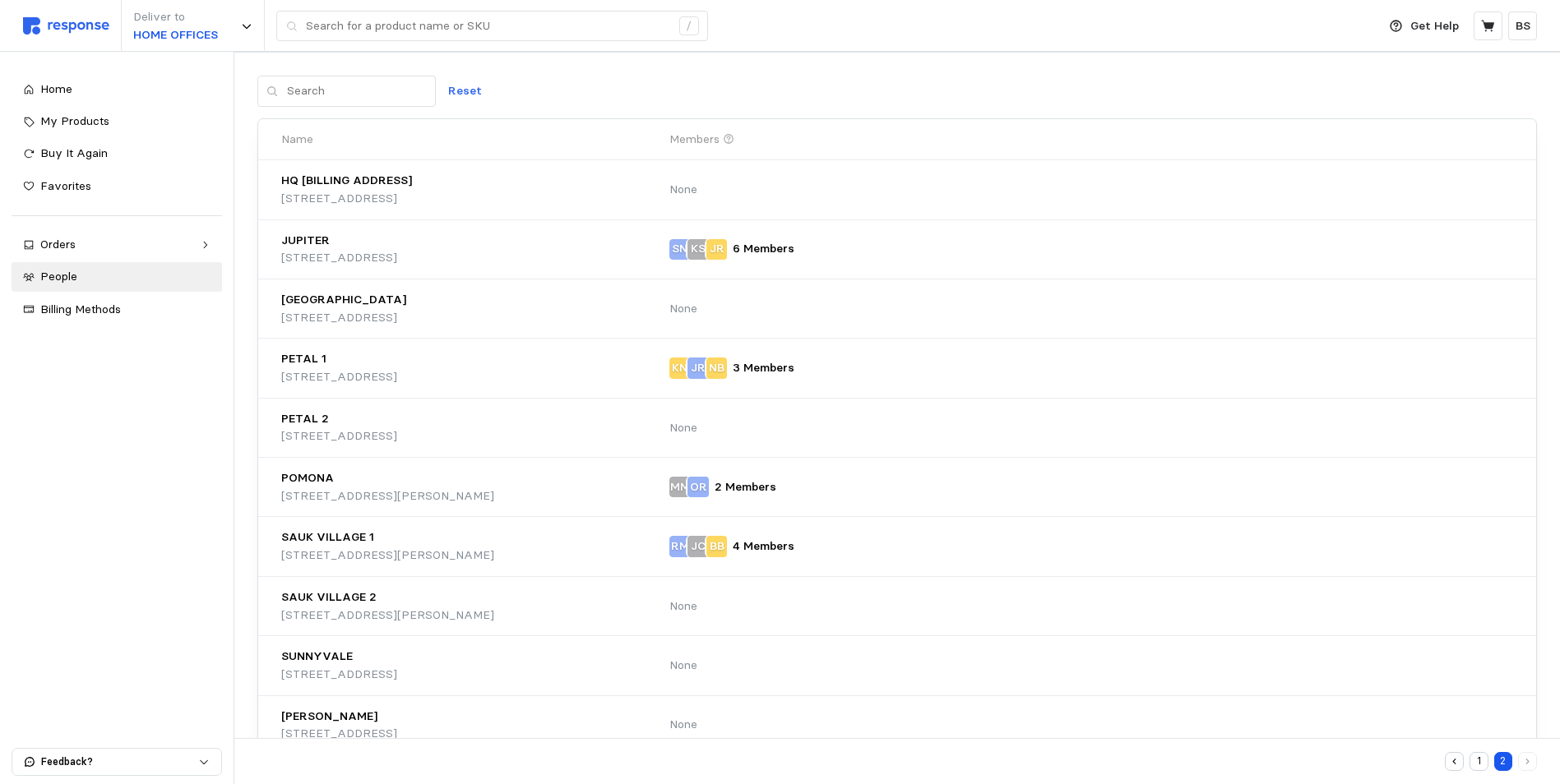
scroll to position [152, 0]
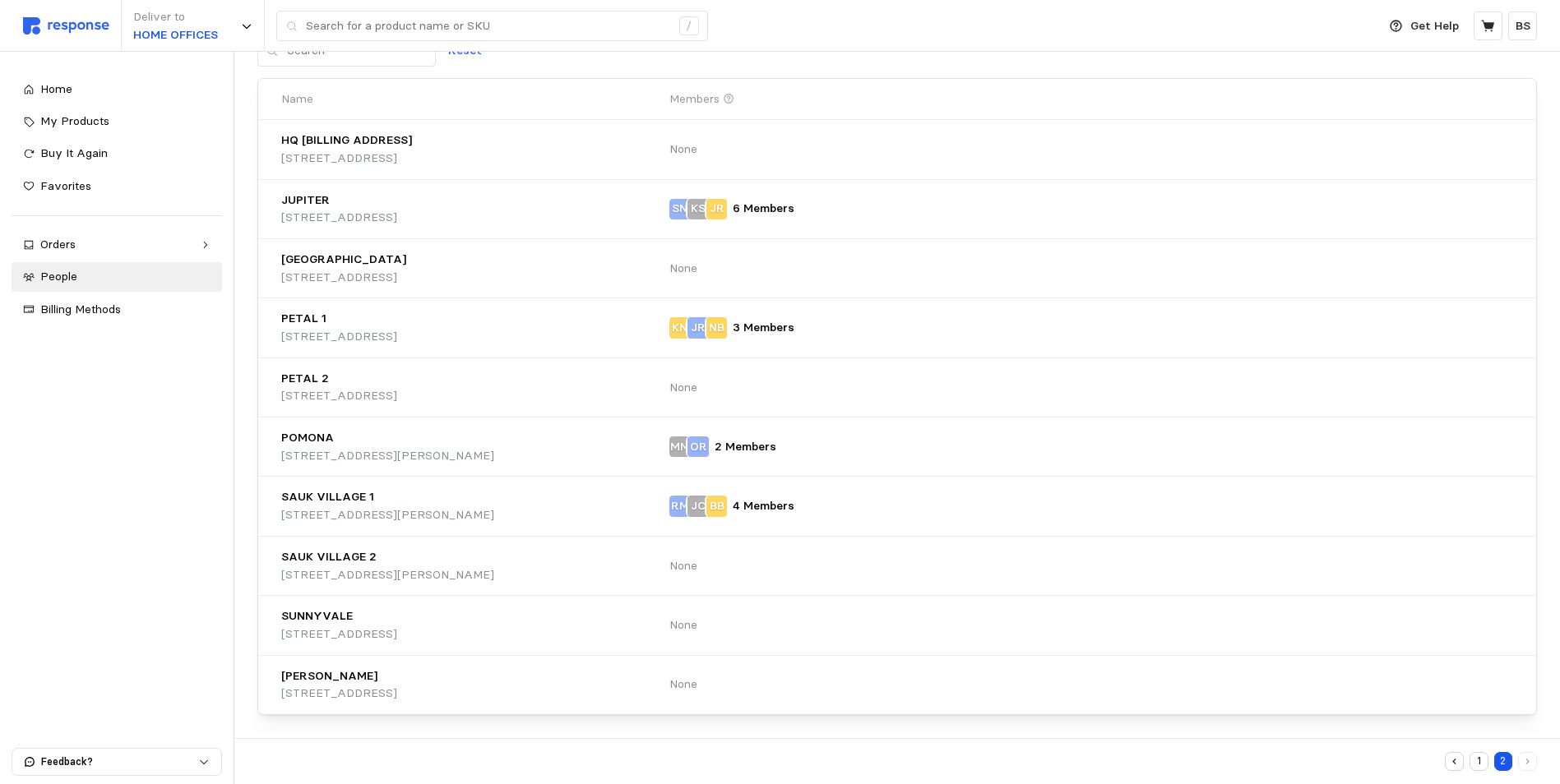
click at [111, 633] on div "Home My Products Buy It Again Favorites Orders Needs Review Processing Complete…" at bounding box center [117, 417] width 234 height 733
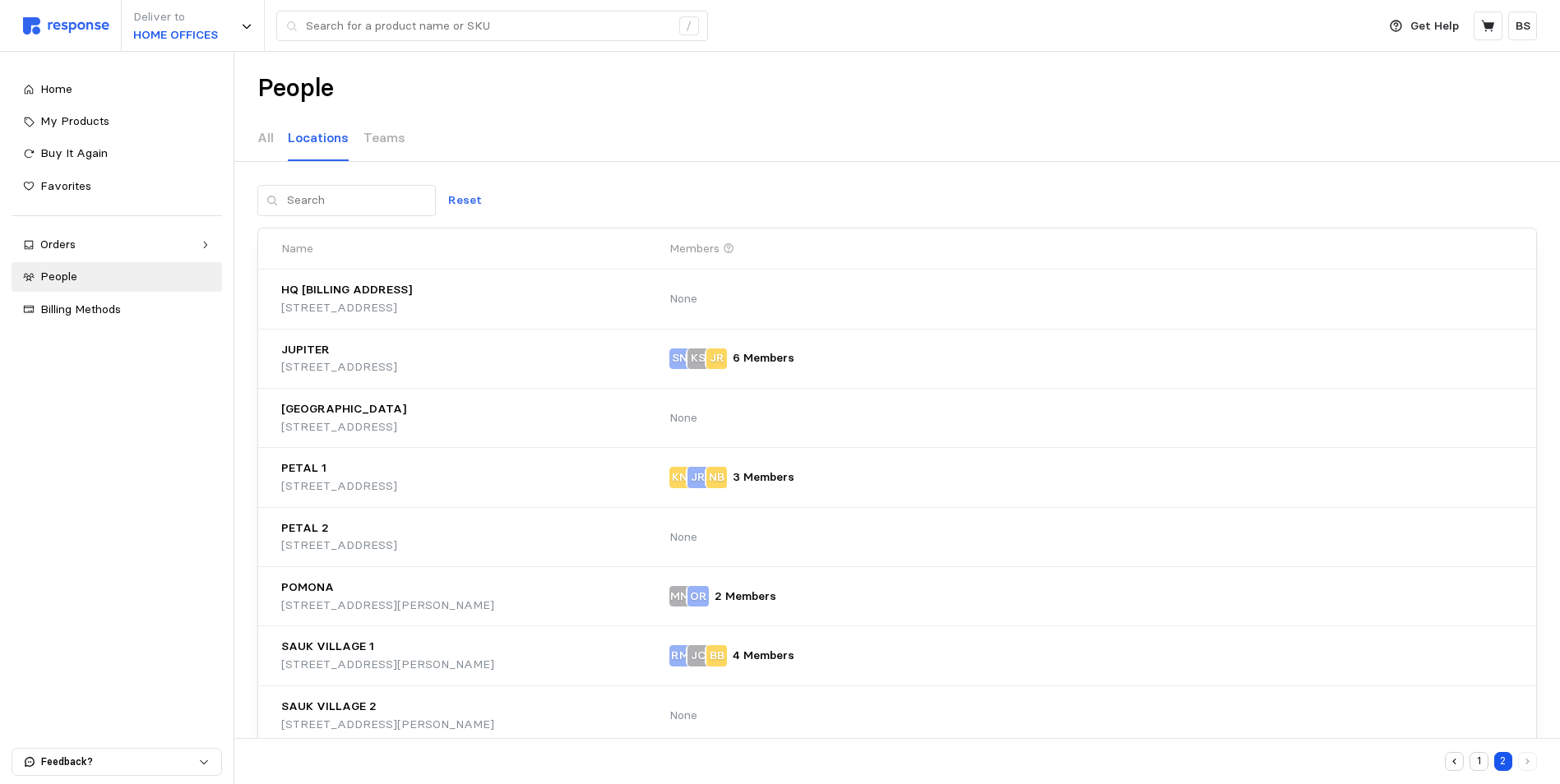
scroll to position [0, 0]
click at [71, 93] on span "Home" at bounding box center [56, 88] width 32 height 15
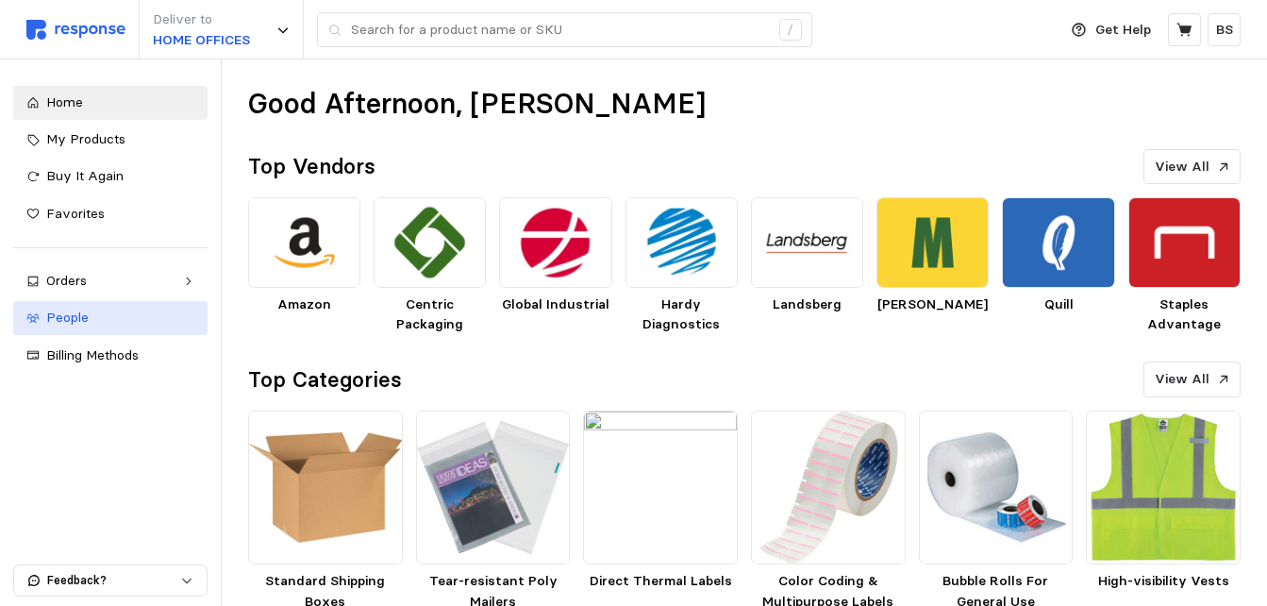
click at [86, 308] on div "People" at bounding box center [120, 318] width 148 height 21
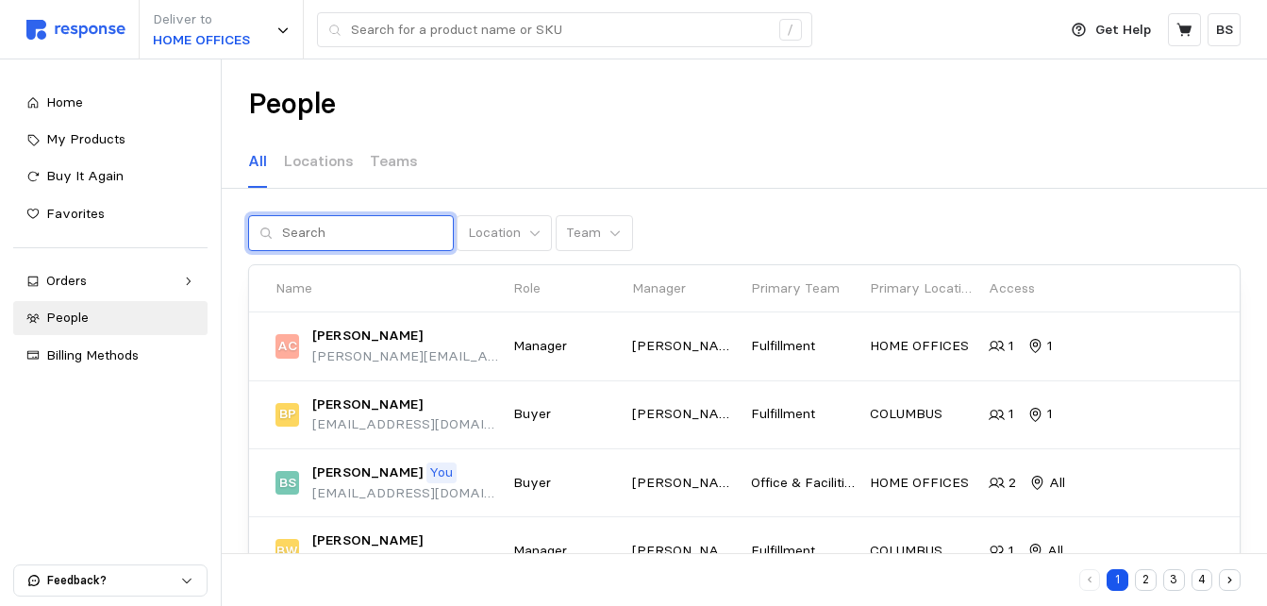
click at [340, 237] on input "text" at bounding box center [362, 233] width 160 height 34
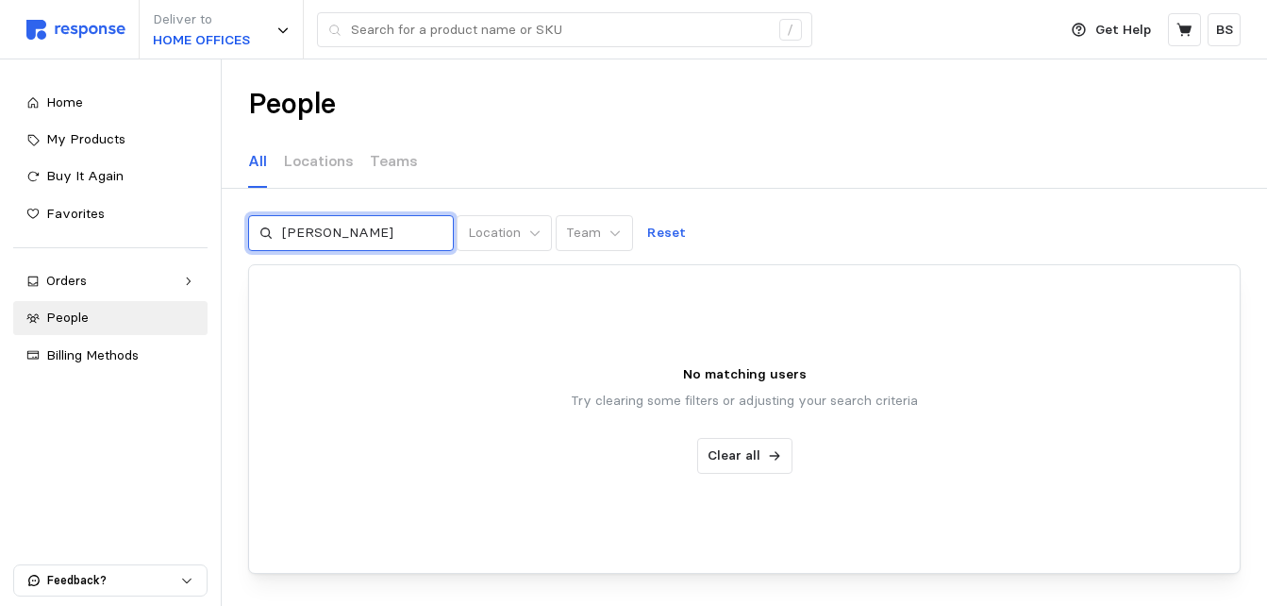
drag, startPoint x: 347, startPoint y: 232, endPoint x: 3, endPoint y: 176, distance: 348.9
click at [45, 191] on div "Deliver to HOME OFFICES / Get Help BS / Home My Products Buy It Again Favorites…" at bounding box center [633, 326] width 1267 height 653
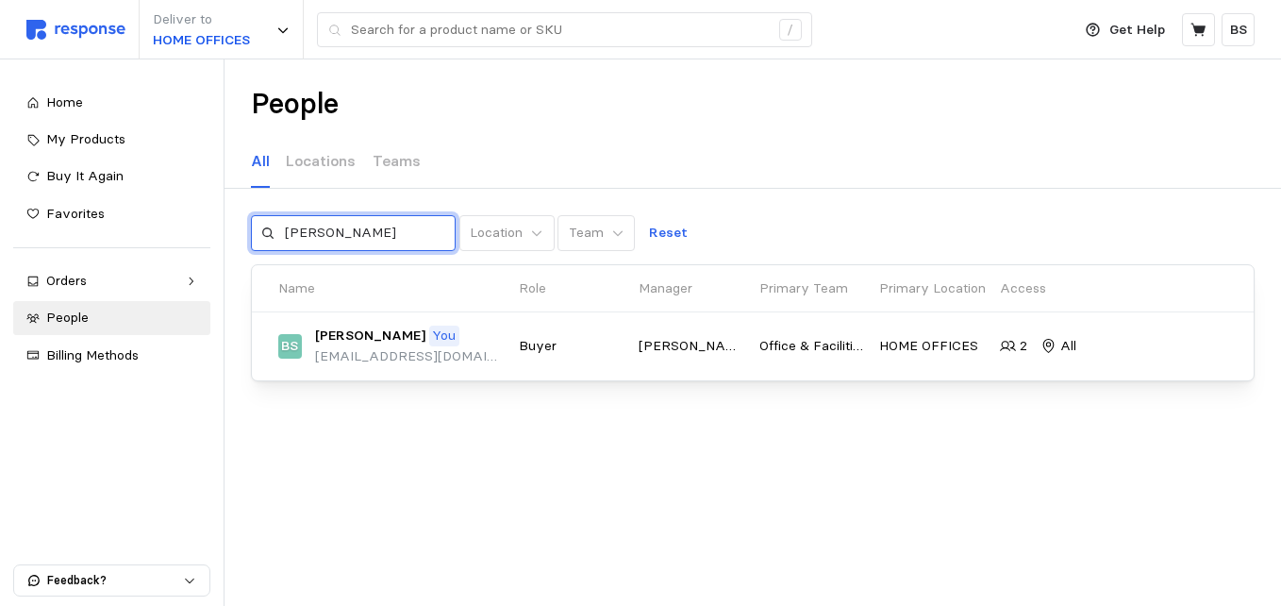
click at [317, 226] on input "[PERSON_NAME]" at bounding box center [365, 233] width 160 height 34
click at [368, 234] on input "[PERSON_NAME]" at bounding box center [365, 233] width 160 height 34
type input "Brandon, Eli, John"
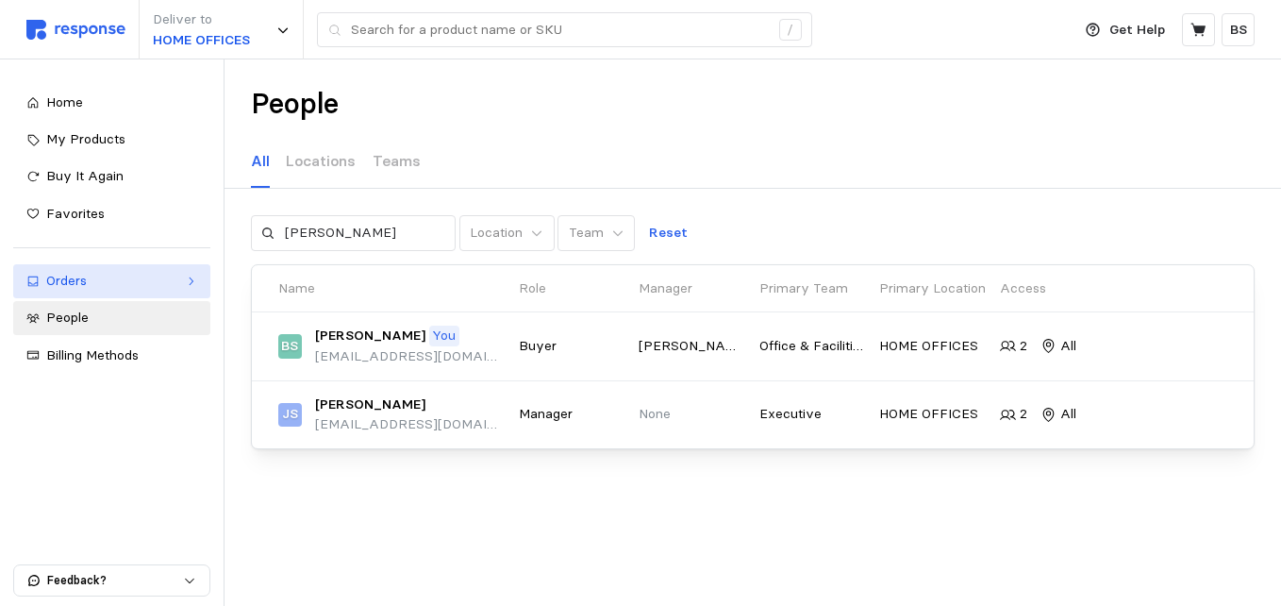
click at [84, 292] on link "Orders" at bounding box center [111, 281] width 197 height 34
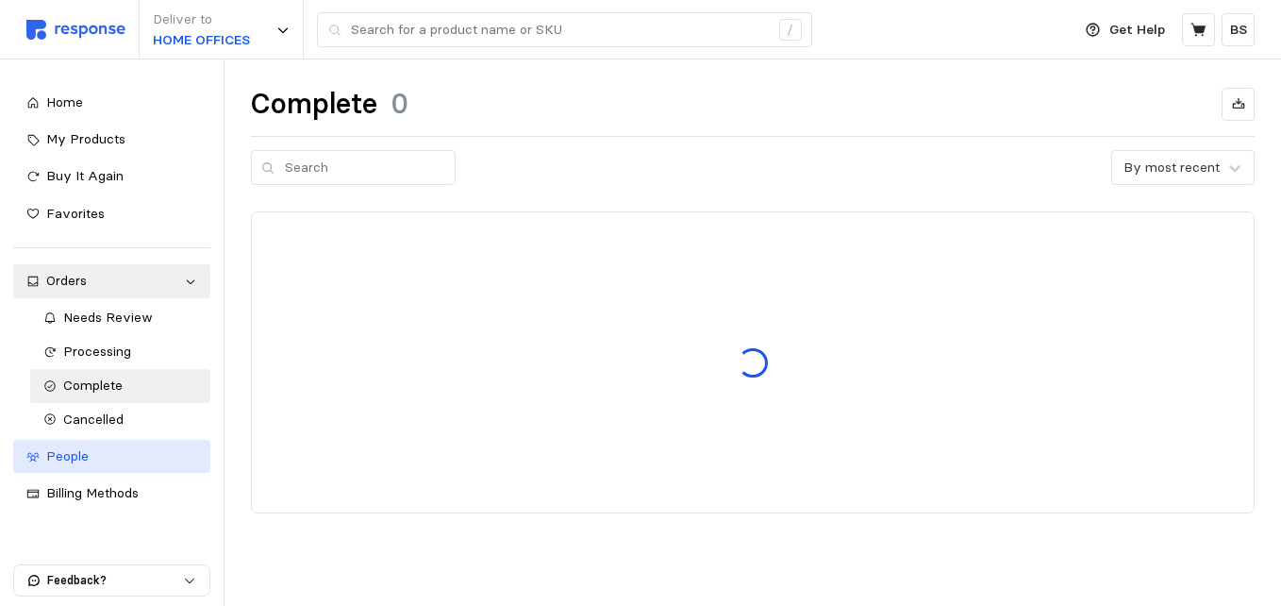
click at [96, 449] on div "People" at bounding box center [121, 456] width 151 height 21
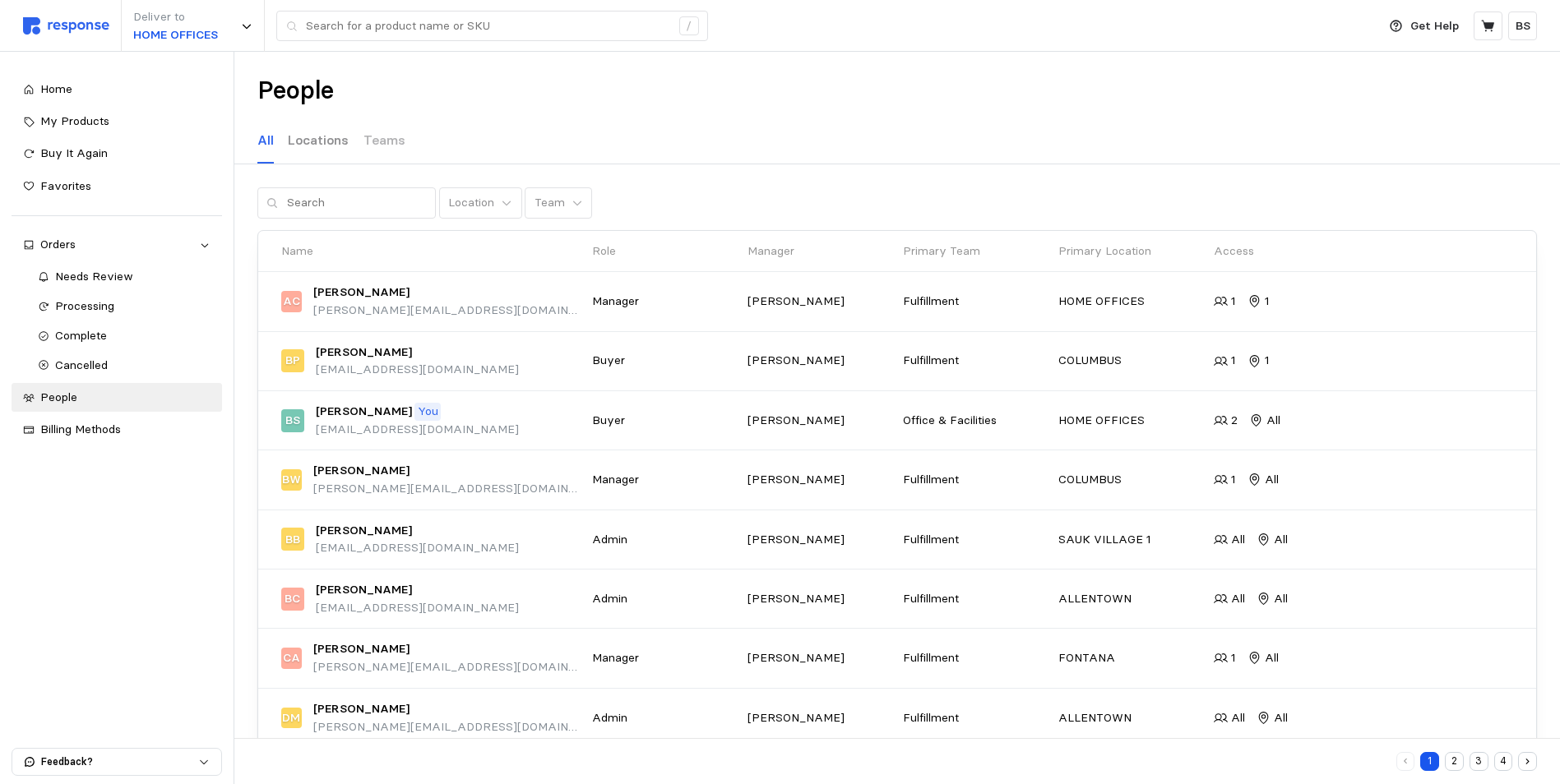
click at [329, 143] on p "Locations" at bounding box center [318, 140] width 61 height 21
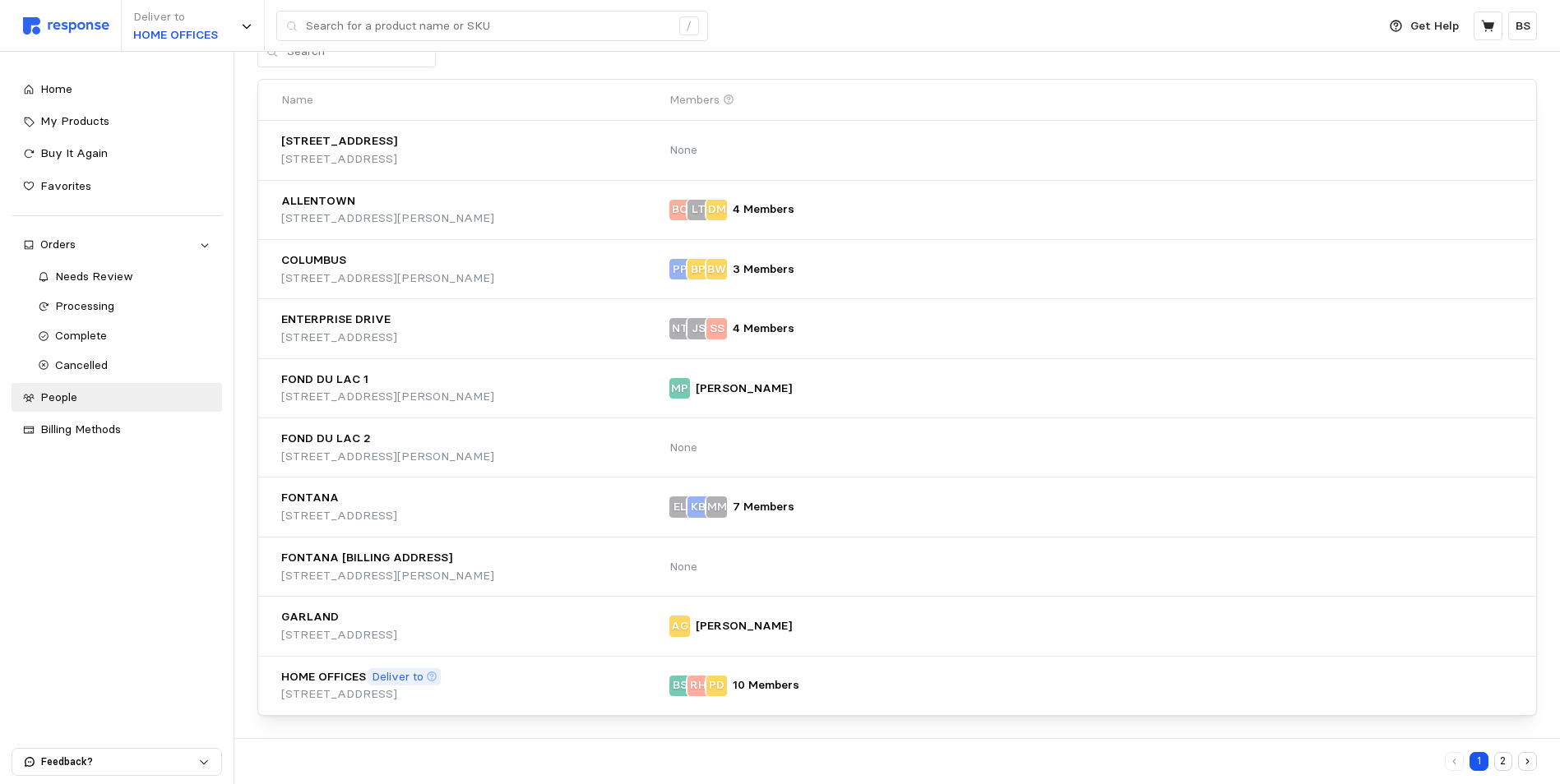
scroll to position [152, 0]
click at [1010, 125] on div "525 ENTERPRISE DR S24 525 Enterprise Drive, Neenah, WI, 54956, United States No…" at bounding box center [897, 149] width 1244 height 47
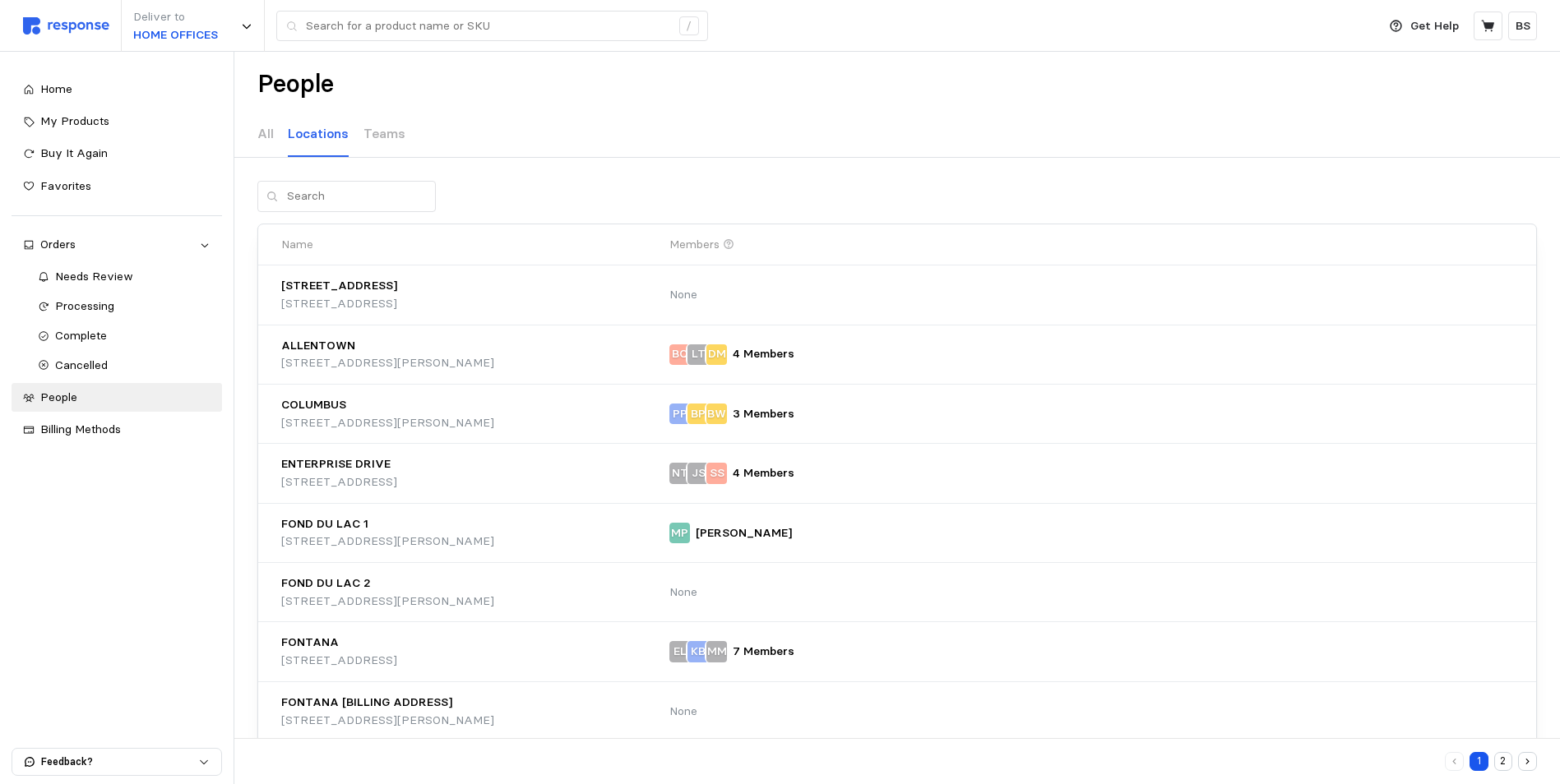
scroll to position [0, 0]
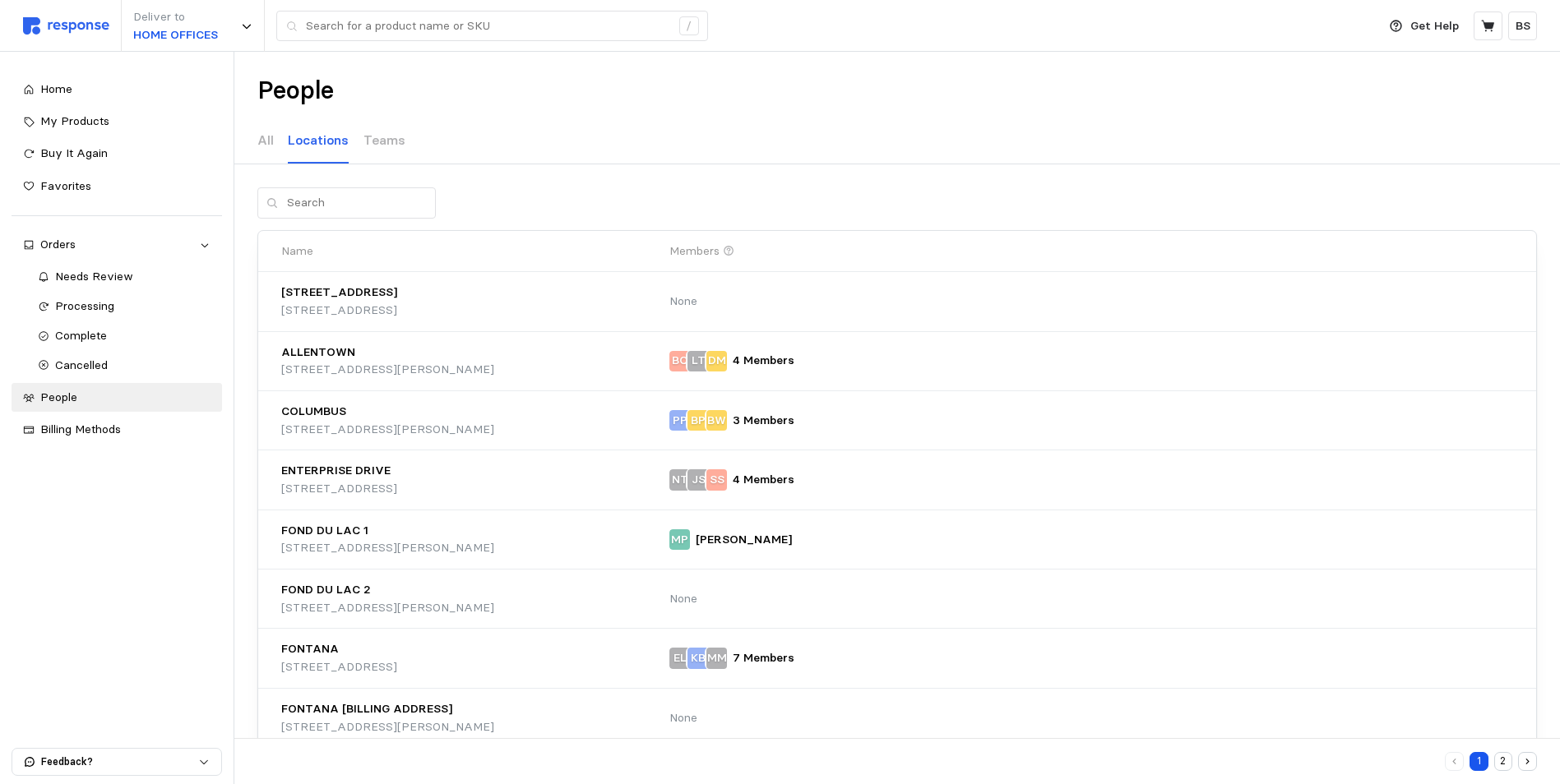
click at [1509, 761] on button "2" at bounding box center [1504, 761] width 19 height 19
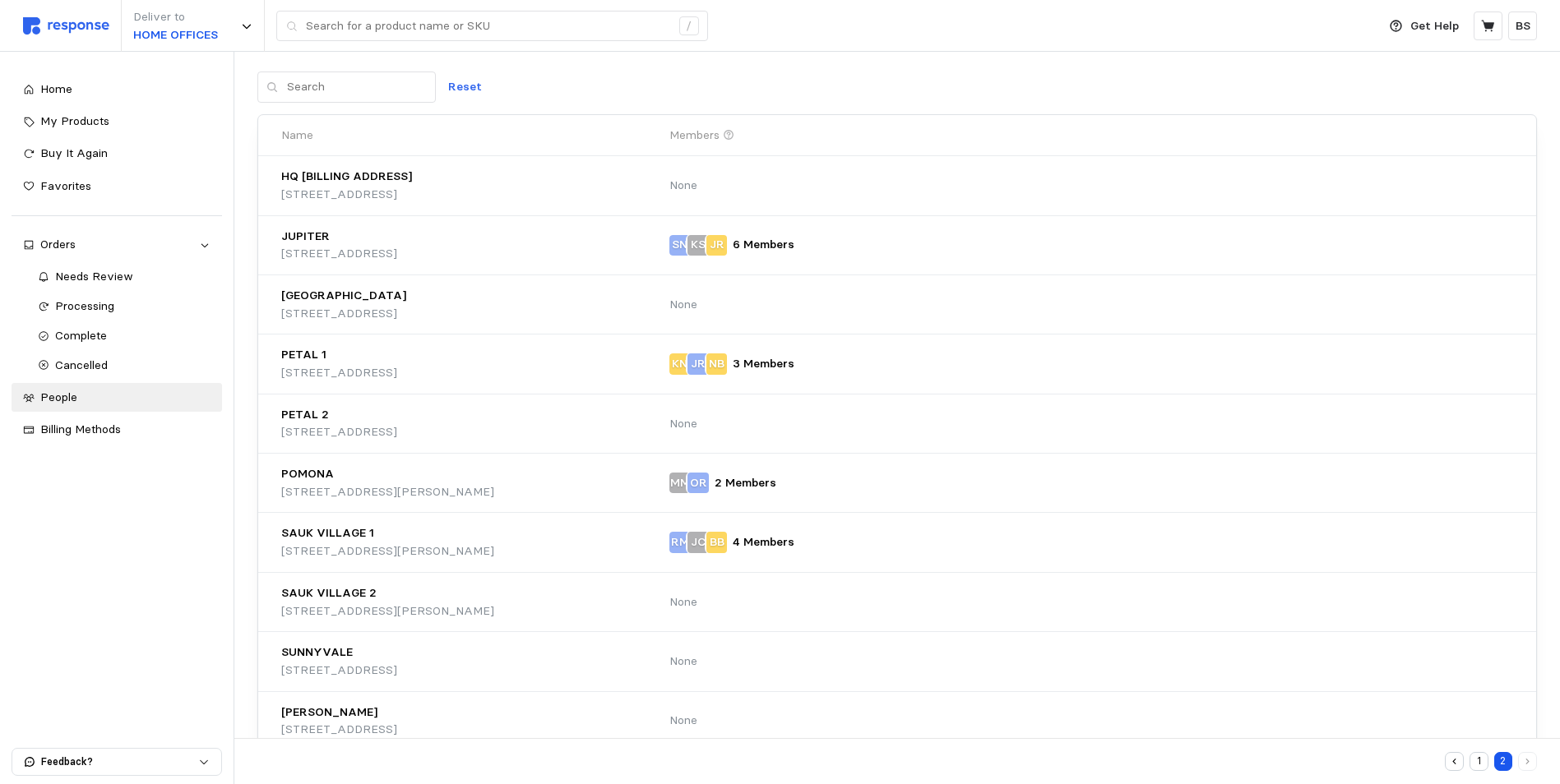
scroll to position [152, 0]
